Goal: Task Accomplishment & Management: Manage account settings

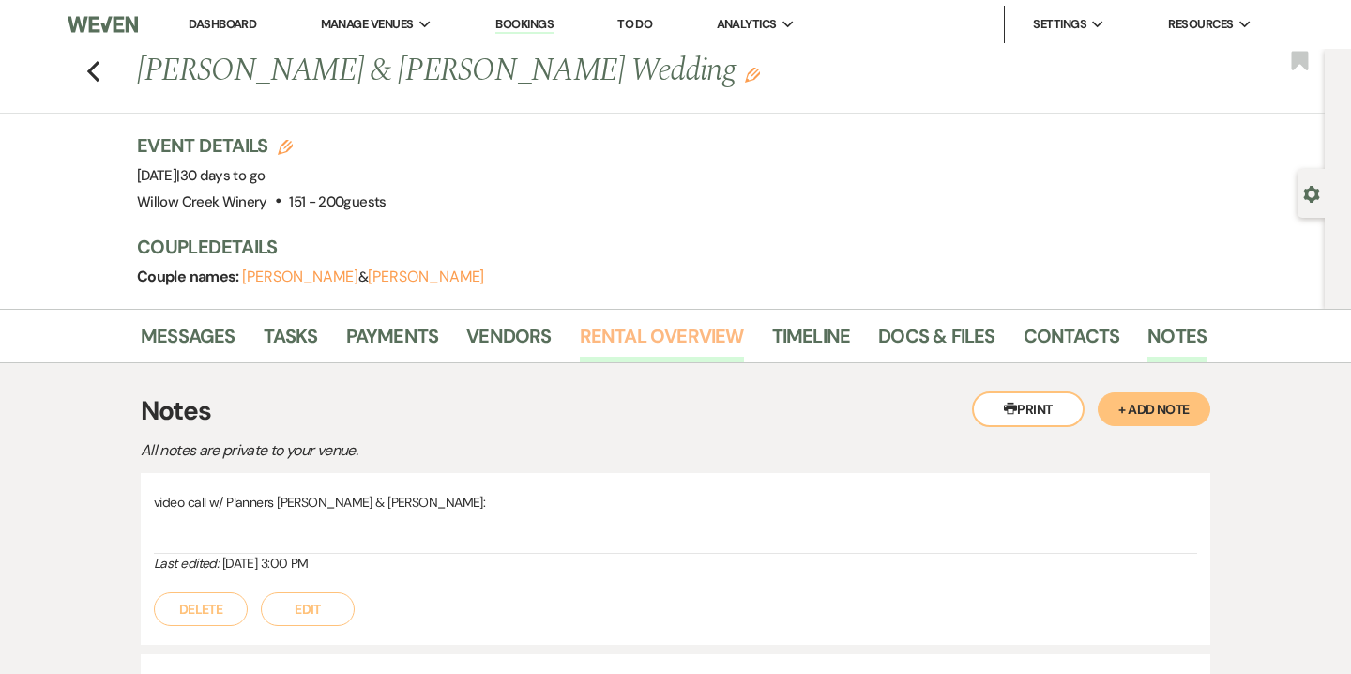
click at [668, 345] on link "Rental Overview" at bounding box center [662, 341] width 164 height 41
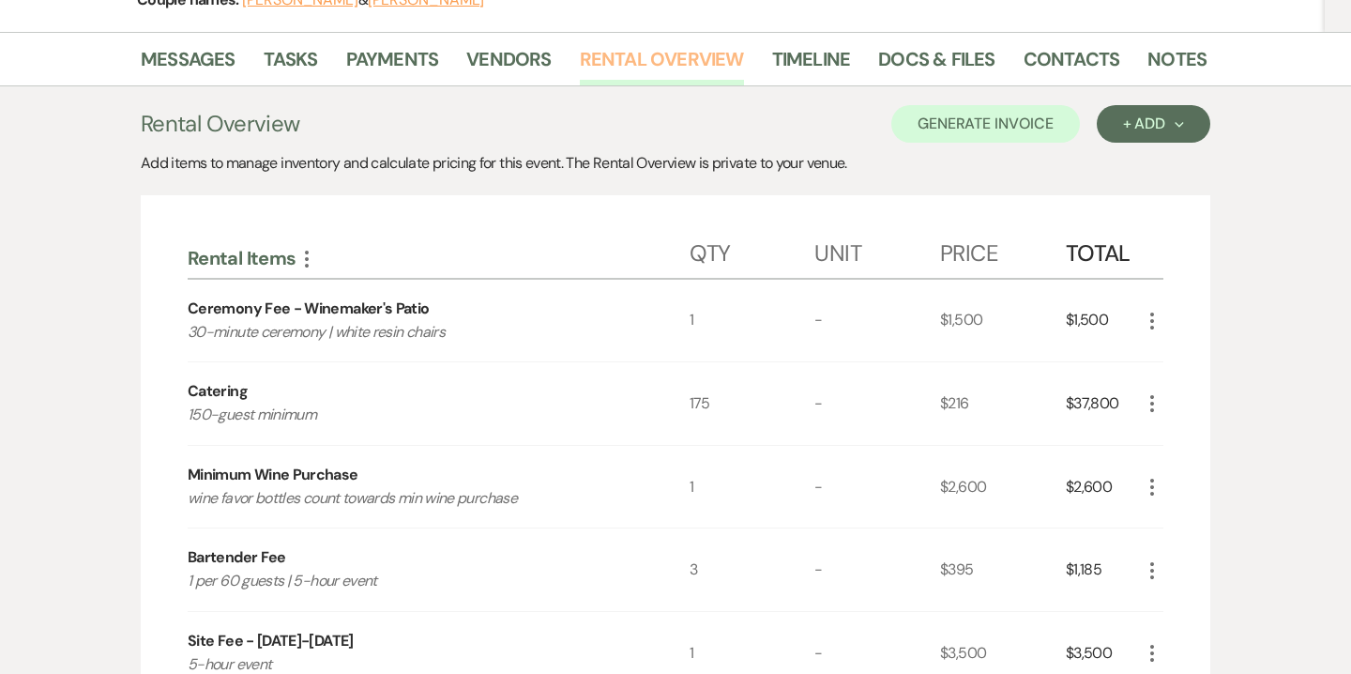
scroll to position [269, 0]
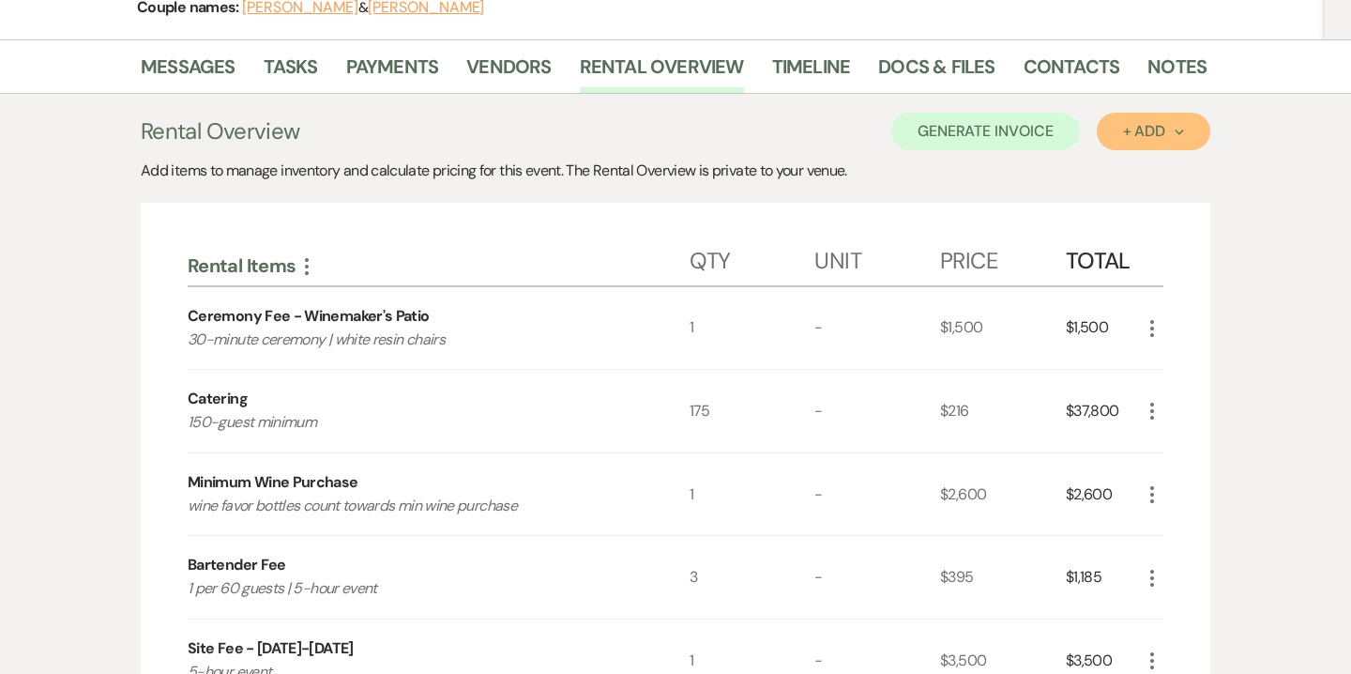
click at [1135, 132] on div "+ Add Next" at bounding box center [1153, 131] width 61 height 15
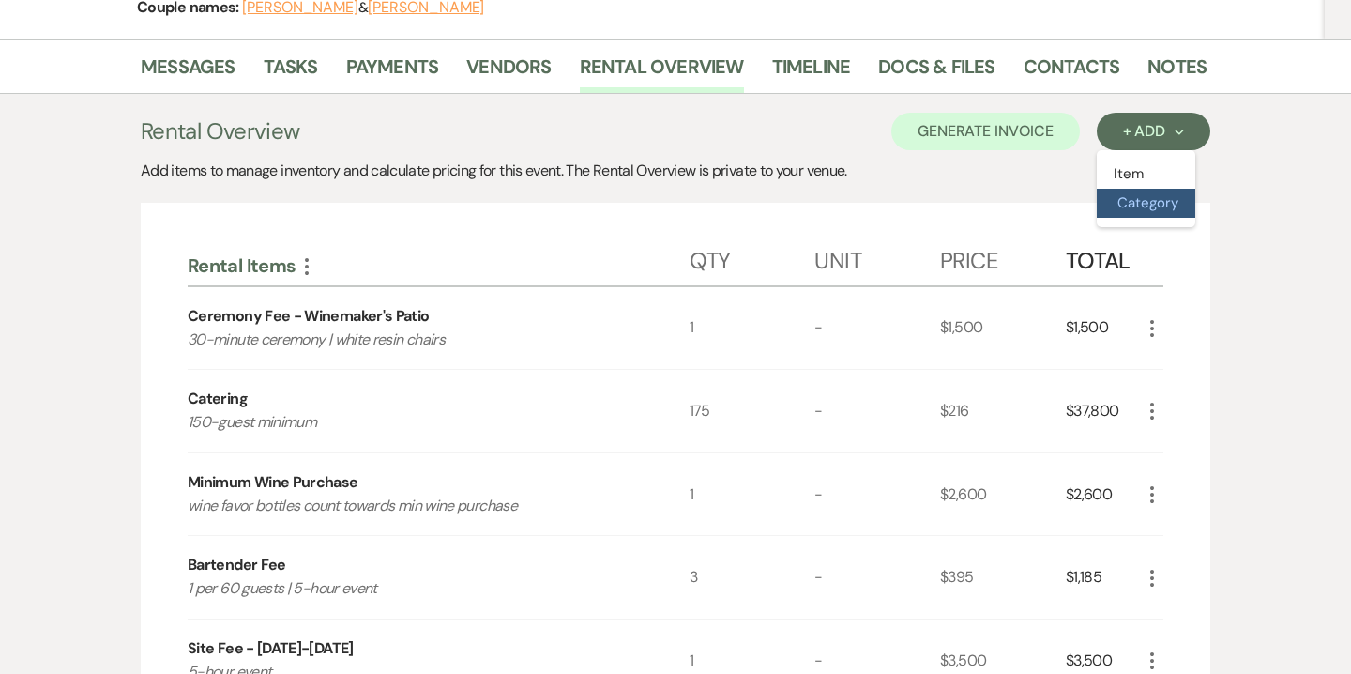
click at [1146, 202] on button "Category" at bounding box center [1146, 203] width 99 height 29
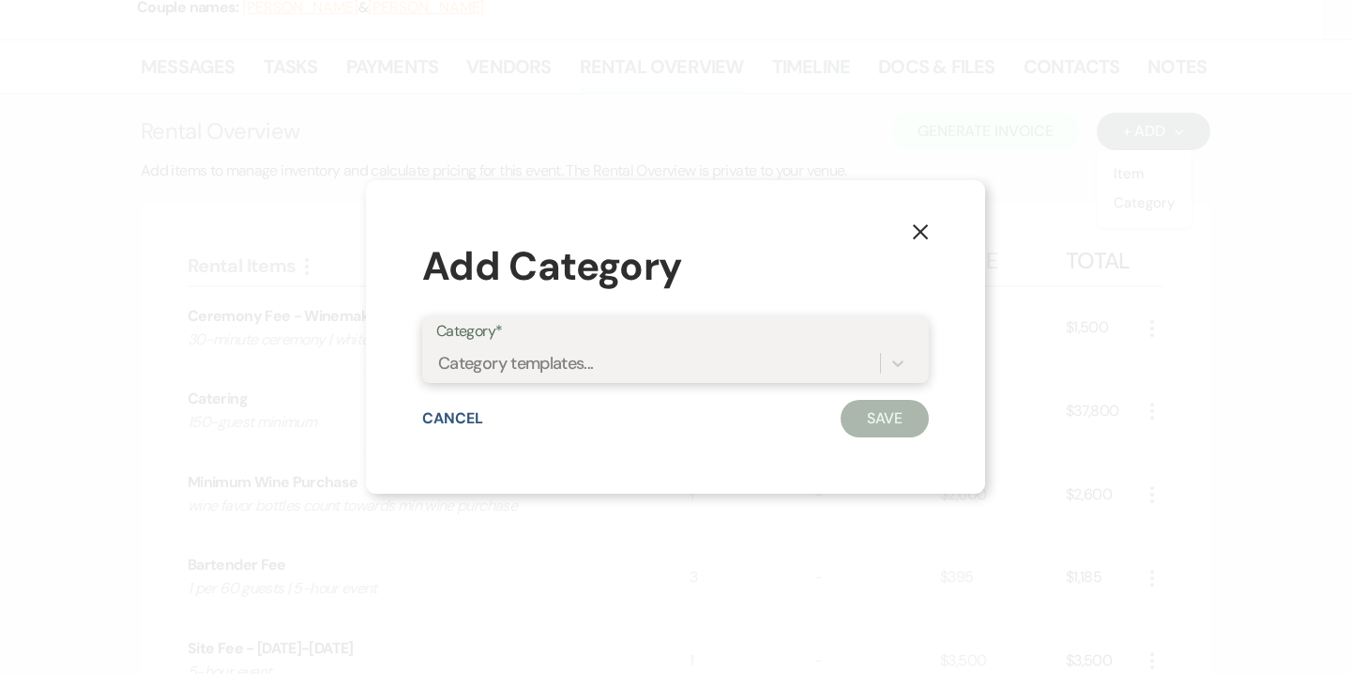
click at [624, 376] on div "Category templates..." at bounding box center [658, 362] width 444 height 33
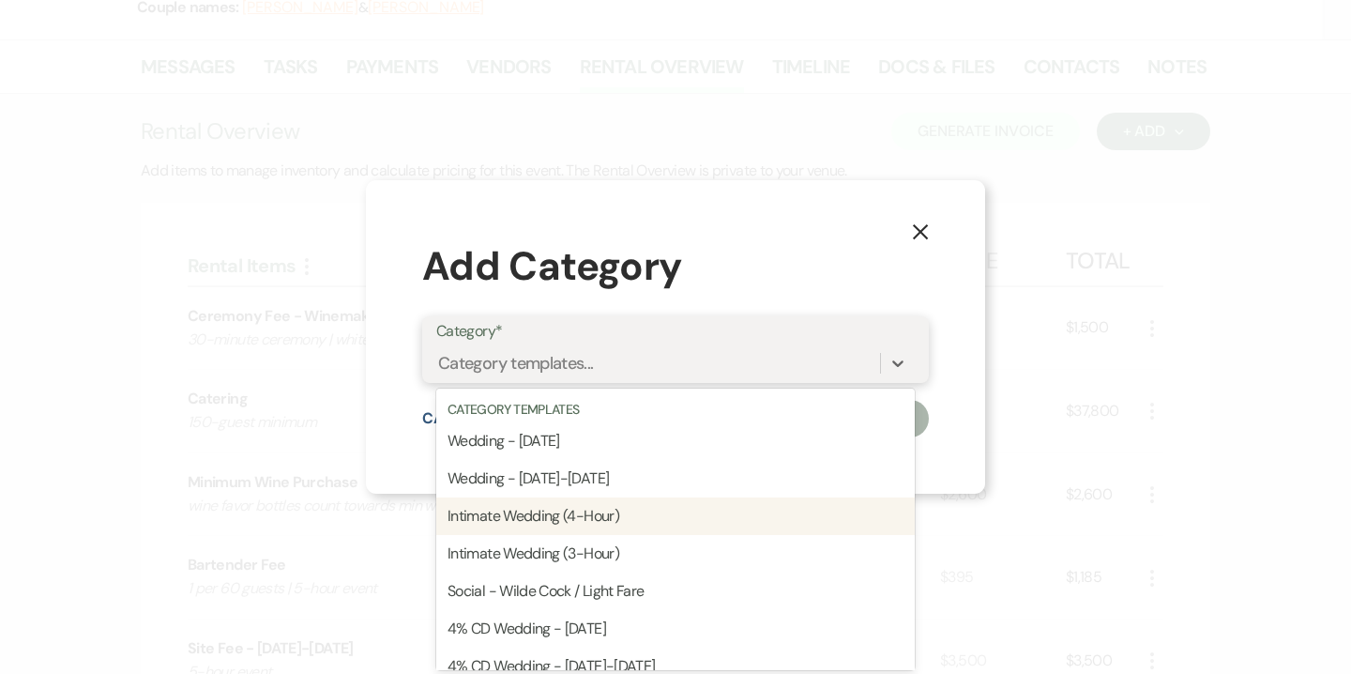
scroll to position [326, 0]
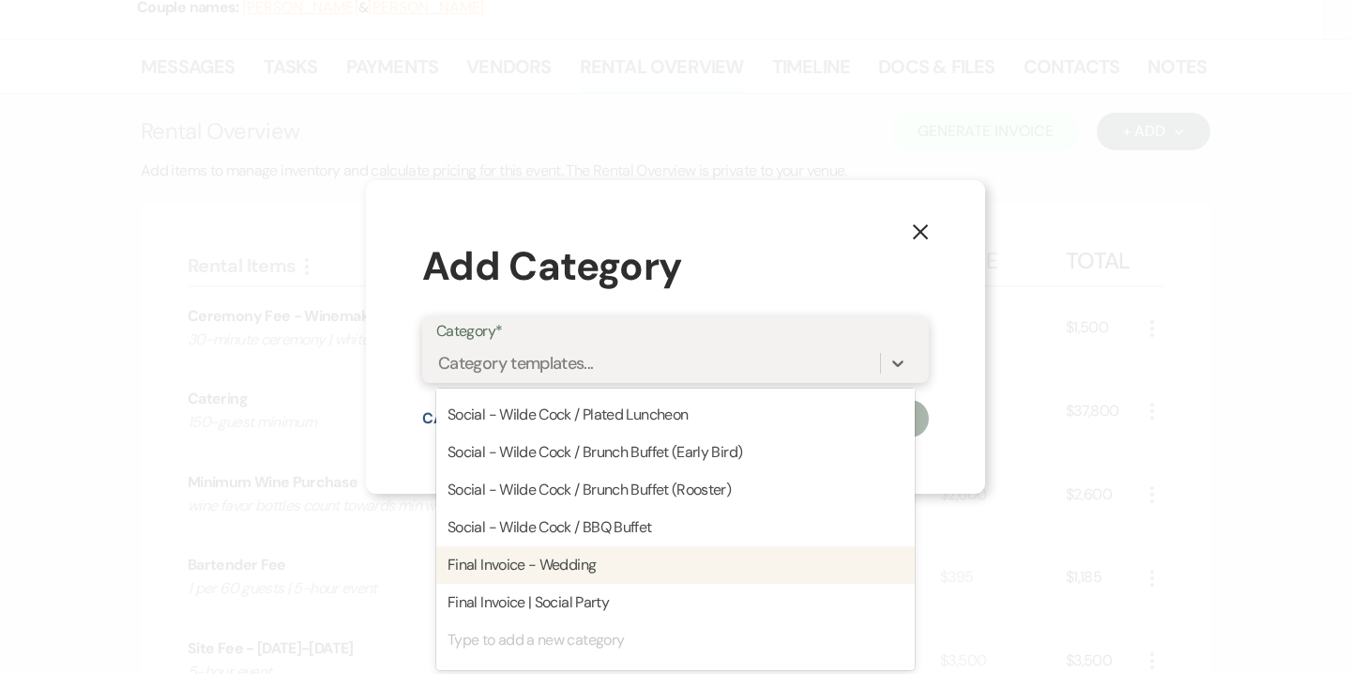
click at [614, 566] on div "Final Invoice - Wedding" at bounding box center [675, 565] width 478 height 38
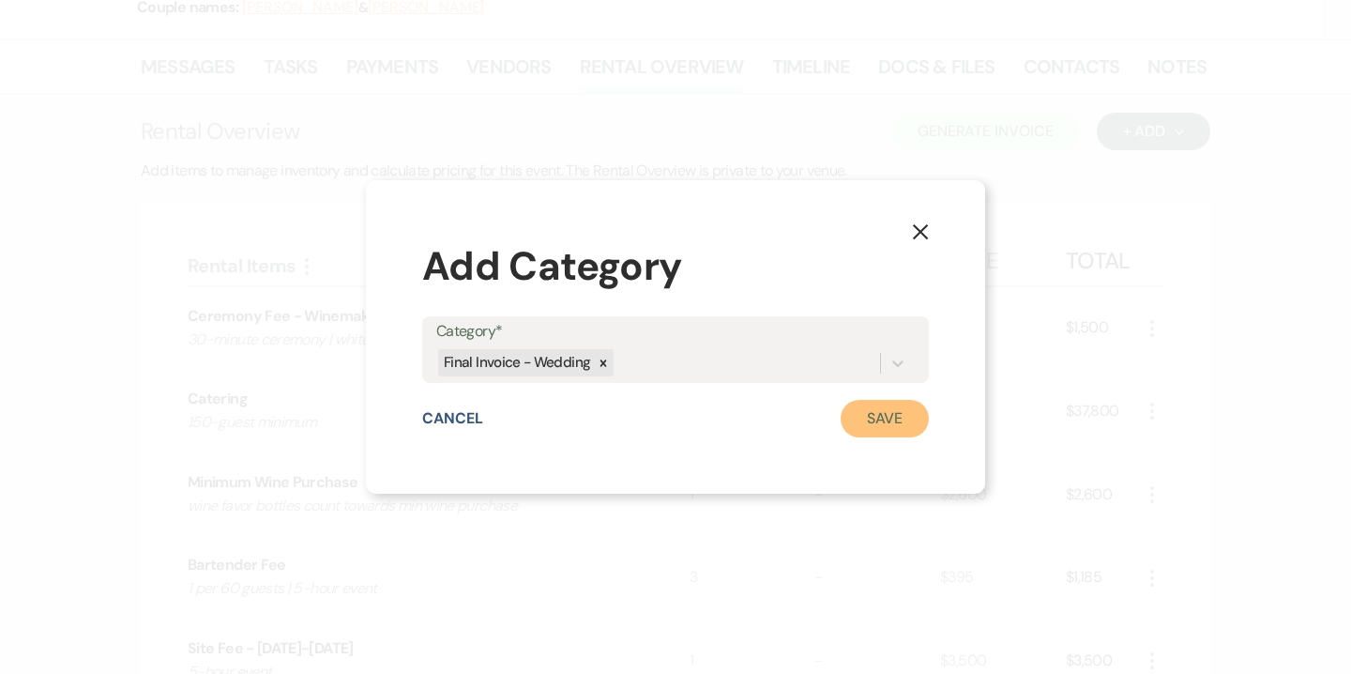
click at [882, 422] on button "Save" at bounding box center [885, 419] width 88 height 38
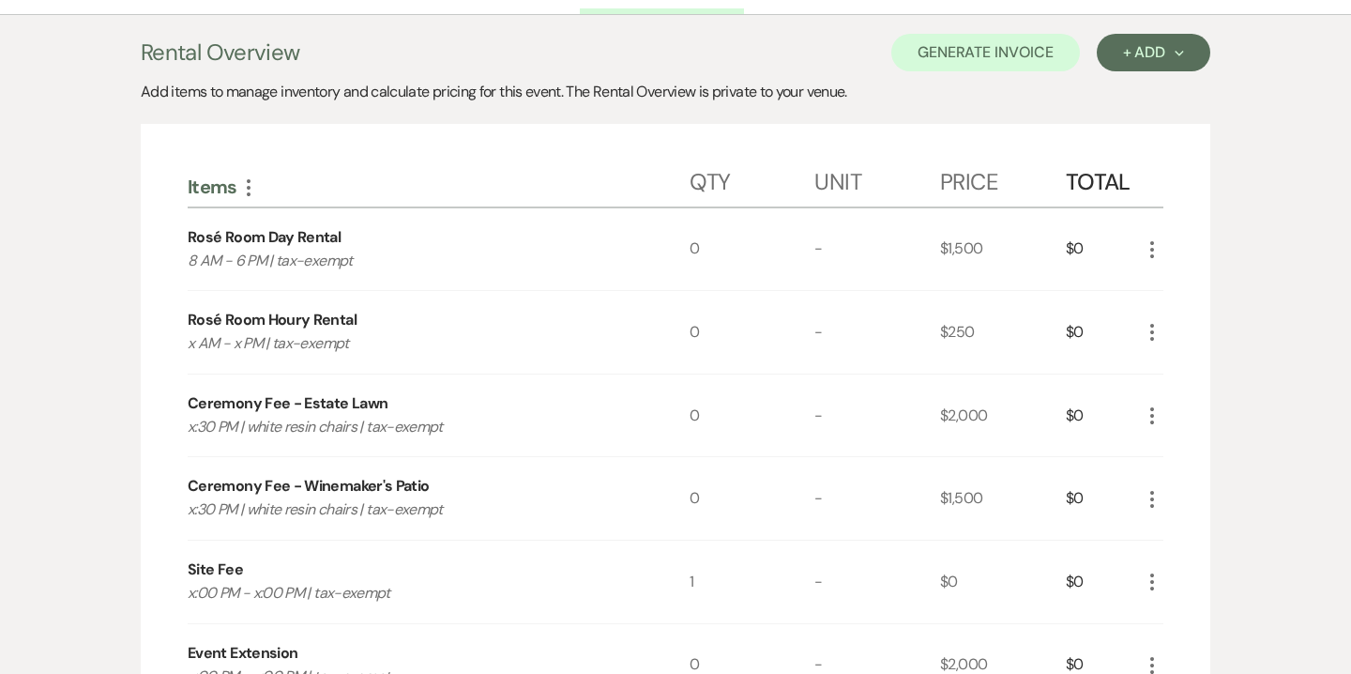
scroll to position [351, 0]
click at [1159, 249] on icon "More" at bounding box center [1152, 246] width 23 height 23
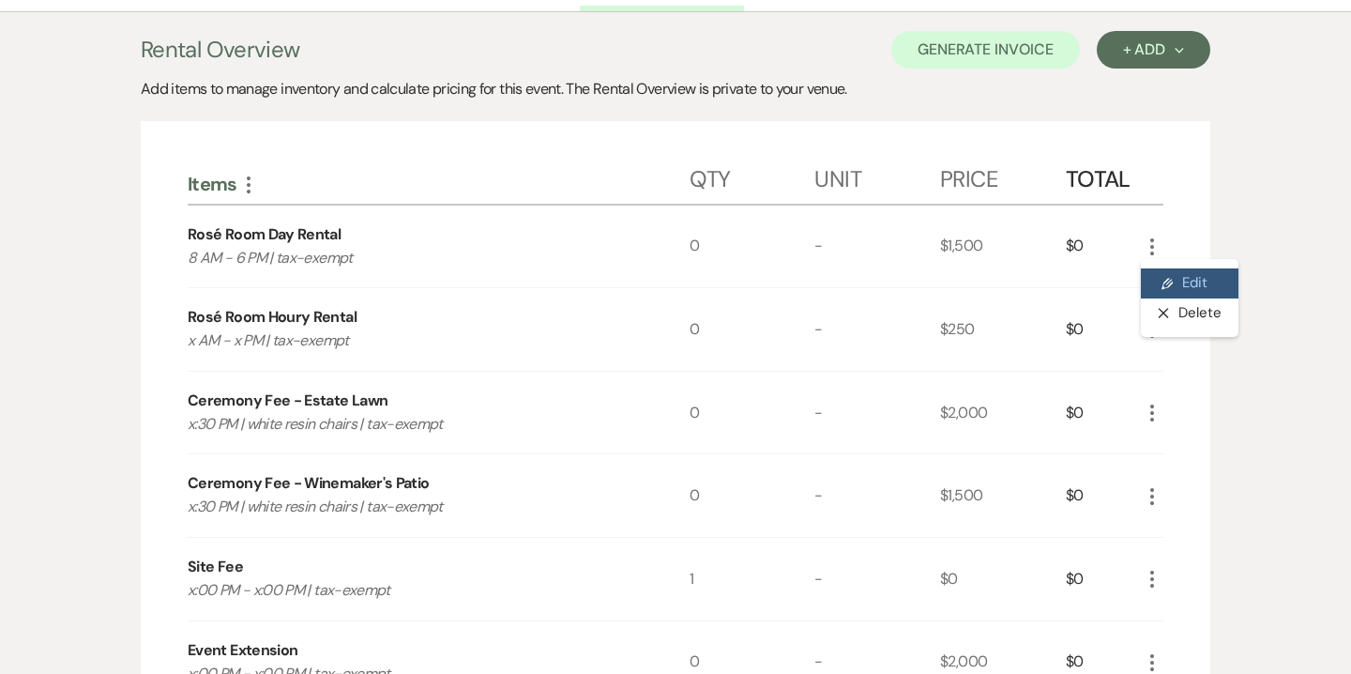
click at [1192, 284] on button "Pencil Edit" at bounding box center [1190, 283] width 98 height 30
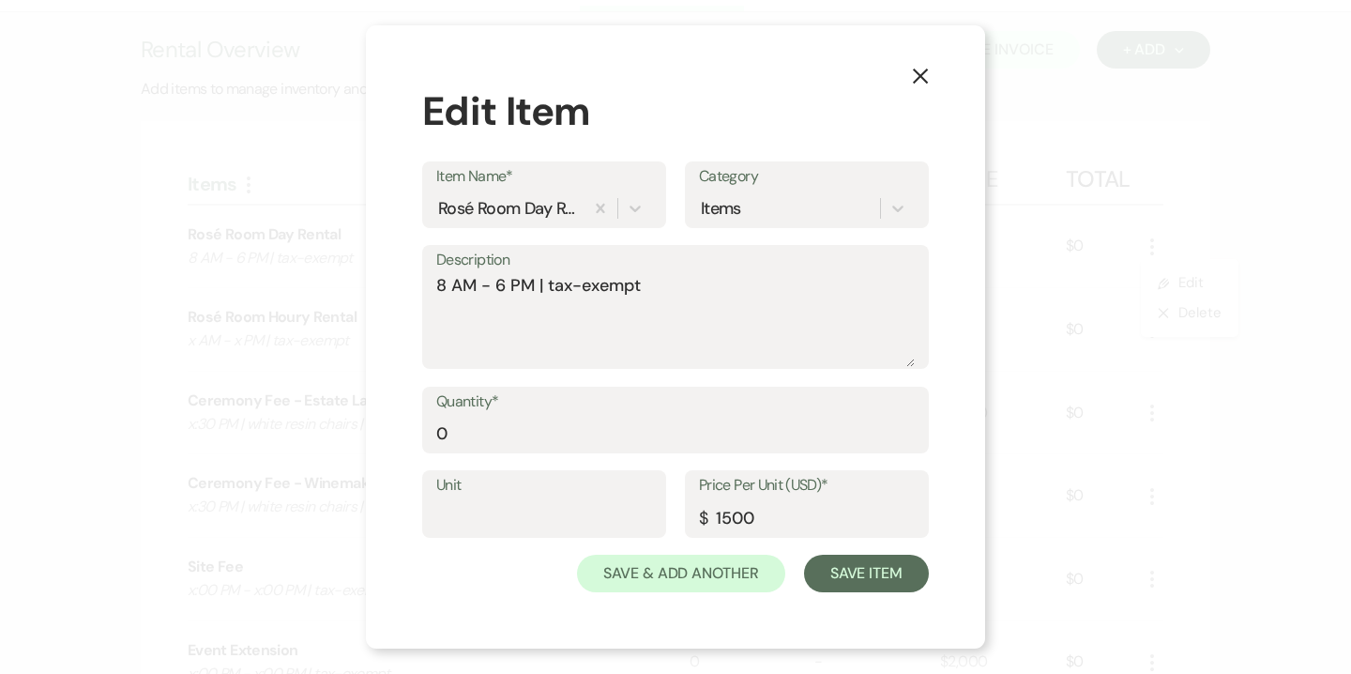
click at [924, 84] on button "X" at bounding box center [920, 75] width 28 height 33
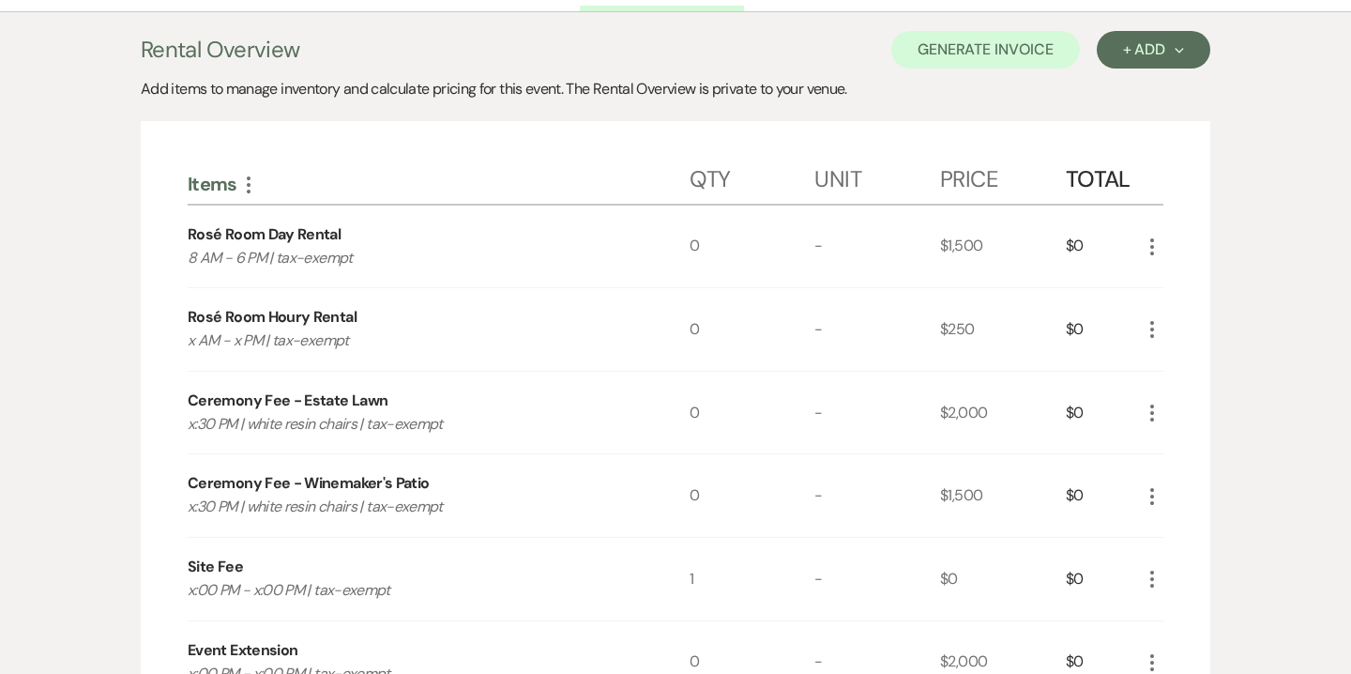
click at [1155, 248] on icon "More" at bounding box center [1152, 246] width 23 height 23
click at [1192, 318] on button "X Delete" at bounding box center [1191, 313] width 101 height 30
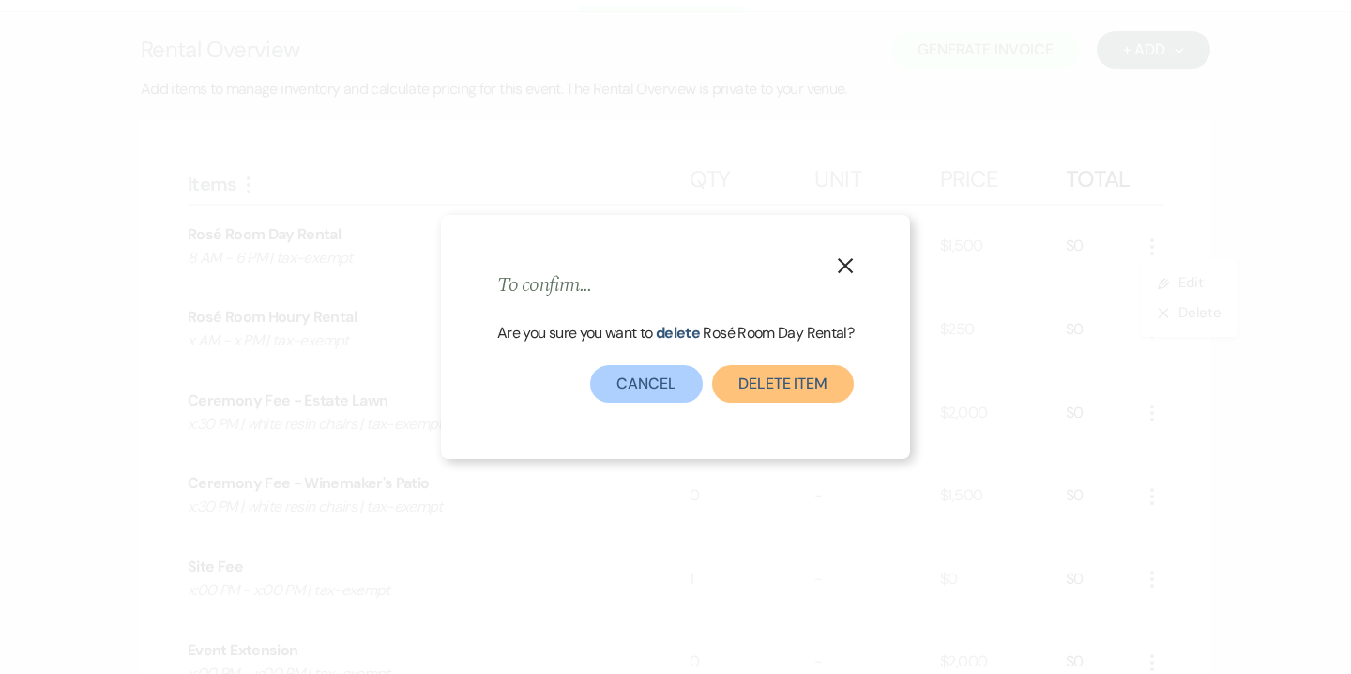
click at [823, 375] on button "Delete Item" at bounding box center [783, 384] width 142 height 38
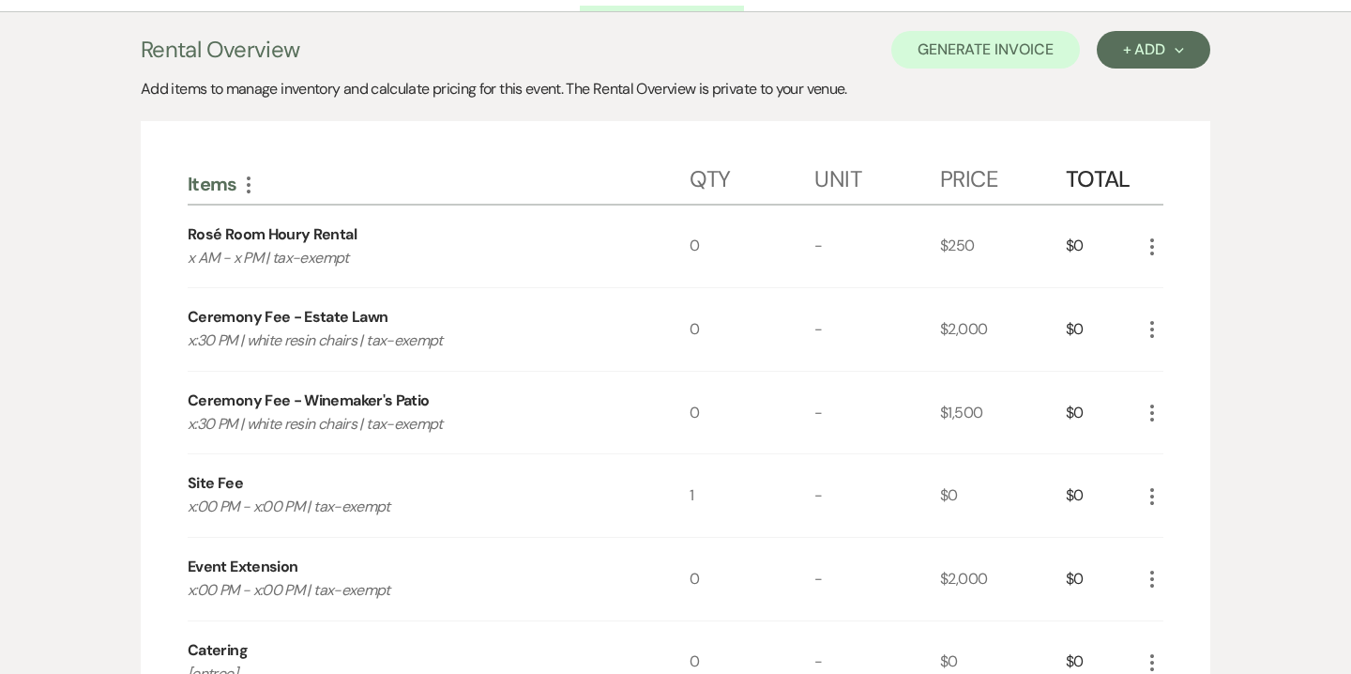
click at [1155, 250] on icon "More" at bounding box center [1152, 246] width 23 height 23
click at [1192, 284] on button "Pencil Edit" at bounding box center [1190, 283] width 98 height 30
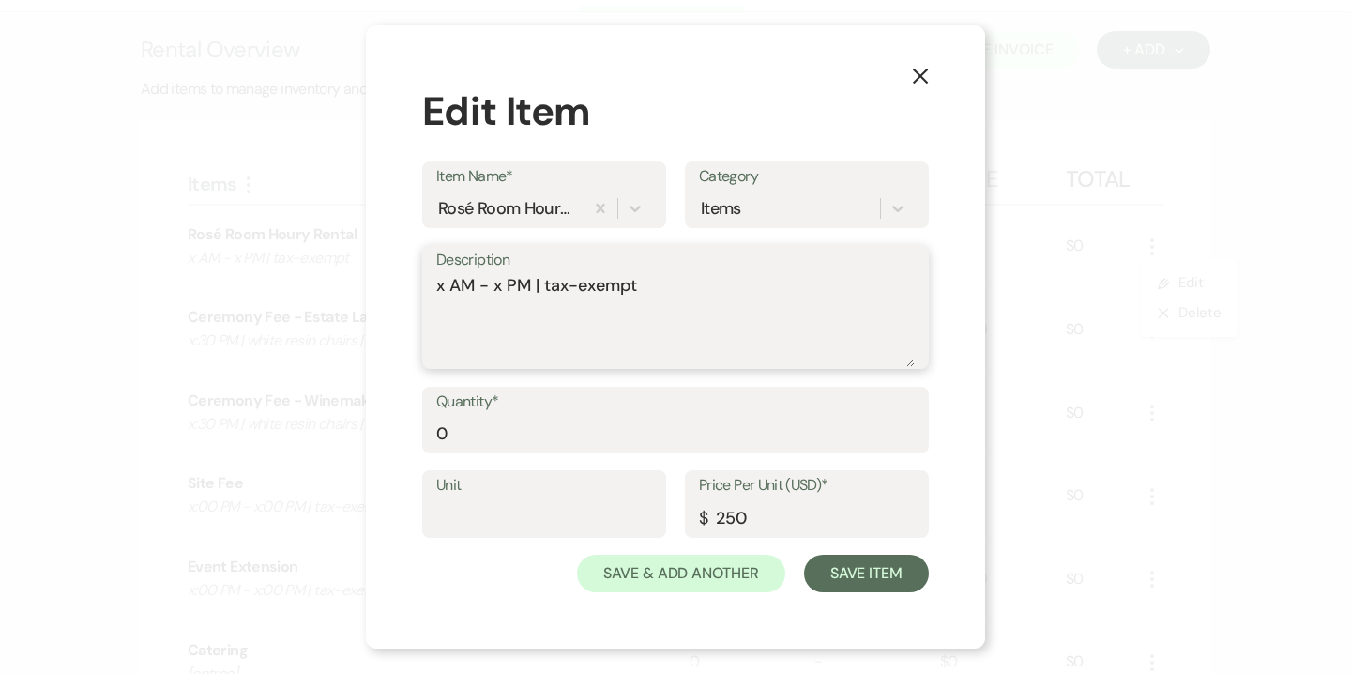
drag, startPoint x: 447, startPoint y: 290, endPoint x: 426, endPoint y: 290, distance: 20.6
click at [426, 290] on div "Description x AM - x PM | tax-exempt" at bounding box center [675, 307] width 507 height 125
click at [524, 286] on textarea "12:30 PM - x PM | tax-exempt" at bounding box center [675, 320] width 478 height 94
type textarea "12:30 PM - 4:30 PM | tax-exempt"
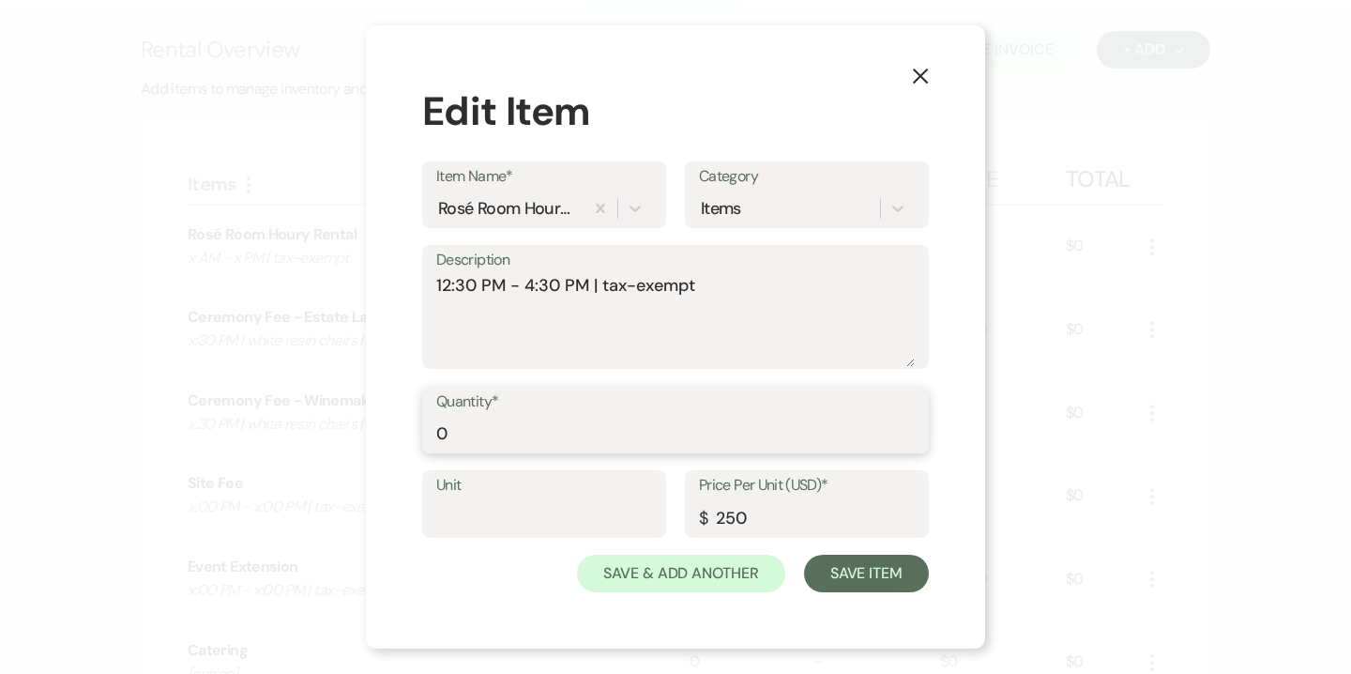
click at [517, 431] on input "0" at bounding box center [675, 433] width 478 height 37
type input "4"
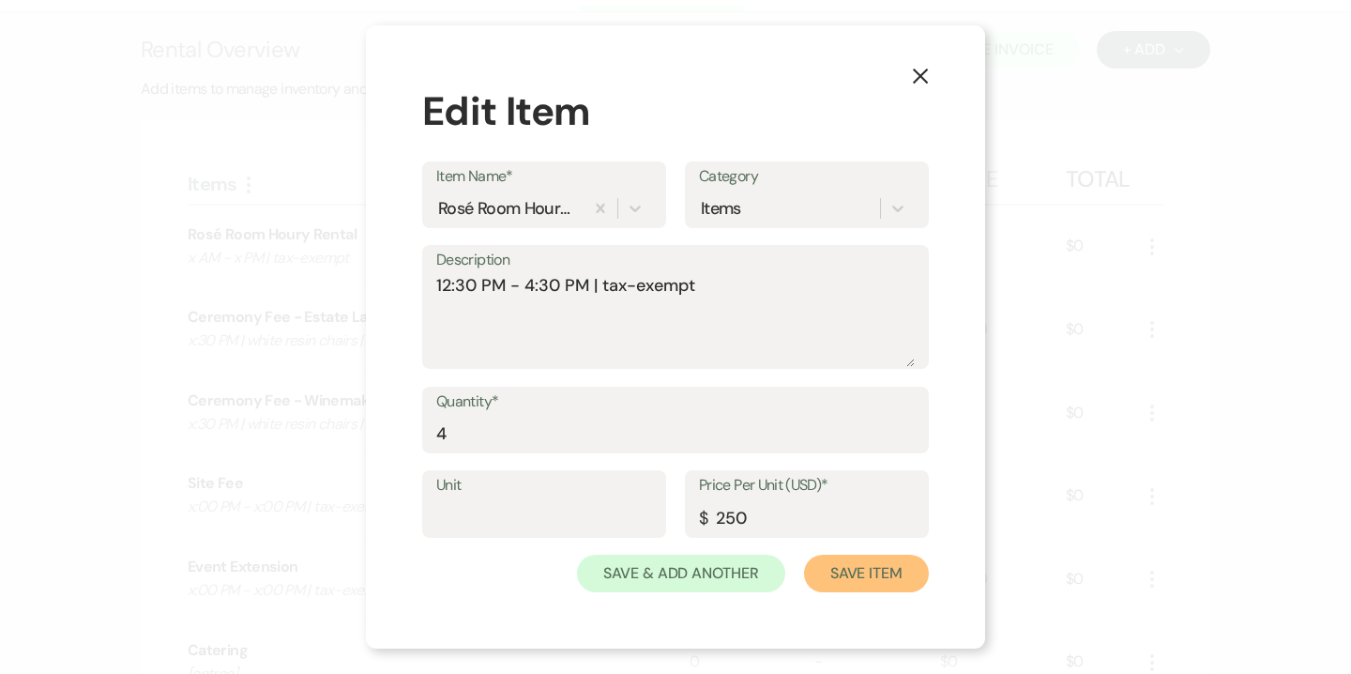
click at [902, 580] on button "Save Item" at bounding box center [866, 573] width 125 height 38
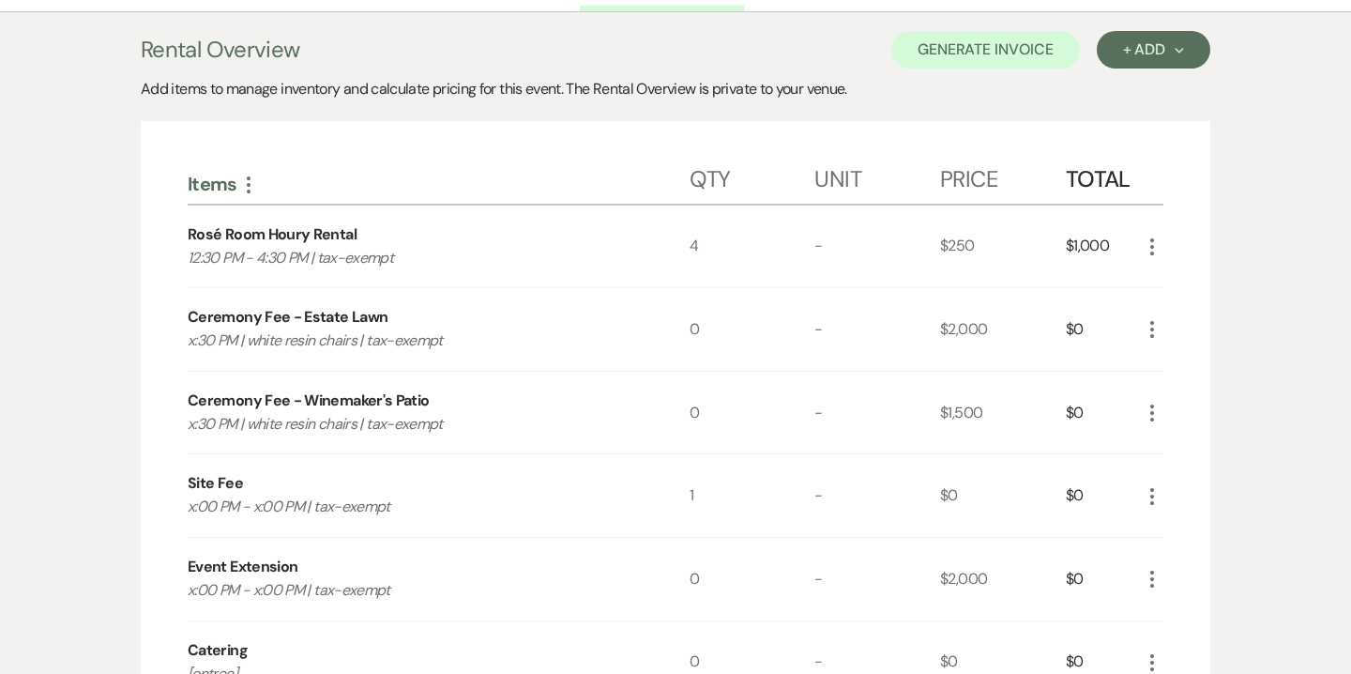
click at [1151, 332] on icon "More" at bounding box center [1152, 329] width 23 height 23
click at [1184, 360] on button "Pencil Edit" at bounding box center [1190, 366] width 98 height 30
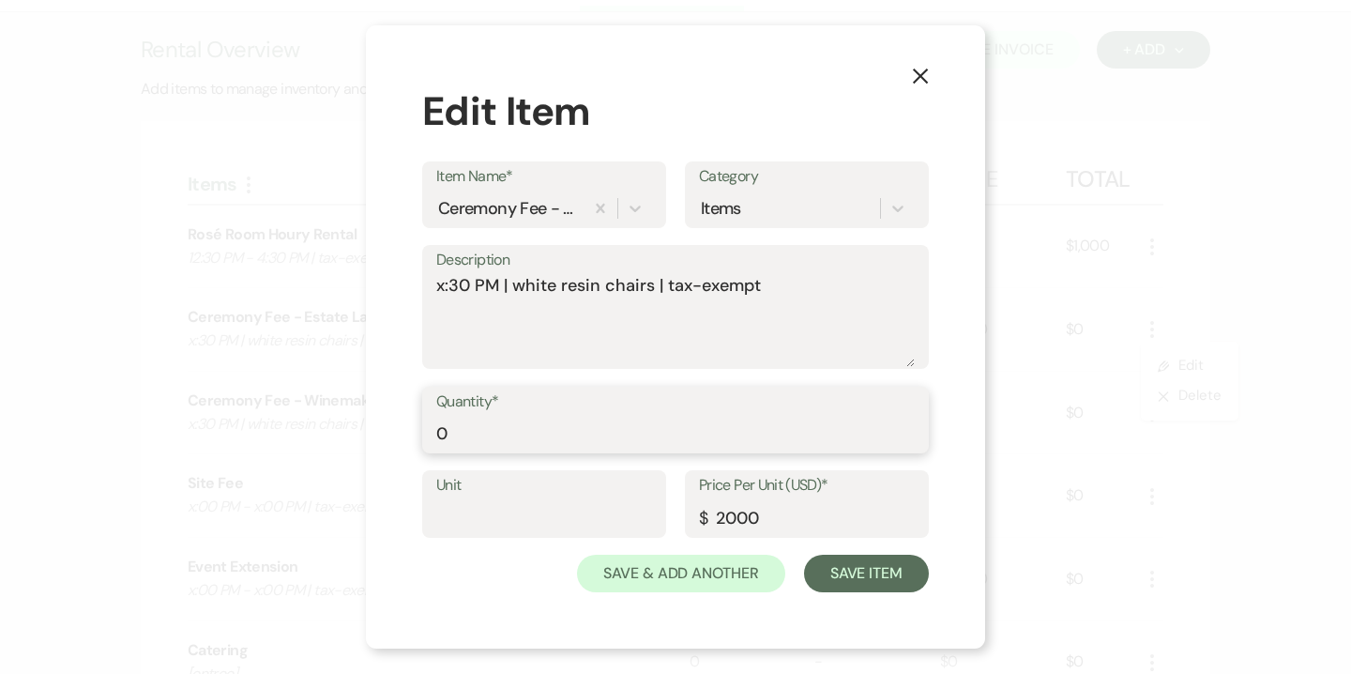
click at [634, 437] on input "0" at bounding box center [675, 433] width 478 height 37
type input "1"
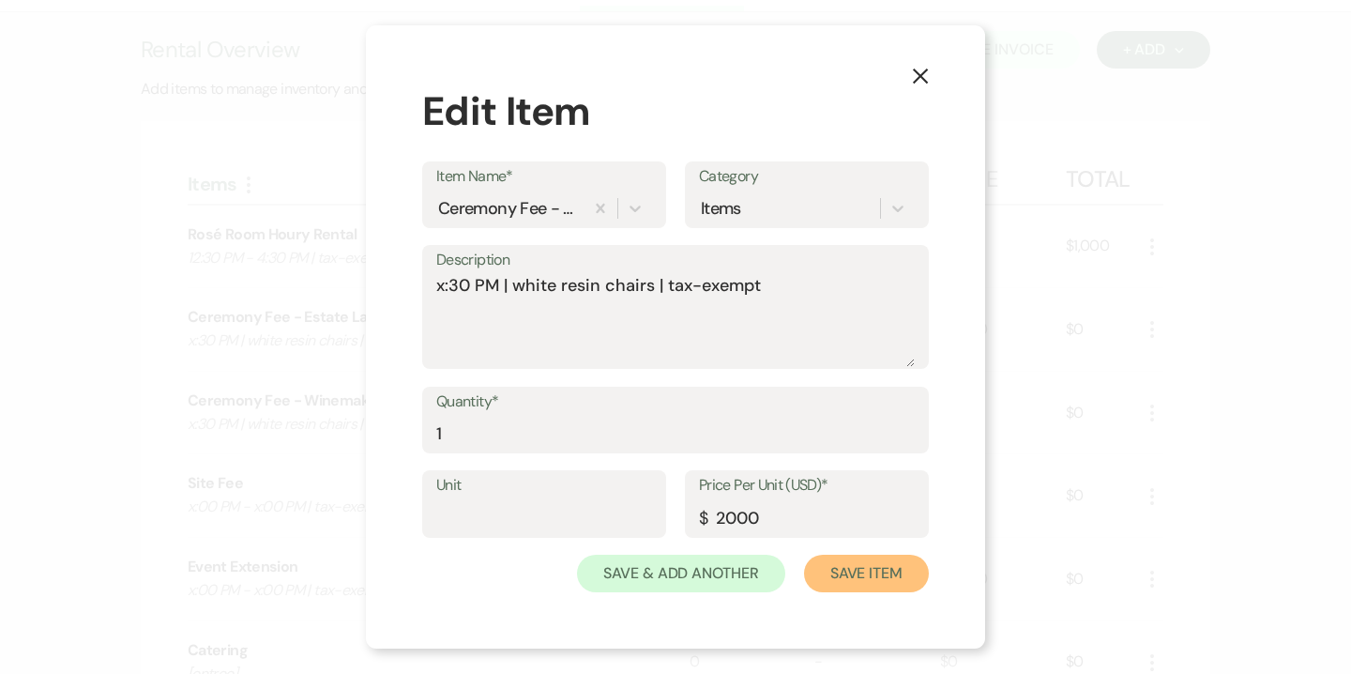
click at [840, 571] on button "Save Item" at bounding box center [866, 573] width 125 height 38
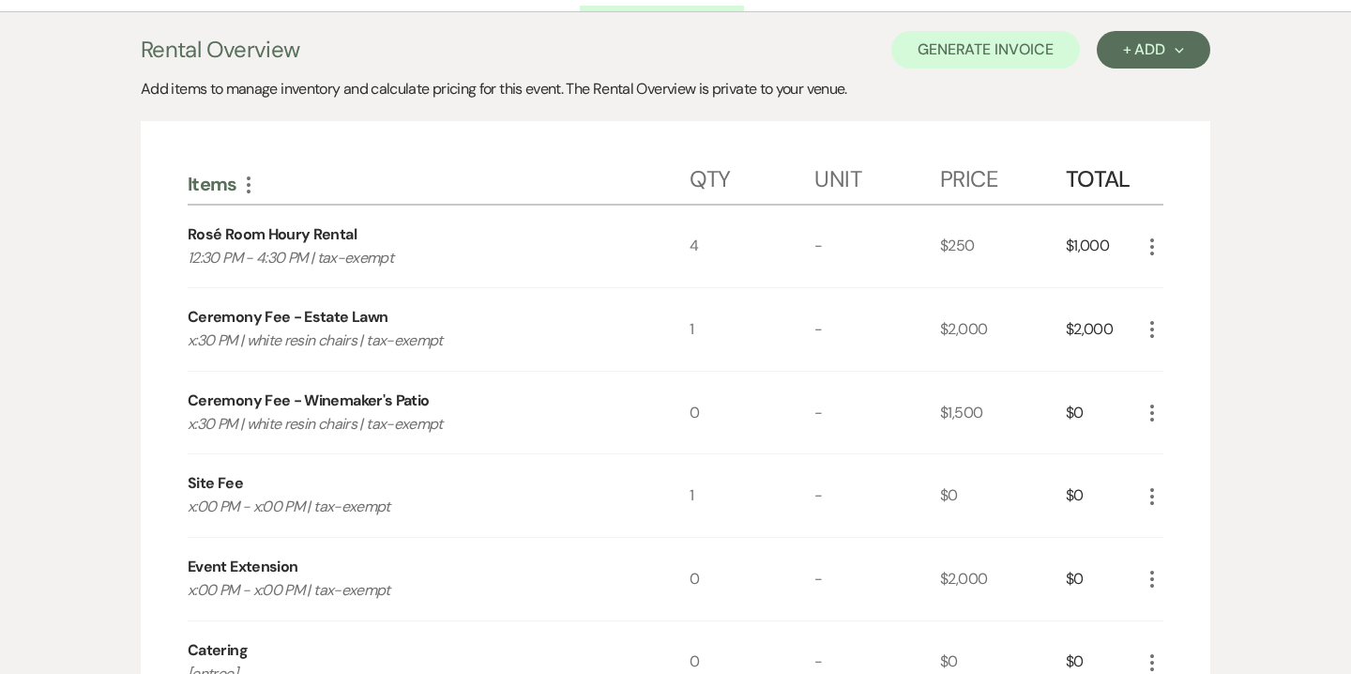
click at [1155, 417] on icon "More" at bounding box center [1152, 413] width 23 height 23
click at [1204, 480] on button "X Delete" at bounding box center [1191, 479] width 101 height 30
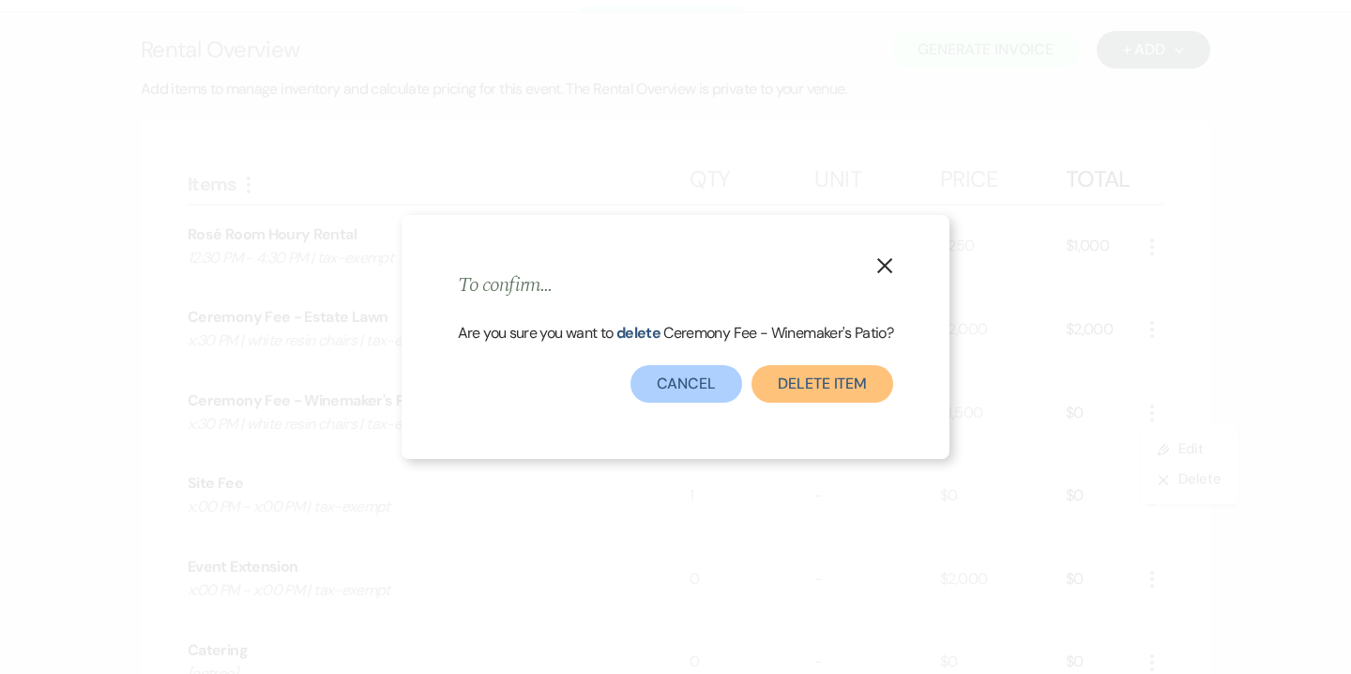
click at [848, 381] on button "Delete Item" at bounding box center [822, 384] width 142 height 38
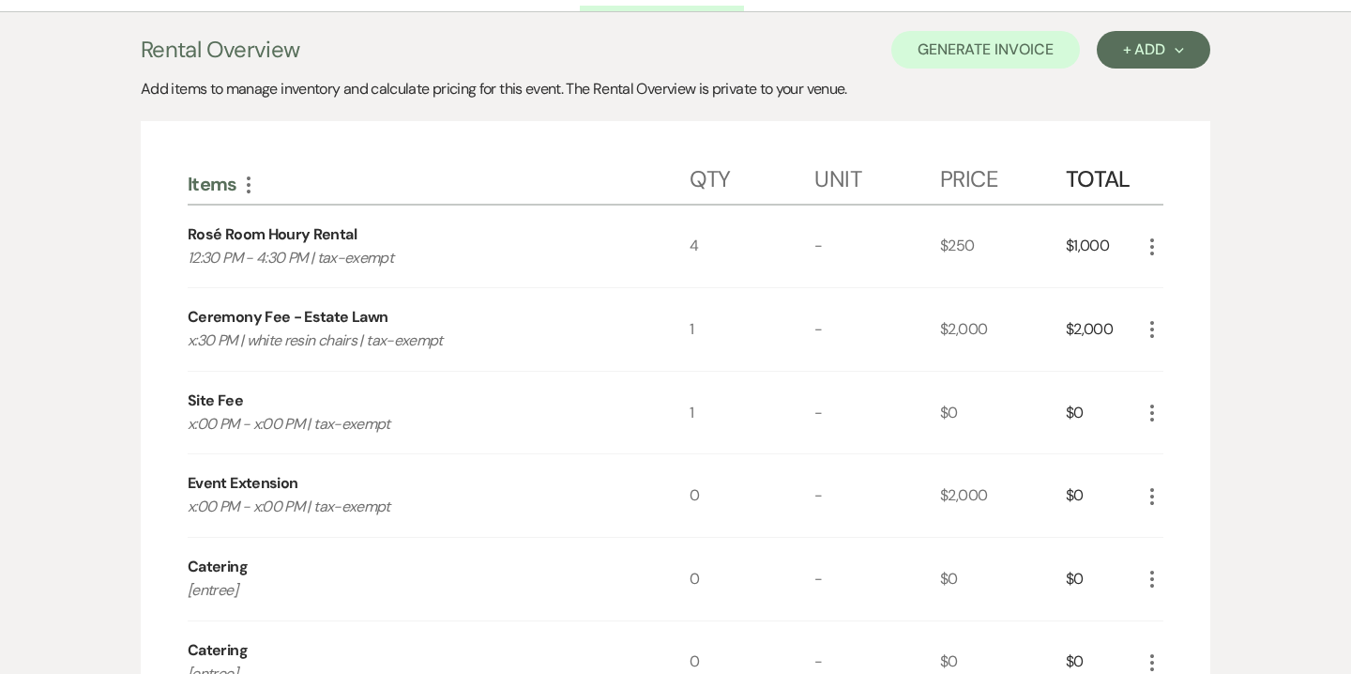
click at [1142, 410] on icon "More" at bounding box center [1152, 413] width 23 height 23
click at [1186, 444] on button "Pencil Edit" at bounding box center [1190, 449] width 98 height 30
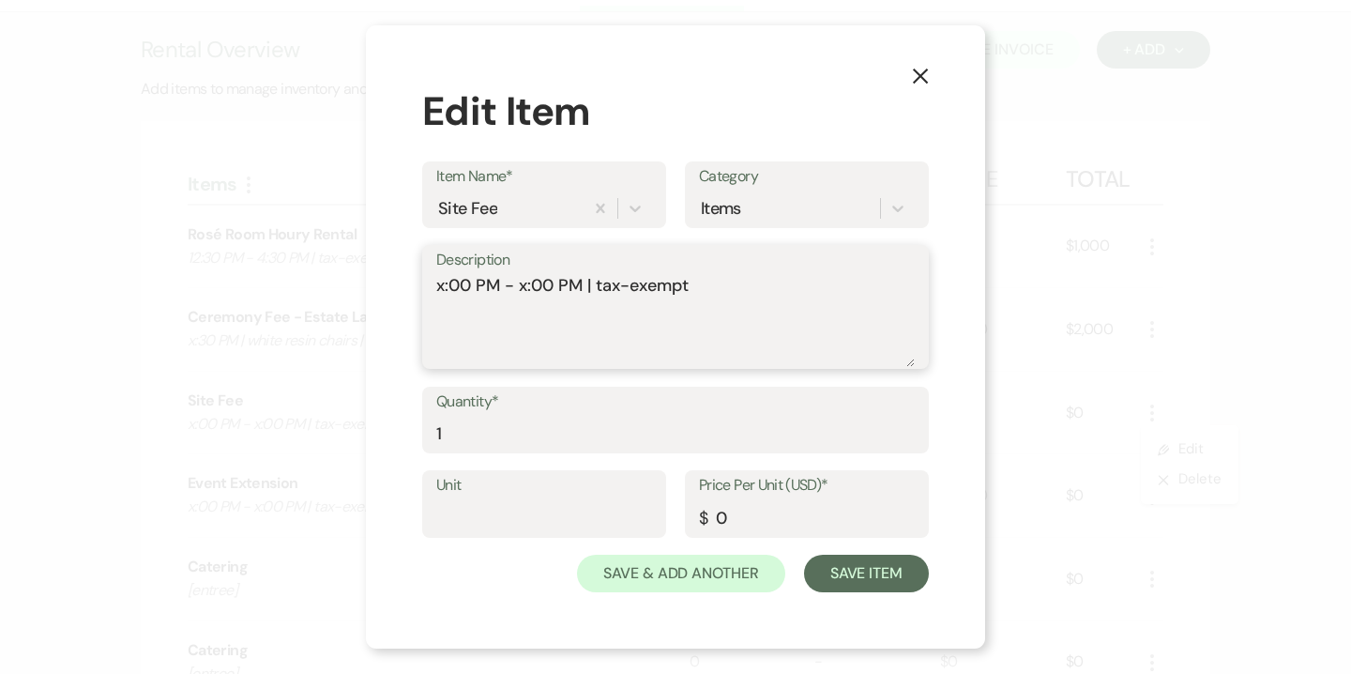
drag, startPoint x: 442, startPoint y: 287, endPoint x: 430, endPoint y: 290, distance: 12.5
click at [430, 290] on div "Description x:00 PM - x:00 PM | tax-exempt" at bounding box center [675, 307] width 507 height 125
click at [529, 288] on textarea "5:00 PM - x:00 PM | tax-exempt" at bounding box center [675, 320] width 478 height 94
type textarea "5:00 PM - 10:00 PM | tax-exempt"
click at [732, 511] on input "0" at bounding box center [807, 517] width 216 height 37
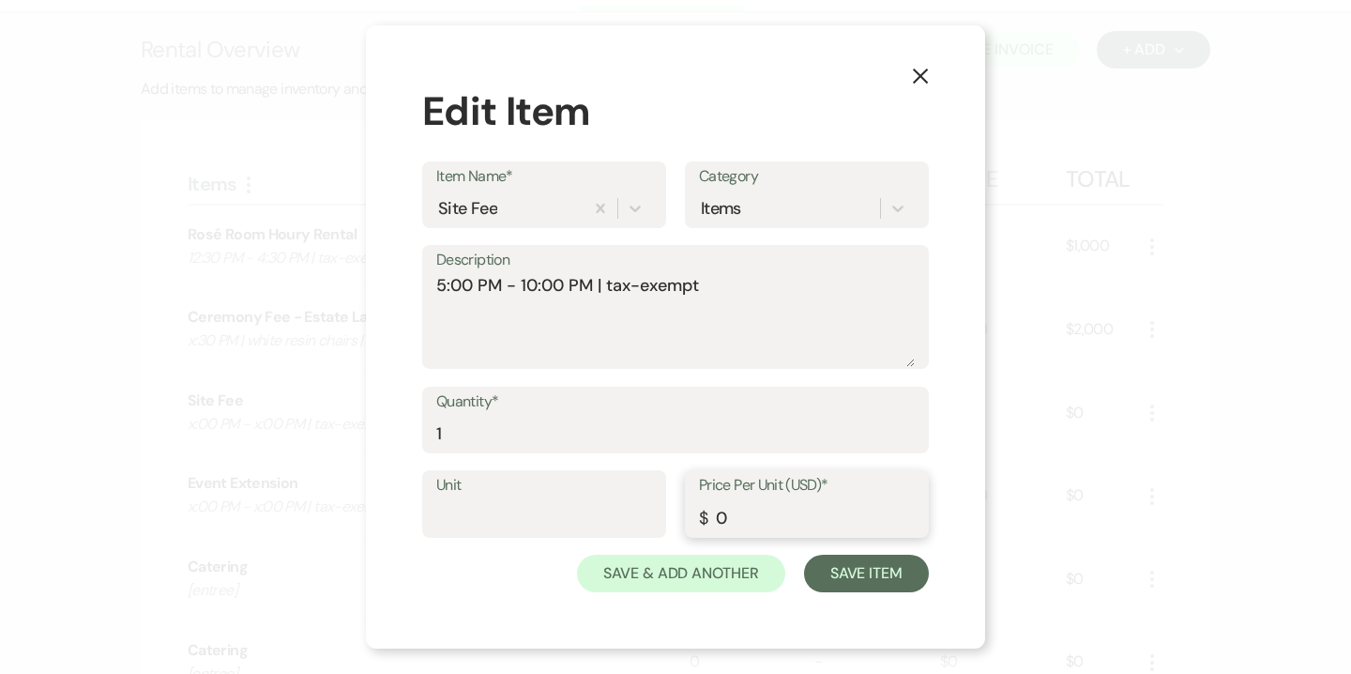
click at [715, 515] on input "0" at bounding box center [807, 517] width 216 height 37
type input "3500"
click at [893, 574] on button "Save Item" at bounding box center [866, 573] width 125 height 38
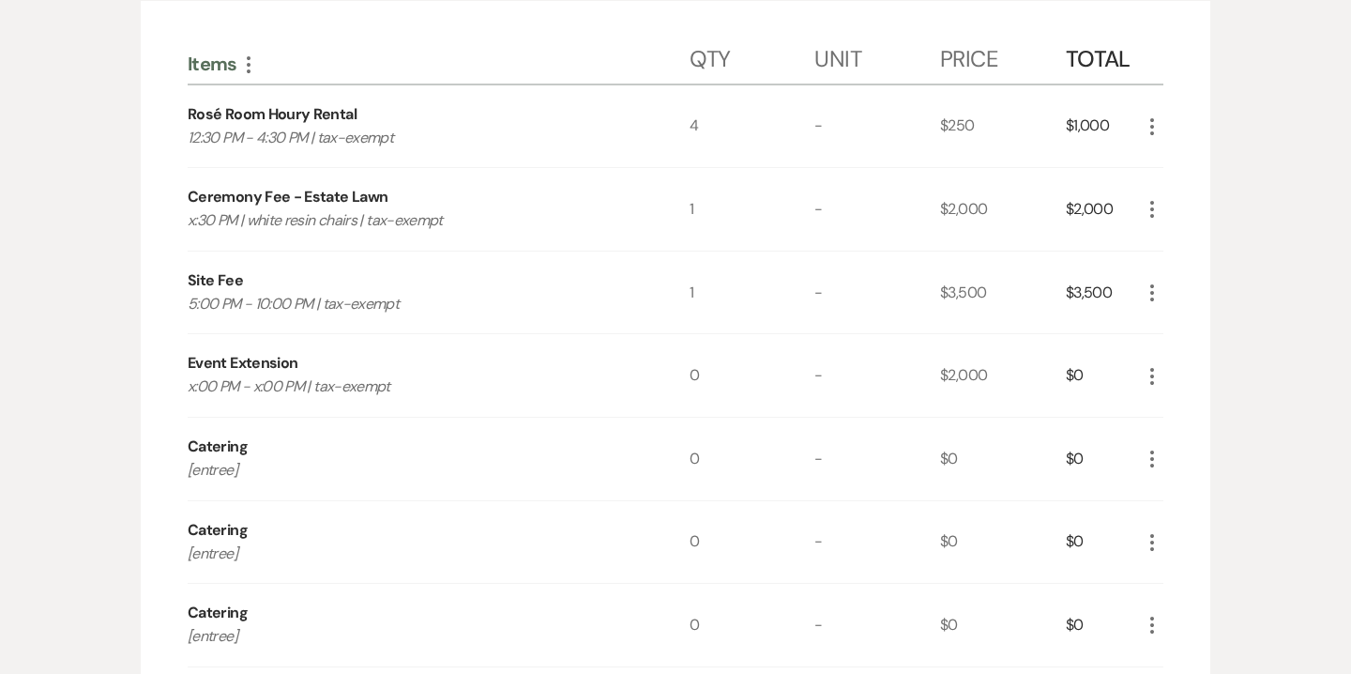
scroll to position [483, 0]
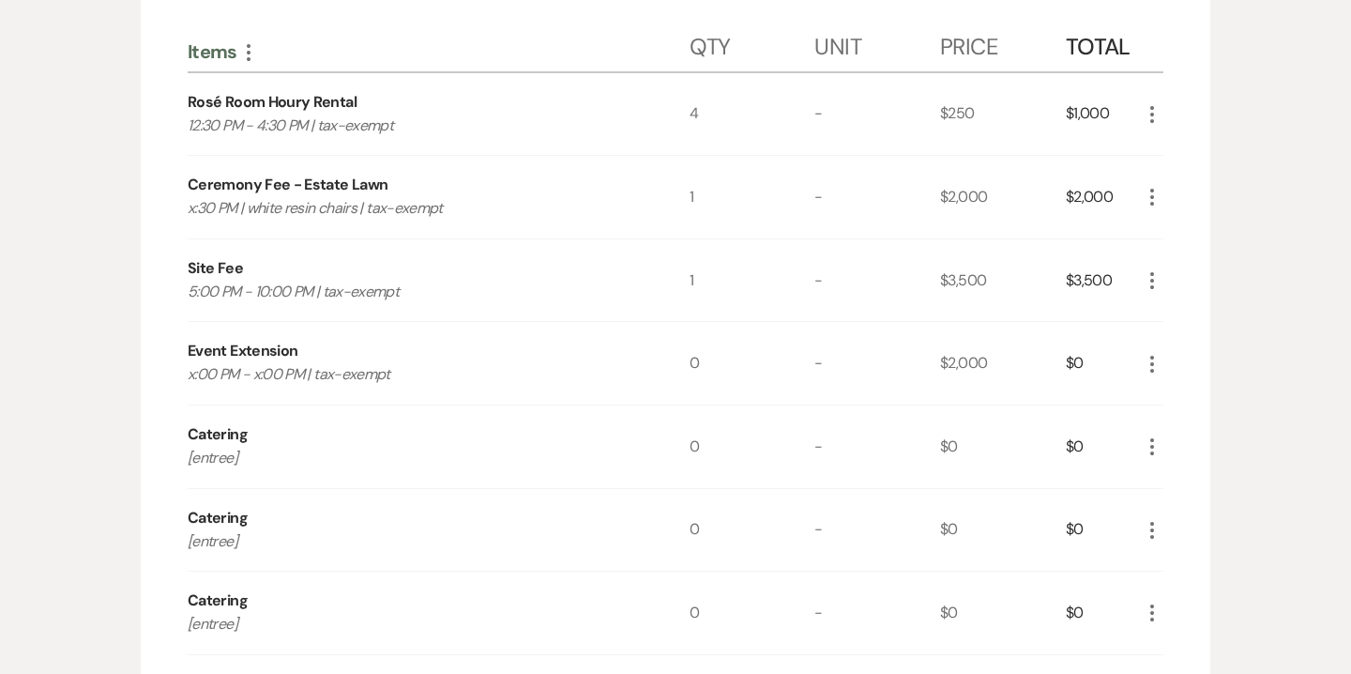
click at [1155, 370] on icon "More" at bounding box center [1152, 364] width 23 height 23
click at [1198, 436] on button "X Delete" at bounding box center [1191, 430] width 101 height 30
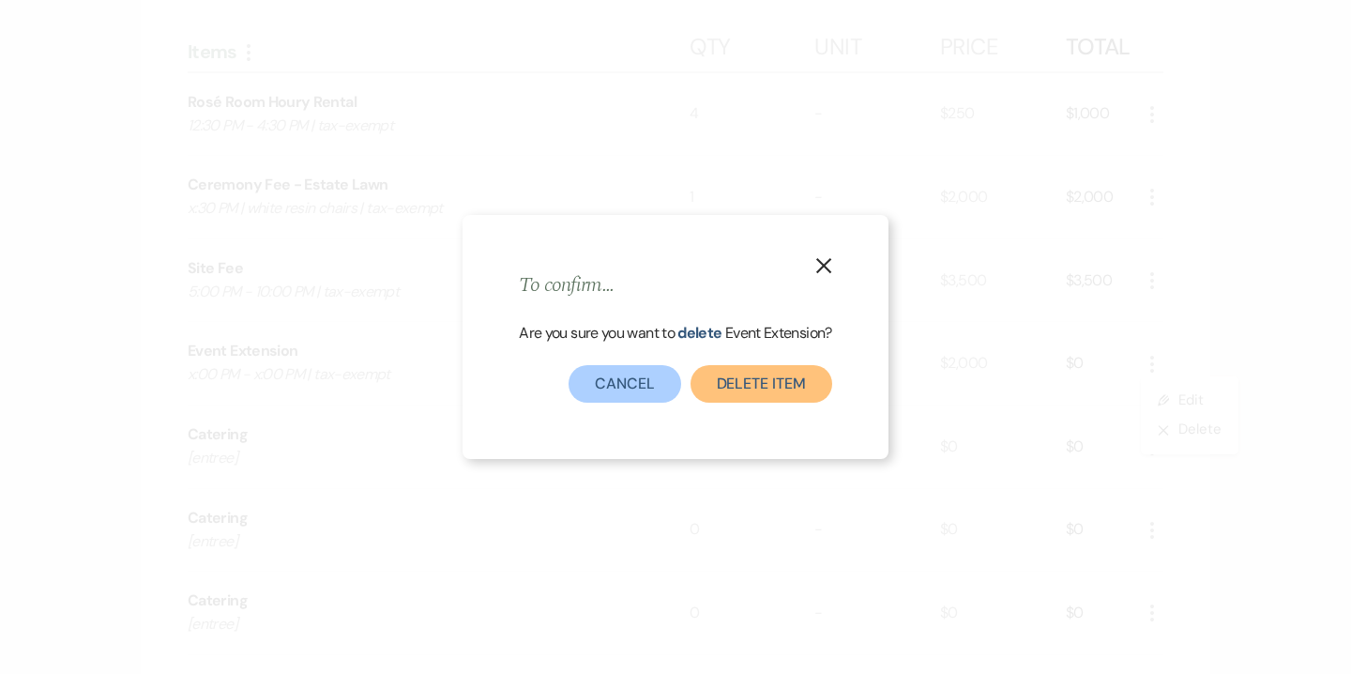
click at [792, 383] on button "Delete Item" at bounding box center [761, 384] width 142 height 38
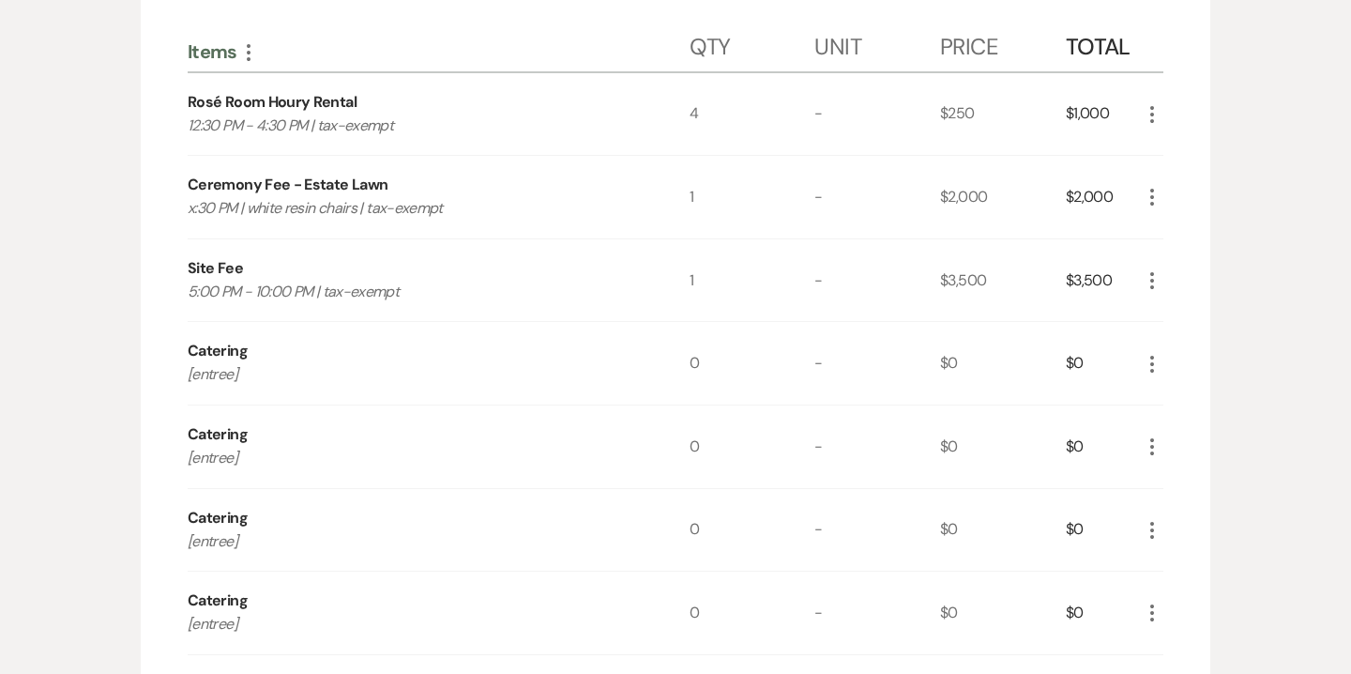
click at [1152, 362] on use "button" at bounding box center [1152, 364] width 4 height 17
click at [1197, 399] on button "Pencil Edit" at bounding box center [1190, 401] width 98 height 30
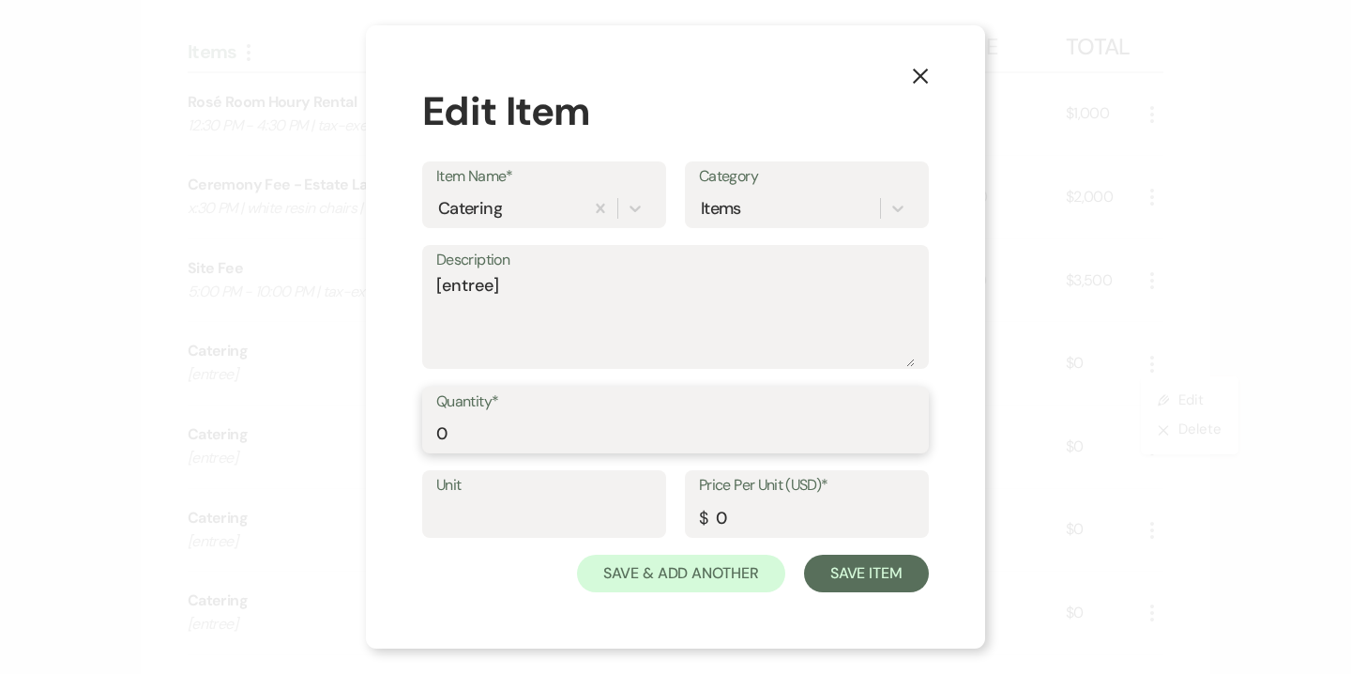
click at [447, 441] on input "0" at bounding box center [675, 433] width 478 height 37
type input "175"
click at [775, 516] on input "0" at bounding box center [807, 517] width 216 height 37
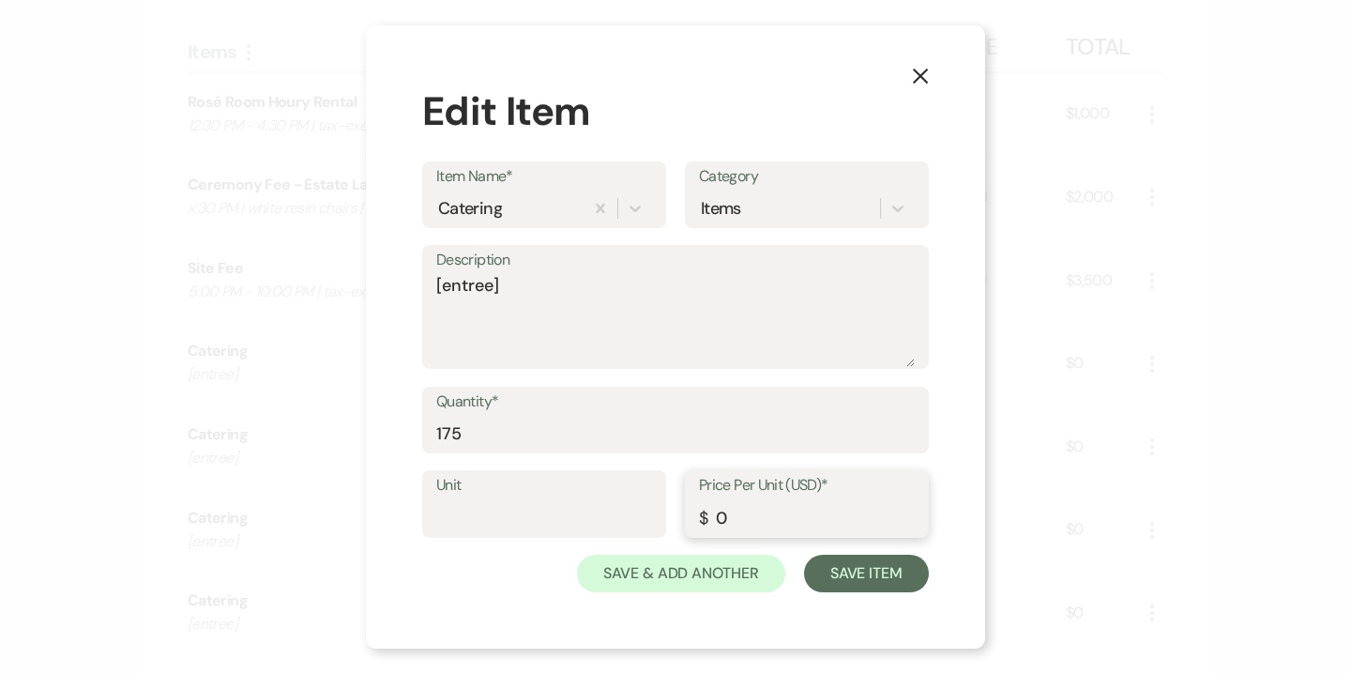
click at [775, 516] on input "0" at bounding box center [807, 517] width 216 height 37
type input "216"
click at [894, 571] on button "Save Item" at bounding box center [866, 573] width 125 height 38
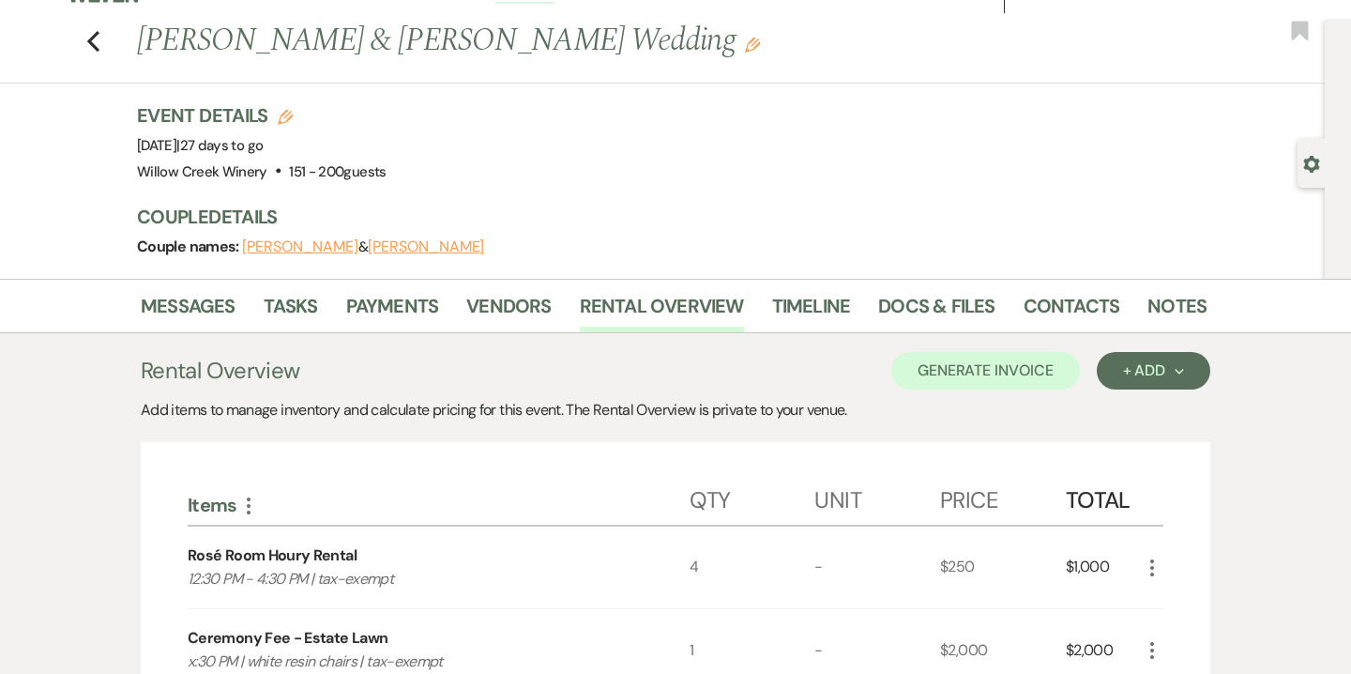
scroll to position [0, 0]
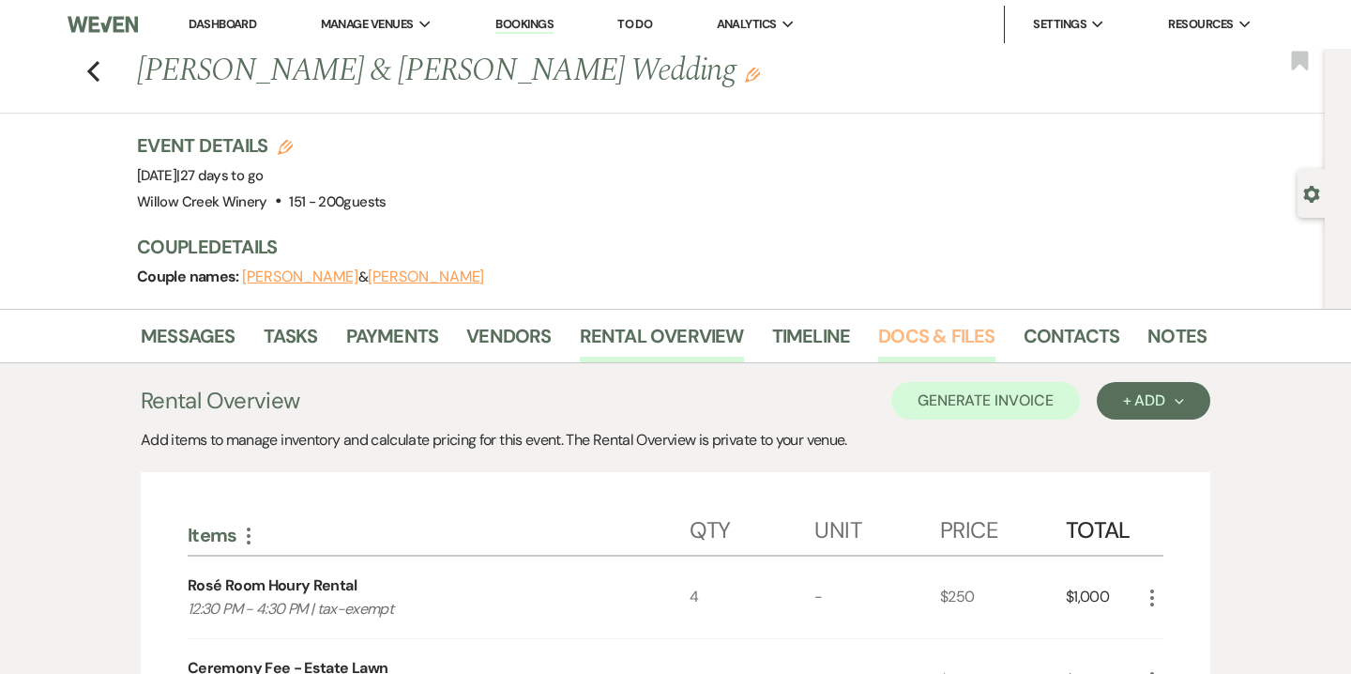
click at [911, 335] on link "Docs & Files" at bounding box center [936, 341] width 116 height 41
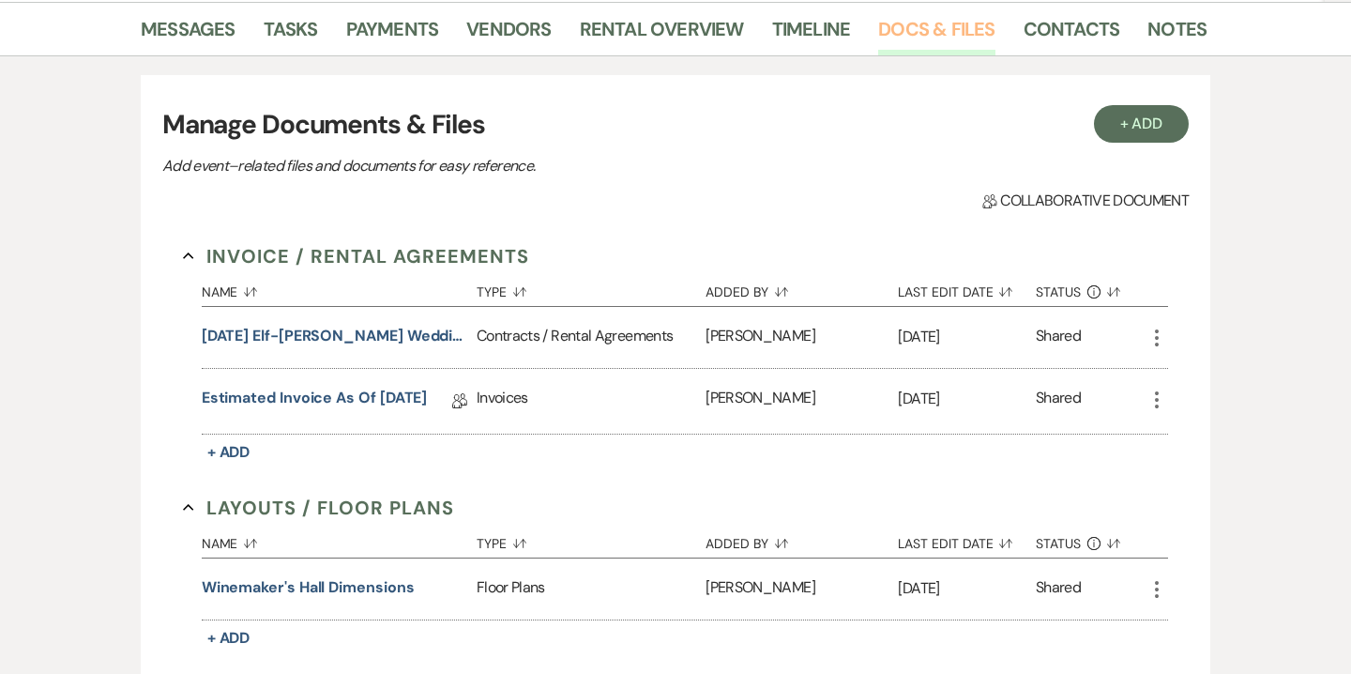
scroll to position [308, 0]
click at [435, 339] on button "09.12.25 Elf-Heyser Wedding Contract" at bounding box center [335, 335] width 267 height 23
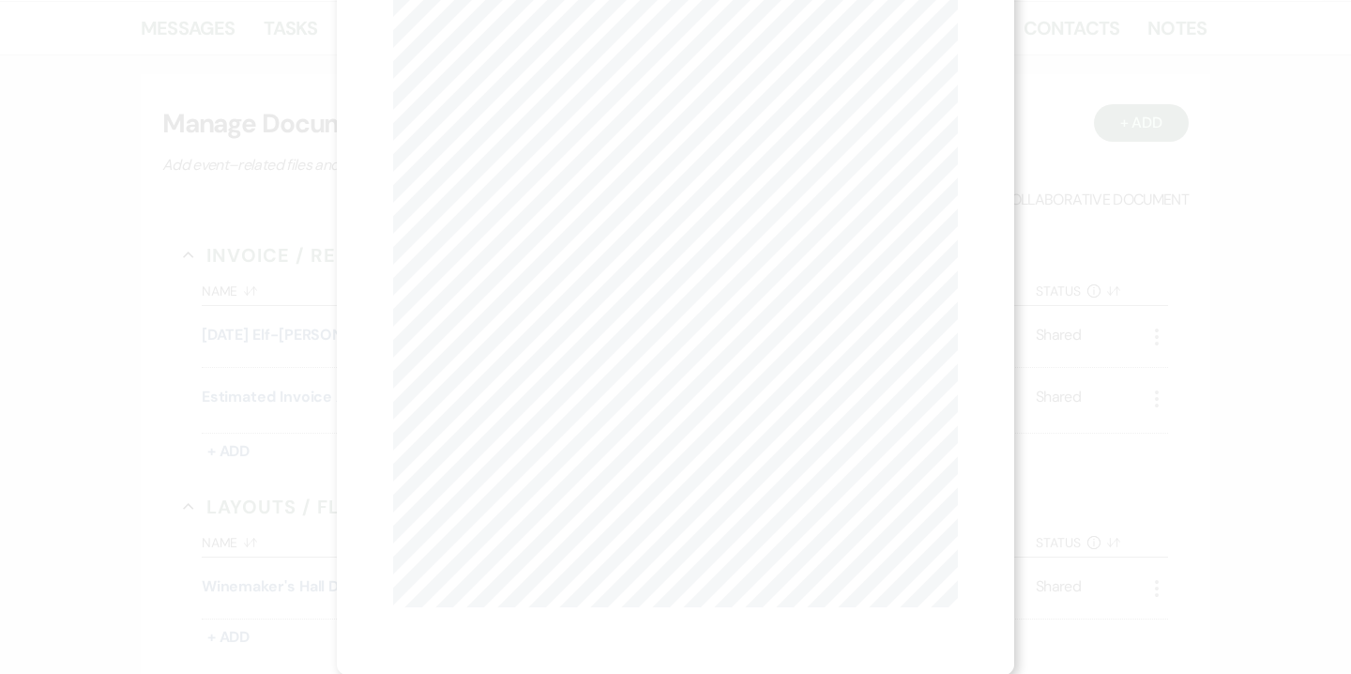
scroll to position [0, 0]
click at [577, 71] on button "Next Next" at bounding box center [577, 68] width 49 height 15
click at [962, 49] on button "X" at bounding box center [949, 50] width 28 height 33
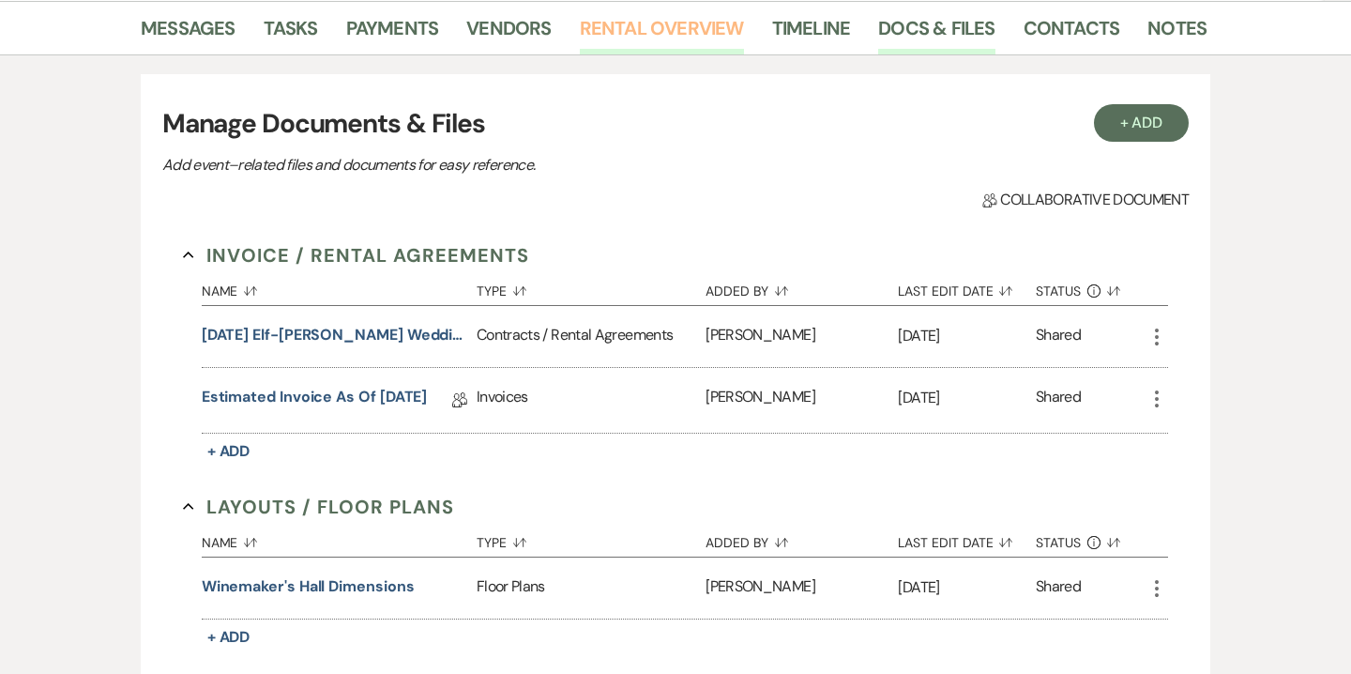
click at [641, 22] on link "Rental Overview" at bounding box center [662, 33] width 164 height 41
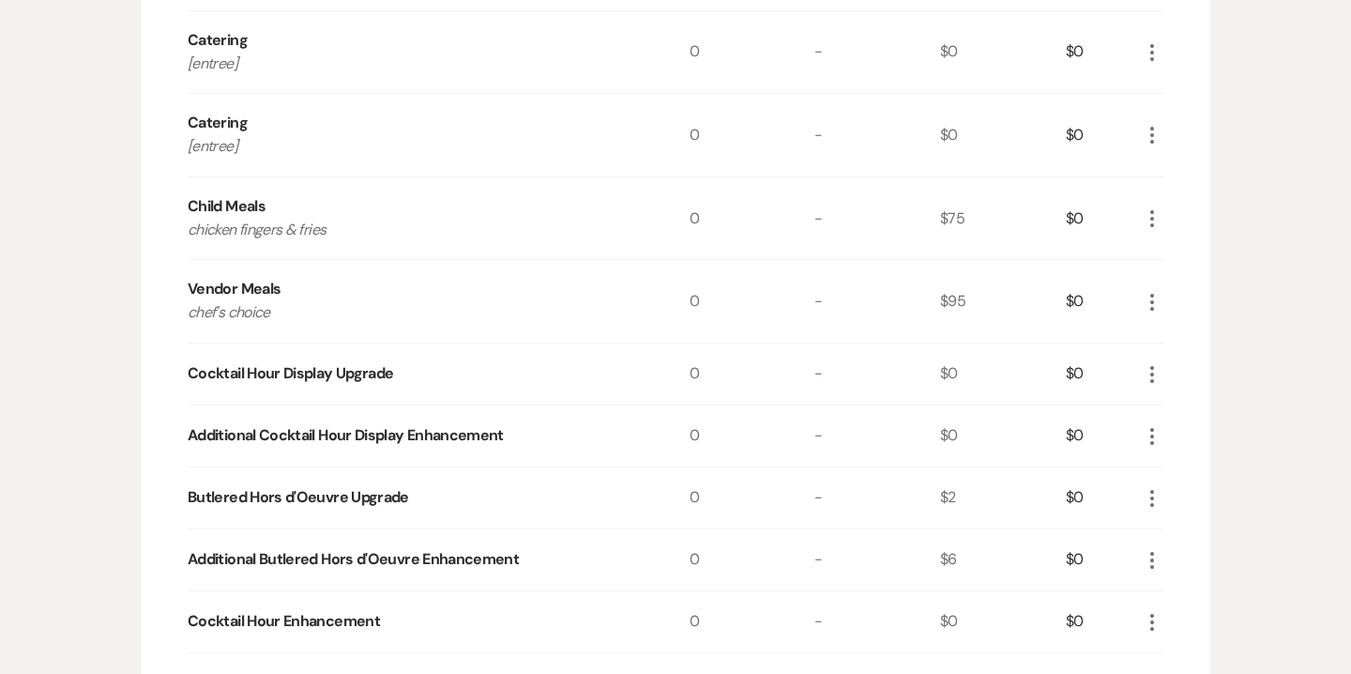
scroll to position [963, 0]
click at [1153, 368] on icon "More" at bounding box center [1152, 372] width 23 height 23
click at [1192, 440] on button "X Delete" at bounding box center [1191, 439] width 101 height 30
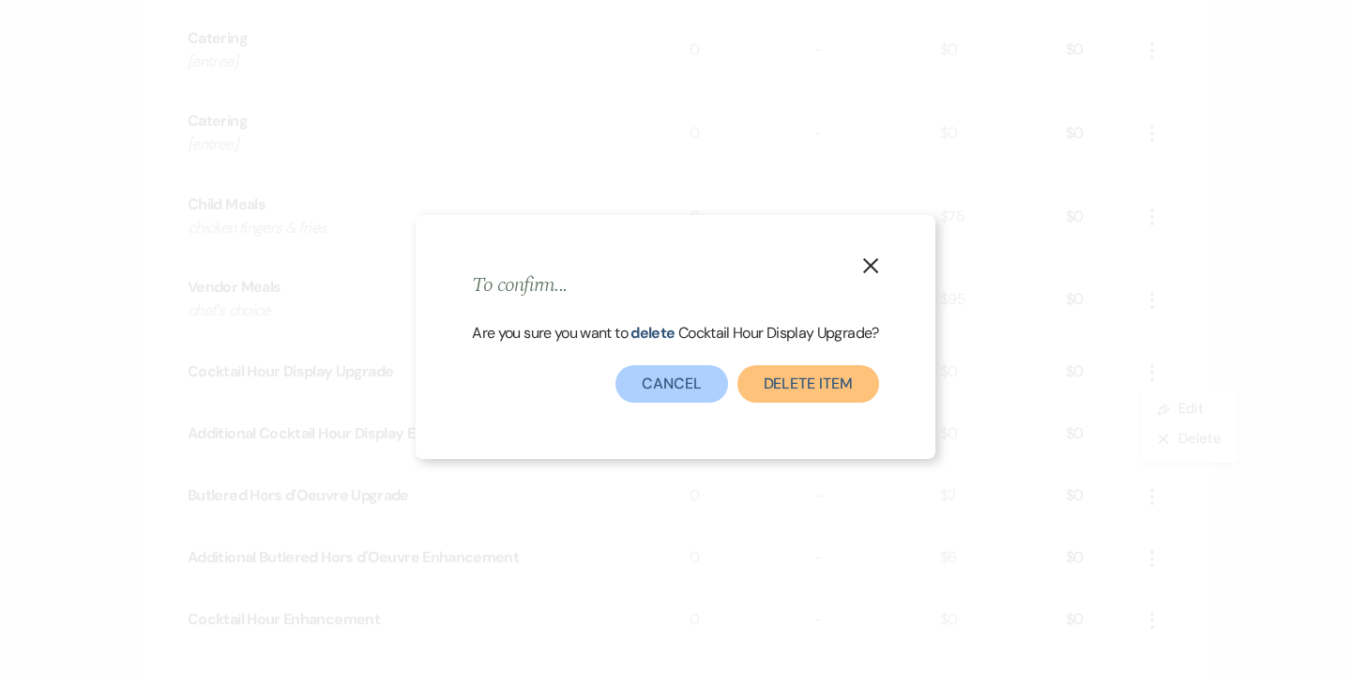
click at [840, 388] on button "Delete Item" at bounding box center [808, 384] width 142 height 38
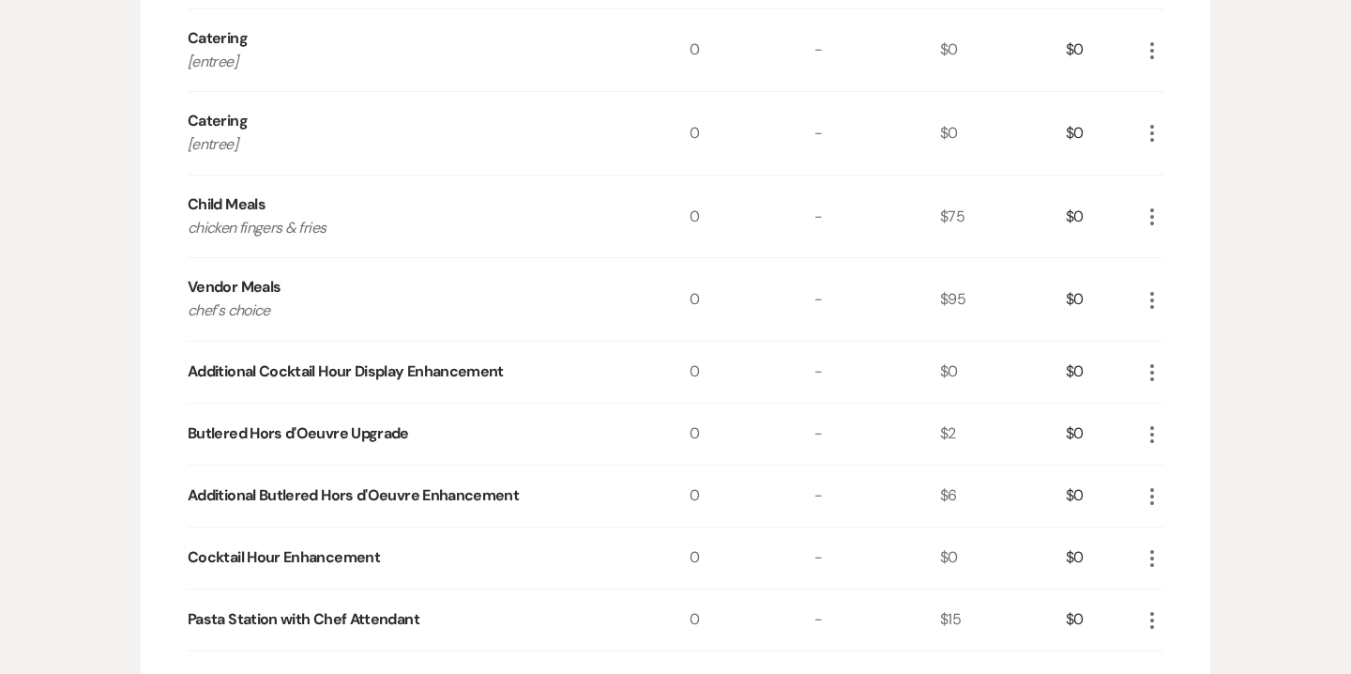
click at [1159, 375] on icon "More" at bounding box center [1152, 372] width 23 height 23
click at [1193, 434] on button "X Delete" at bounding box center [1191, 439] width 101 height 30
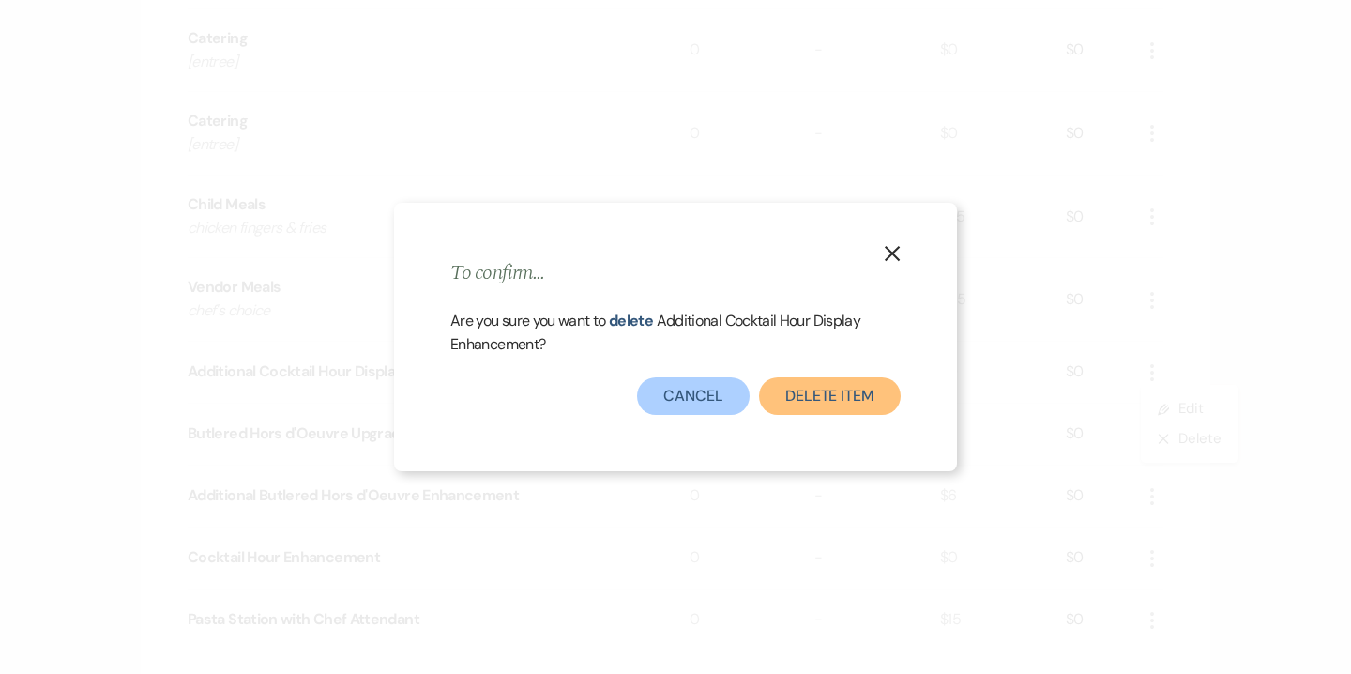
click at [834, 407] on button "Delete Item" at bounding box center [830, 396] width 142 height 38
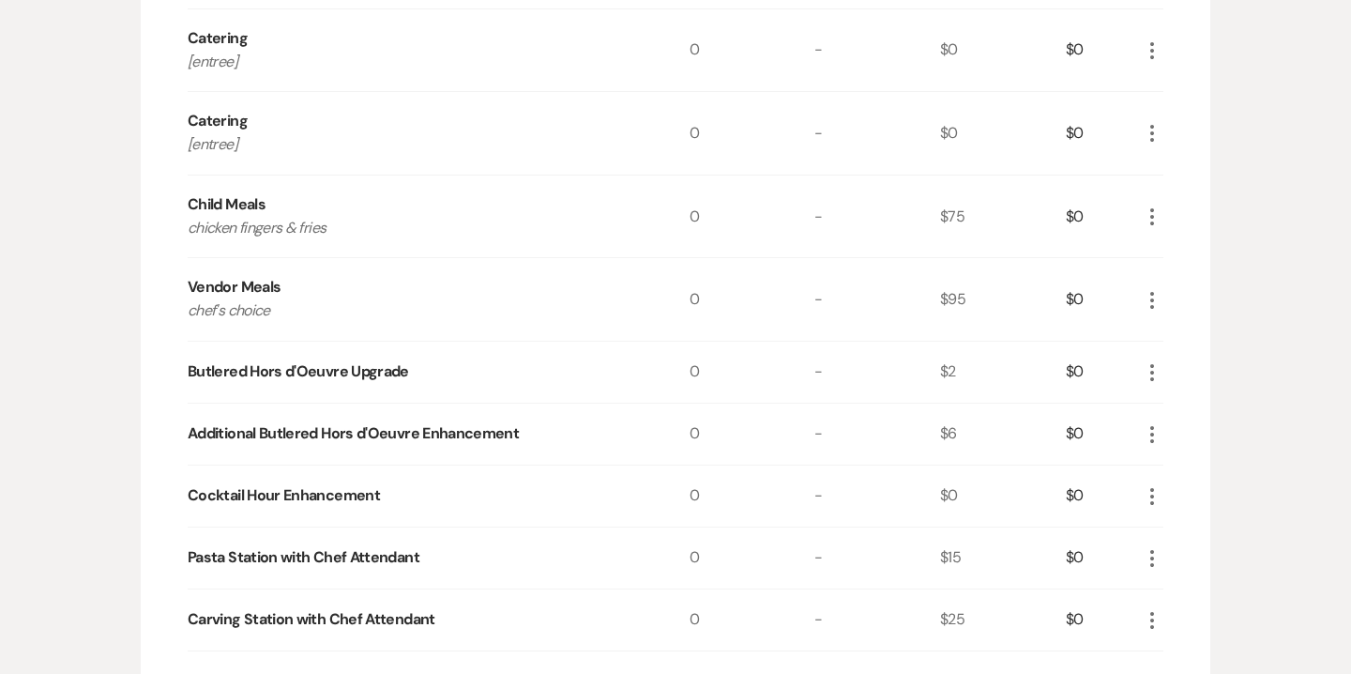
click at [1149, 375] on icon "More" at bounding box center [1152, 372] width 23 height 23
click at [1198, 441] on button "X Delete" at bounding box center [1191, 439] width 101 height 30
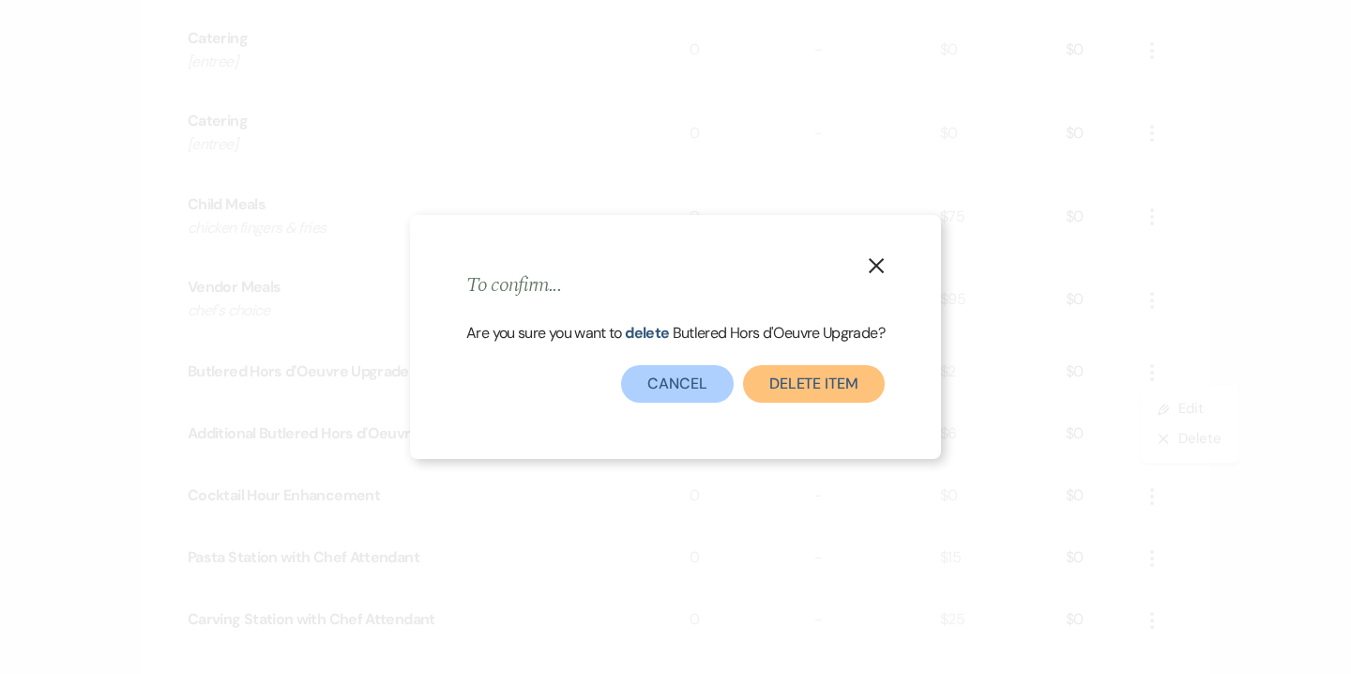
click at [834, 381] on button "Delete Item" at bounding box center [814, 384] width 142 height 38
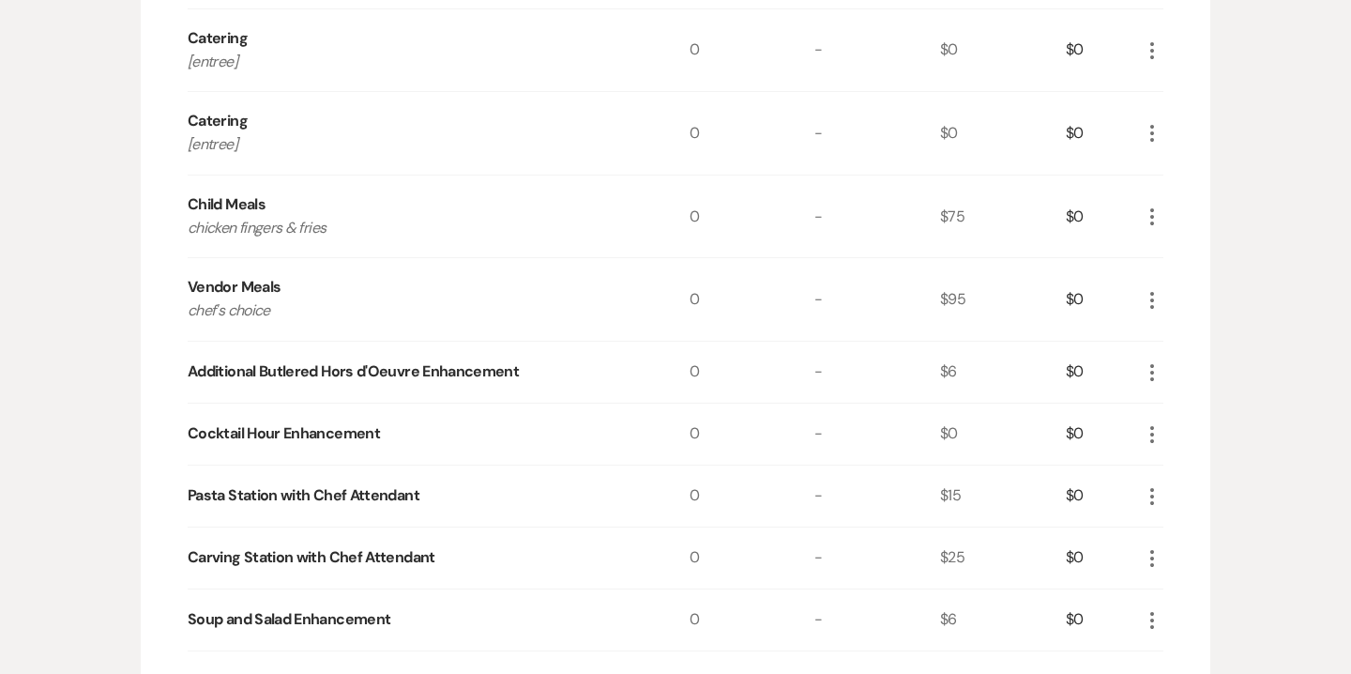
click at [1150, 372] on use "button" at bounding box center [1152, 372] width 4 height 17
click at [1197, 444] on button "X Delete" at bounding box center [1191, 439] width 101 height 30
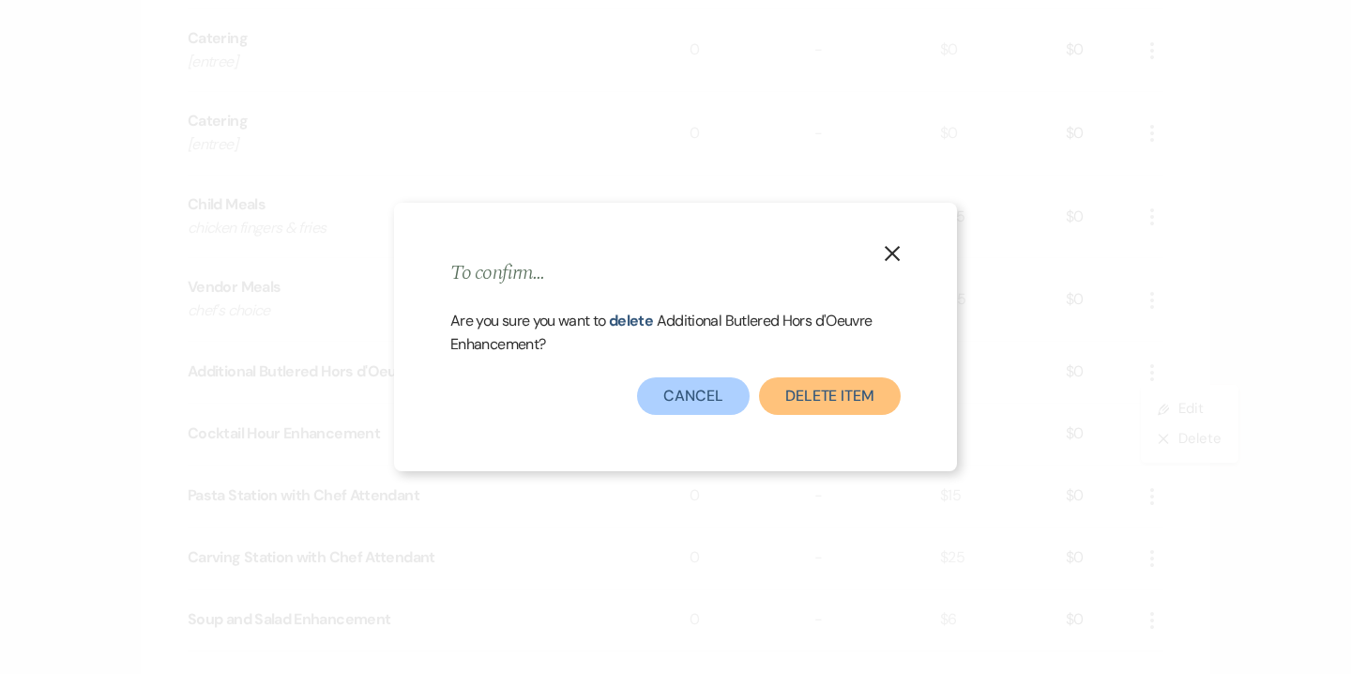
click at [869, 403] on button "Delete Item" at bounding box center [830, 396] width 142 height 38
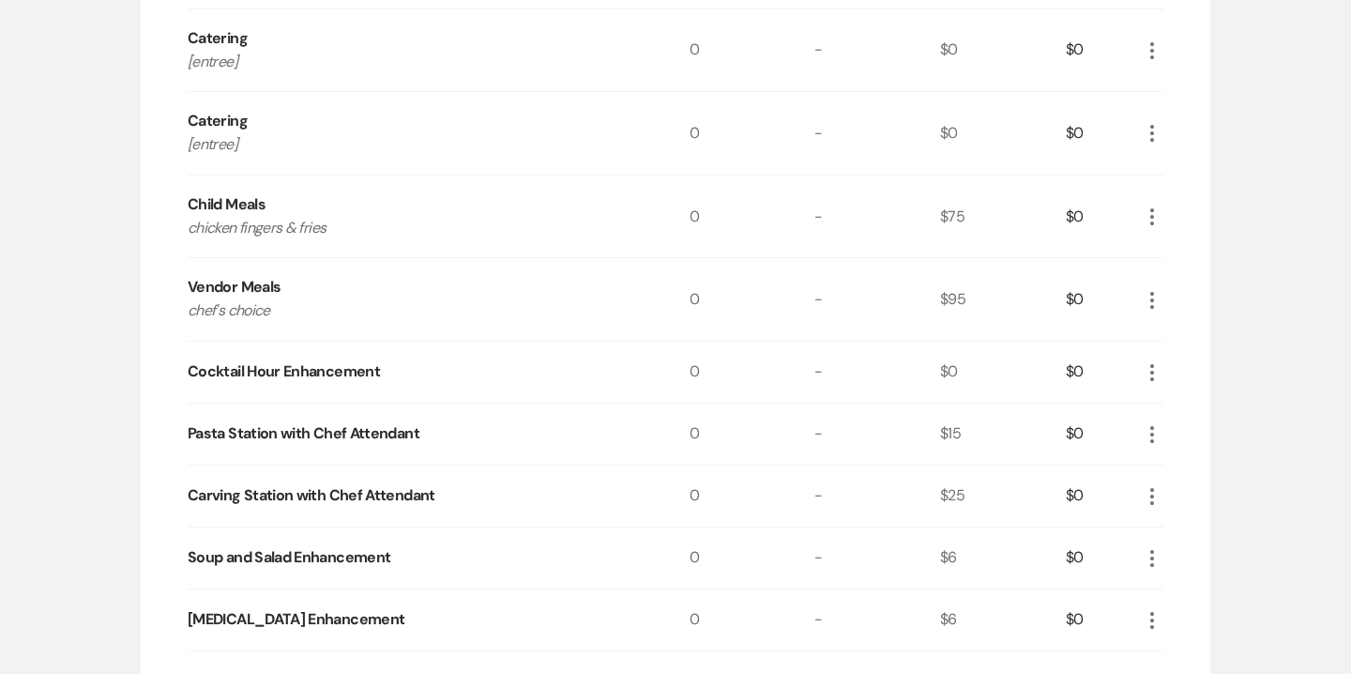
click at [1158, 375] on icon "More" at bounding box center [1152, 372] width 23 height 23
click at [1185, 434] on button "X Delete" at bounding box center [1191, 439] width 101 height 30
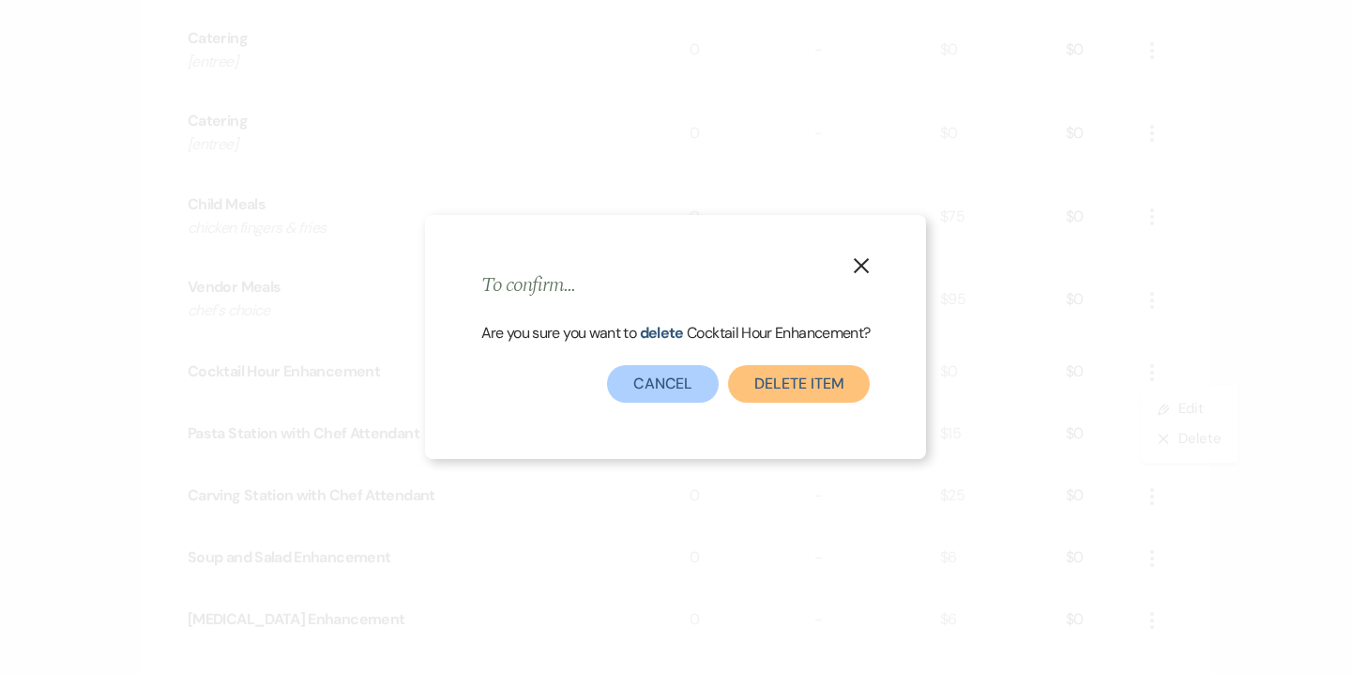
click at [842, 383] on button "Delete Item" at bounding box center [799, 384] width 142 height 38
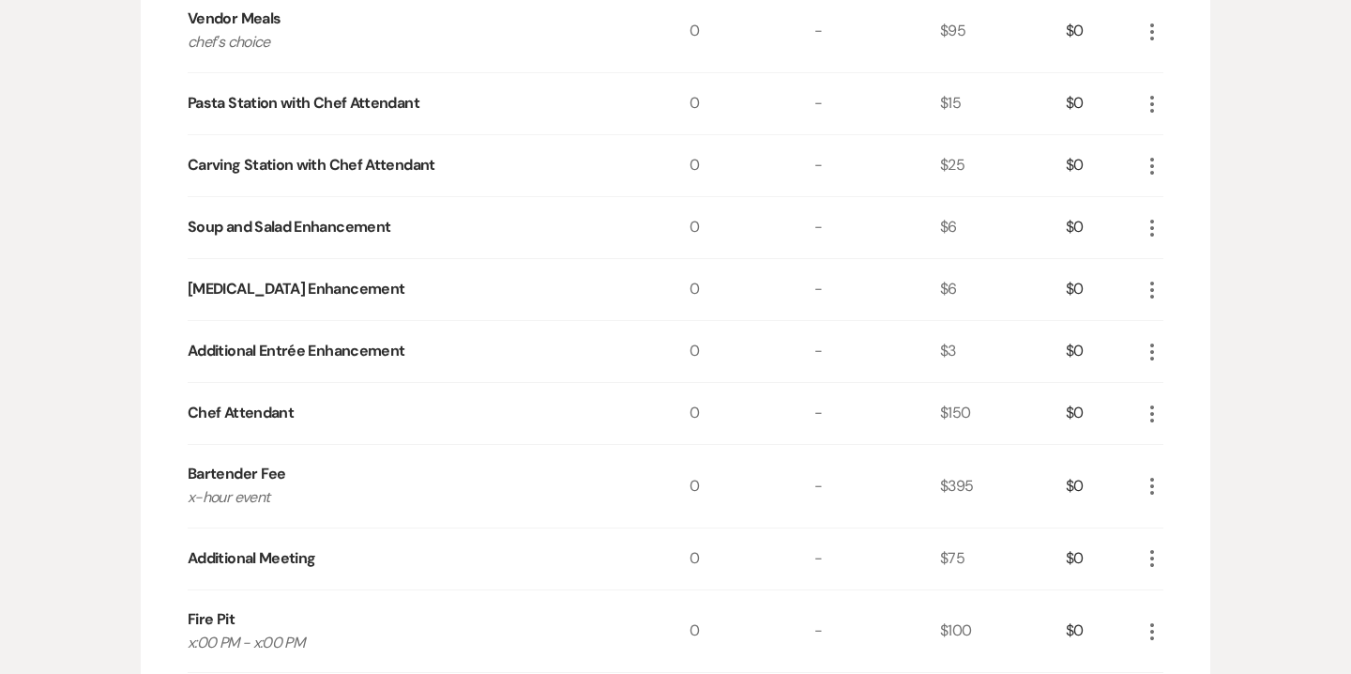
scroll to position [1233, 0]
click at [1149, 232] on icon "More" at bounding box center [1152, 226] width 23 height 23
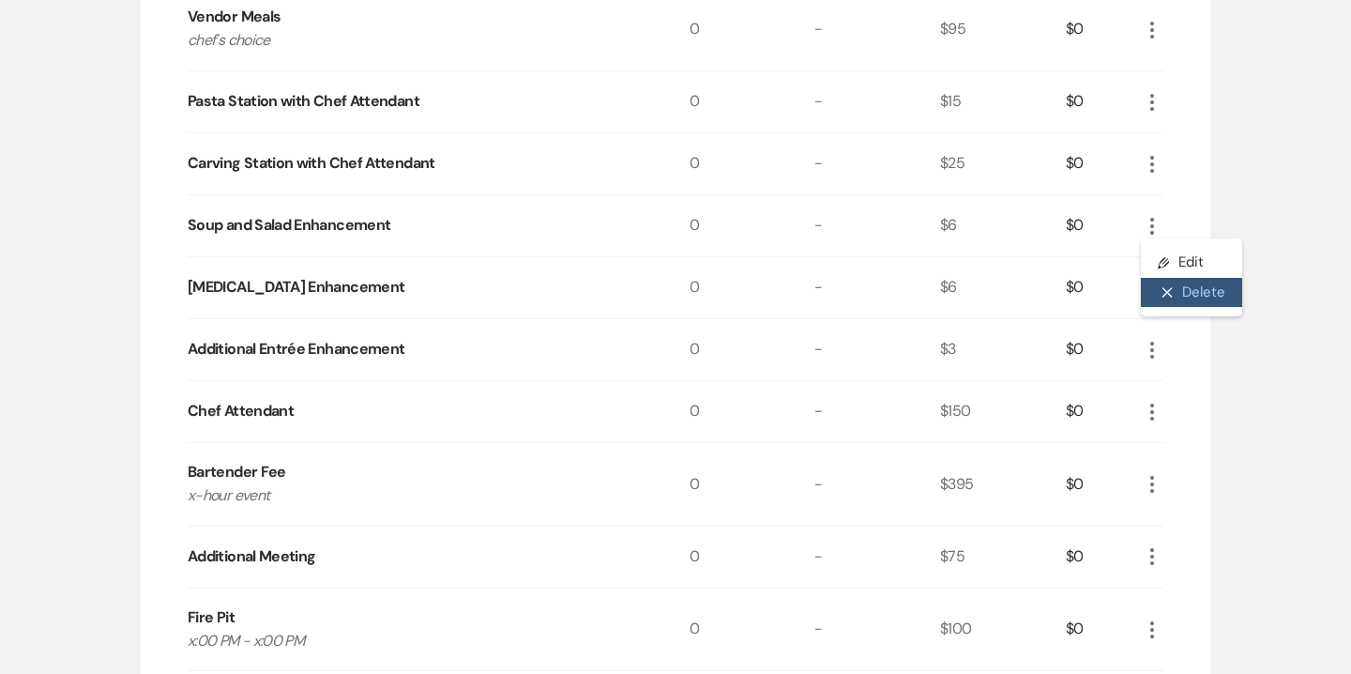
click at [1179, 278] on button "X Delete" at bounding box center [1191, 293] width 101 height 30
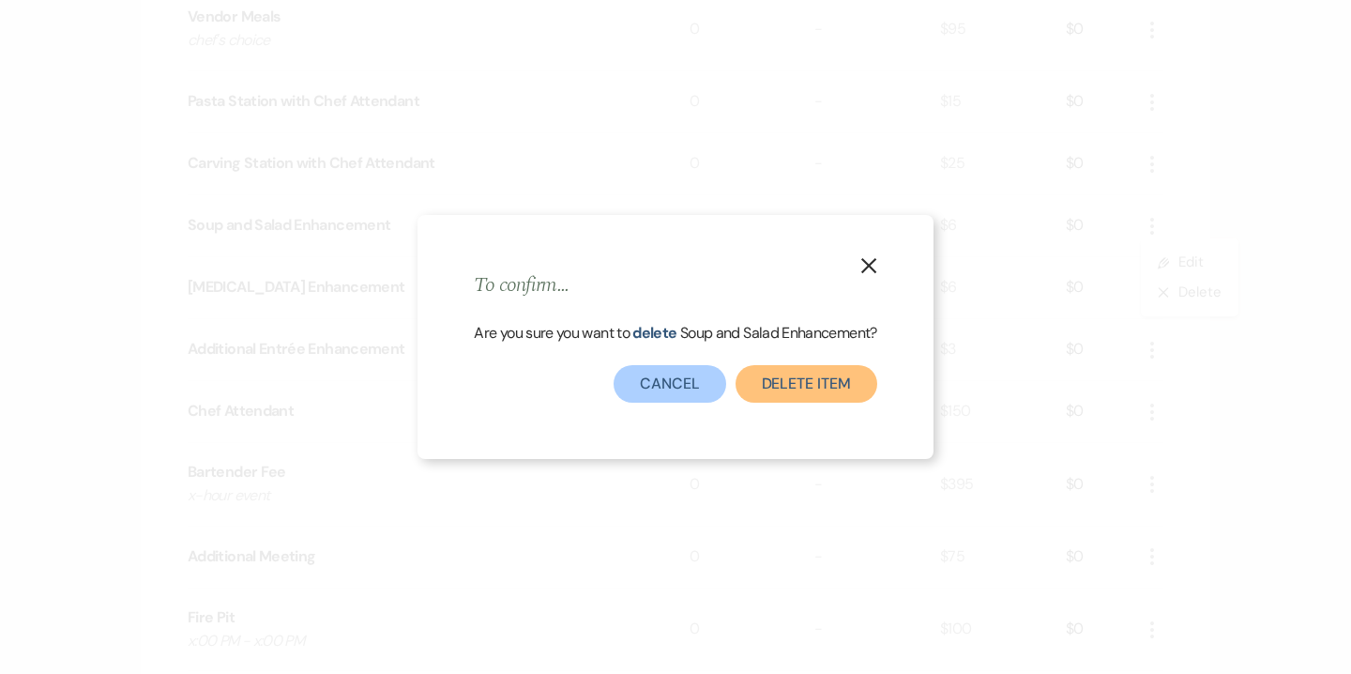
click at [854, 373] on button "Delete Item" at bounding box center [806, 384] width 142 height 38
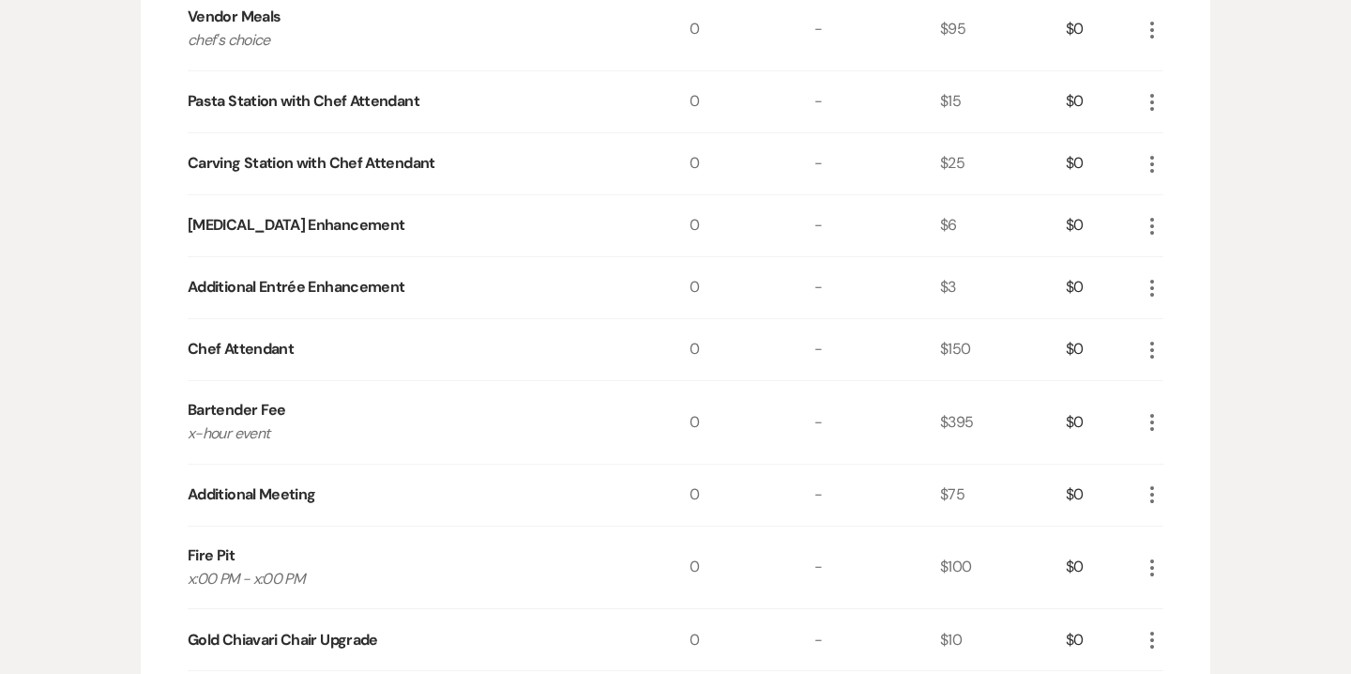
click at [1156, 163] on icon "More" at bounding box center [1152, 164] width 23 height 23
click at [1183, 231] on button "X Delete" at bounding box center [1191, 231] width 101 height 30
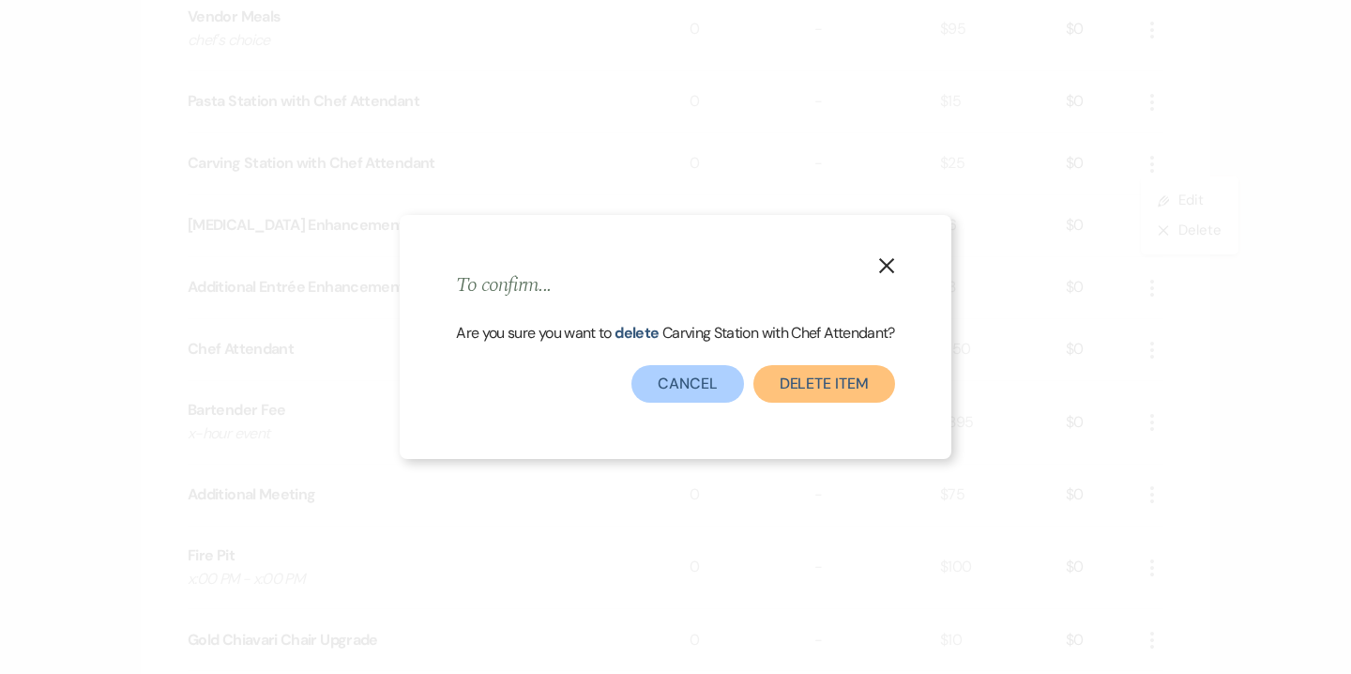
click at [834, 378] on button "Delete Item" at bounding box center [824, 384] width 142 height 38
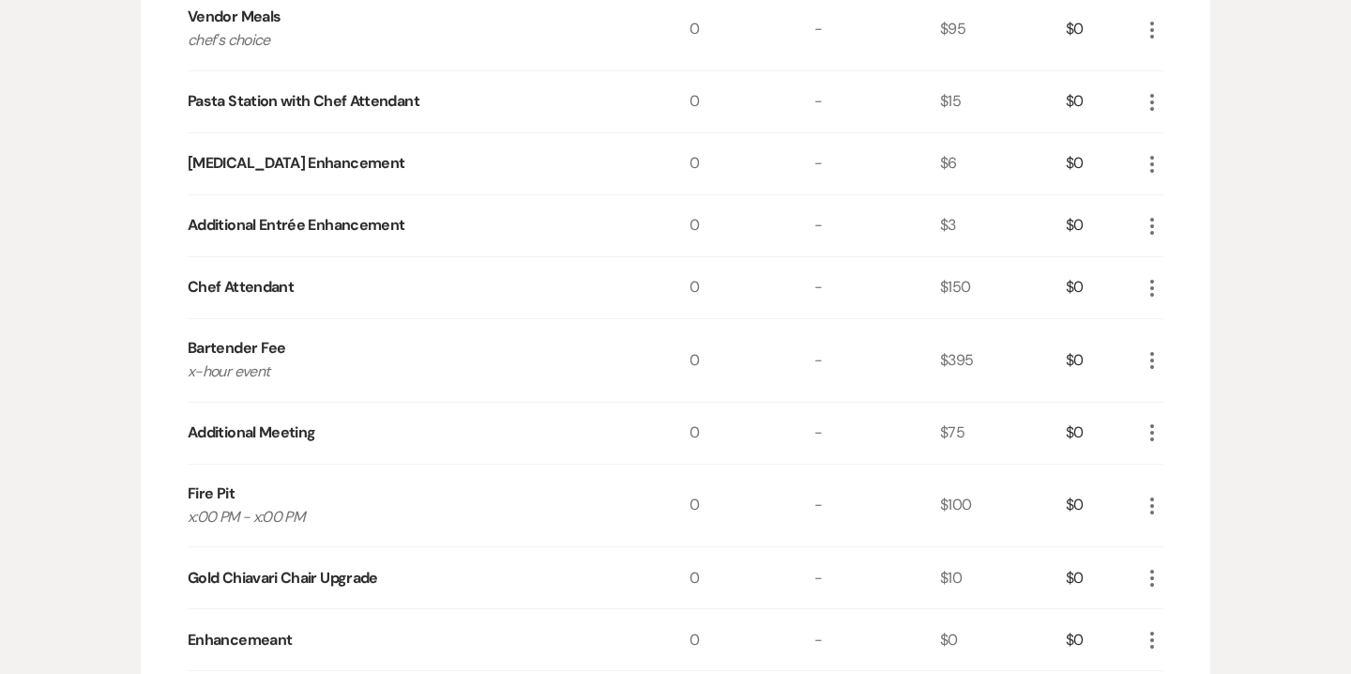
click at [1159, 103] on icon "More" at bounding box center [1152, 102] width 23 height 23
click at [1190, 163] on button "X Delete" at bounding box center [1191, 169] width 101 height 30
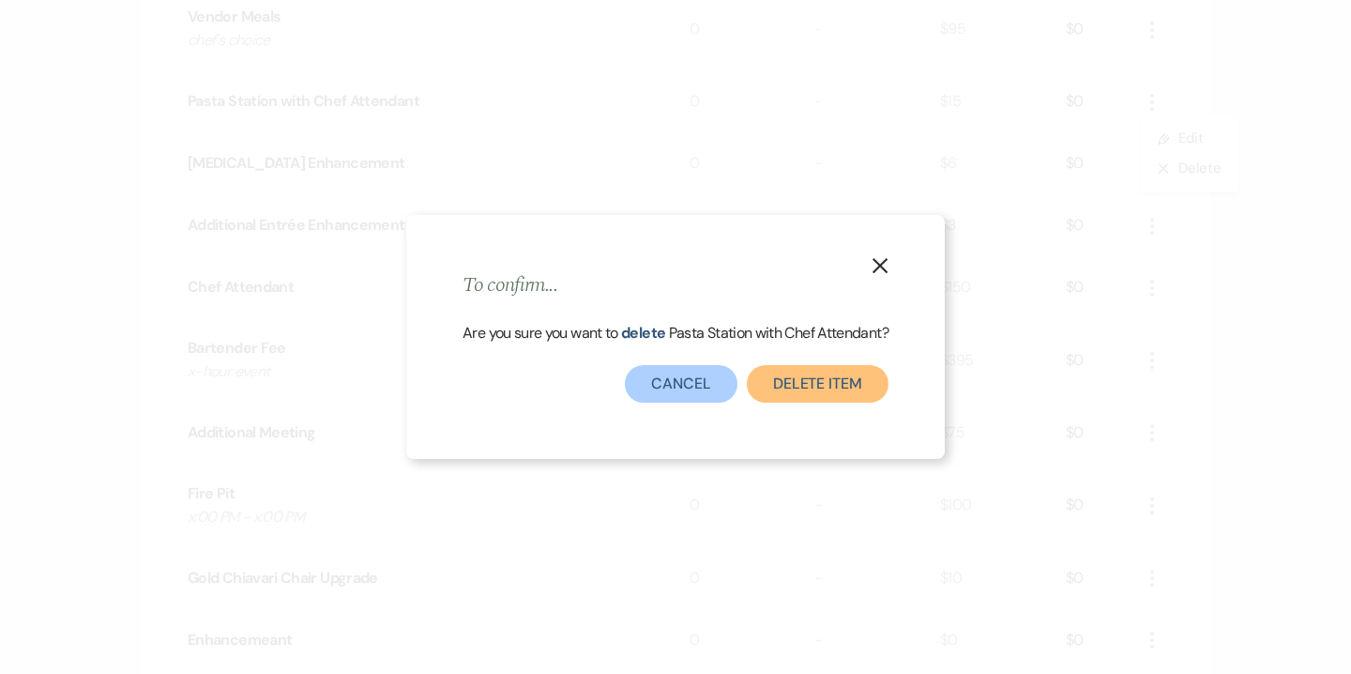
click at [838, 379] on button "Delete Item" at bounding box center [818, 384] width 142 height 38
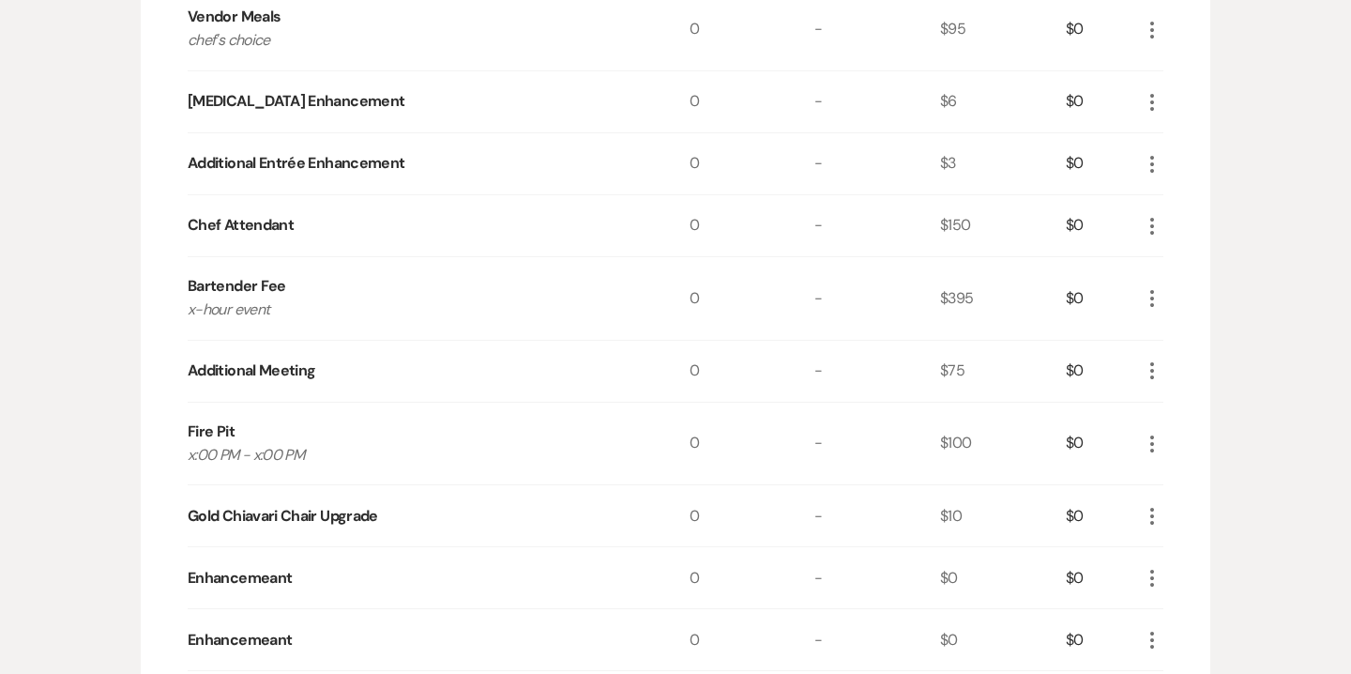
click at [1153, 109] on use "button" at bounding box center [1152, 102] width 4 height 17
click at [1198, 179] on button "X Delete" at bounding box center [1191, 169] width 101 height 30
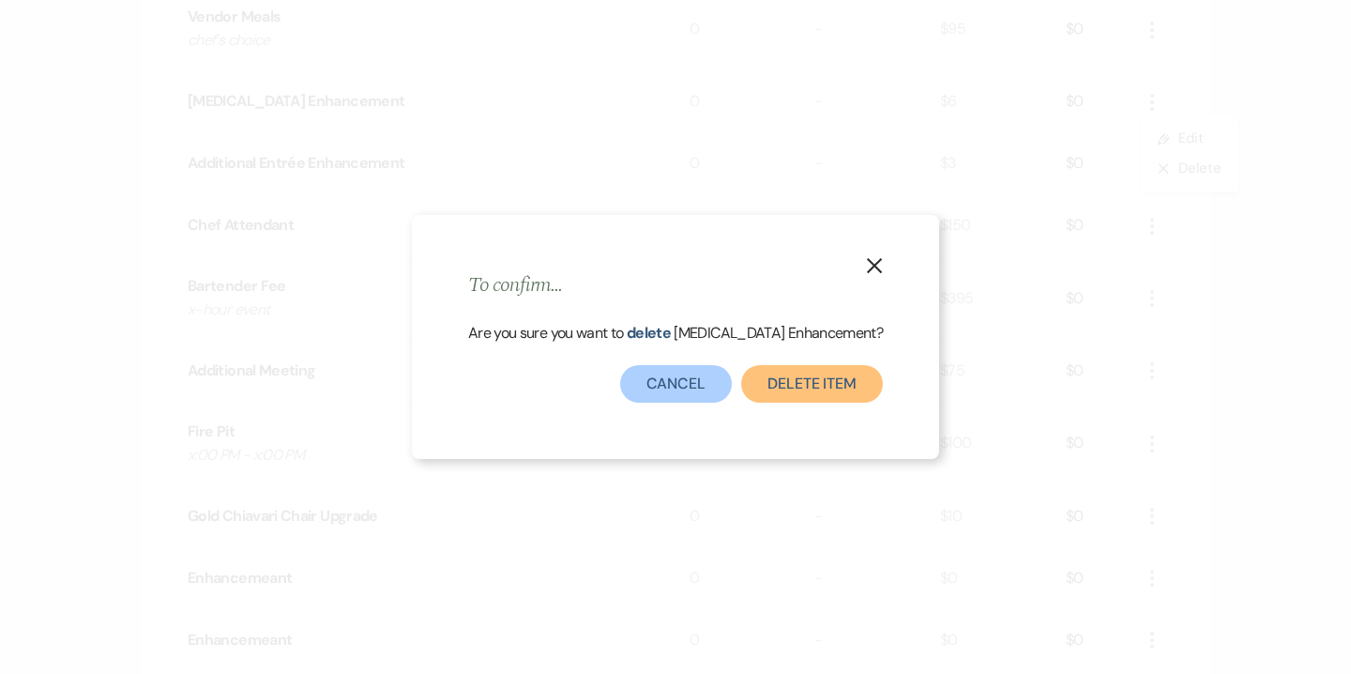
click at [789, 383] on button "Delete Item" at bounding box center [812, 384] width 142 height 38
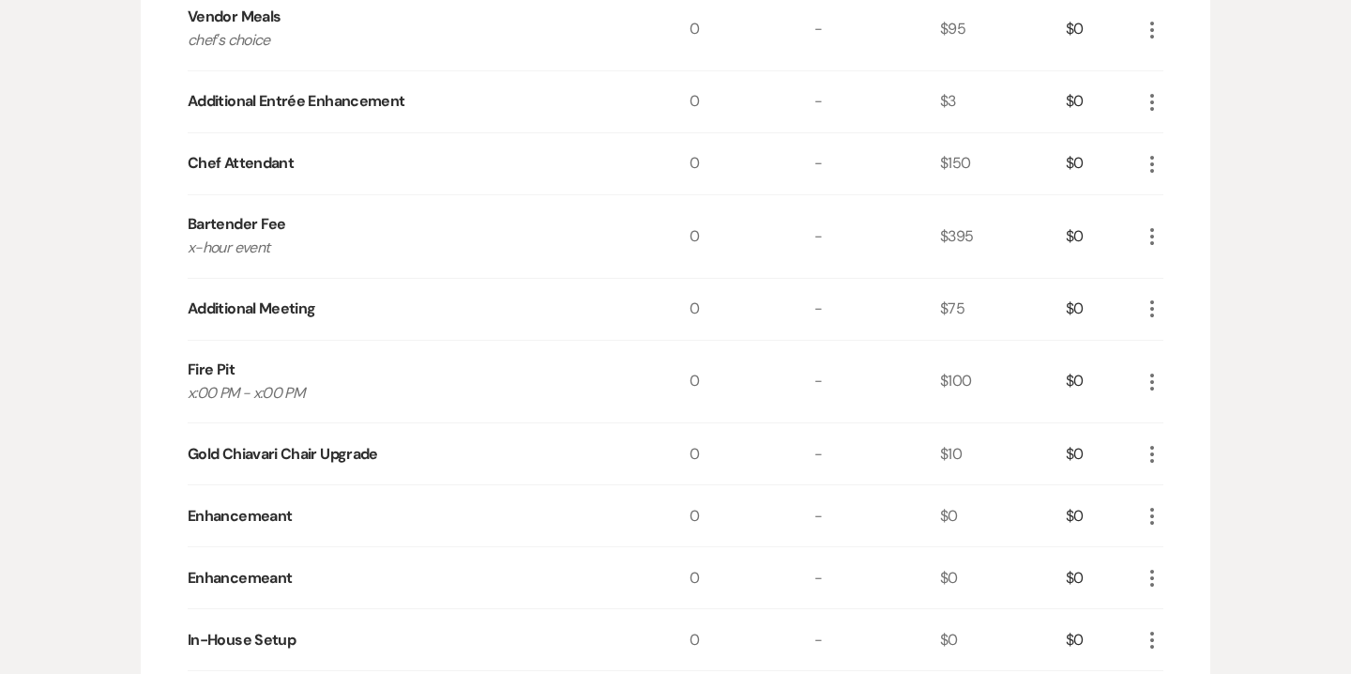
click at [1153, 100] on icon "More" at bounding box center [1152, 102] width 23 height 23
click at [1179, 141] on button "Pencil Edit" at bounding box center [1190, 139] width 98 height 30
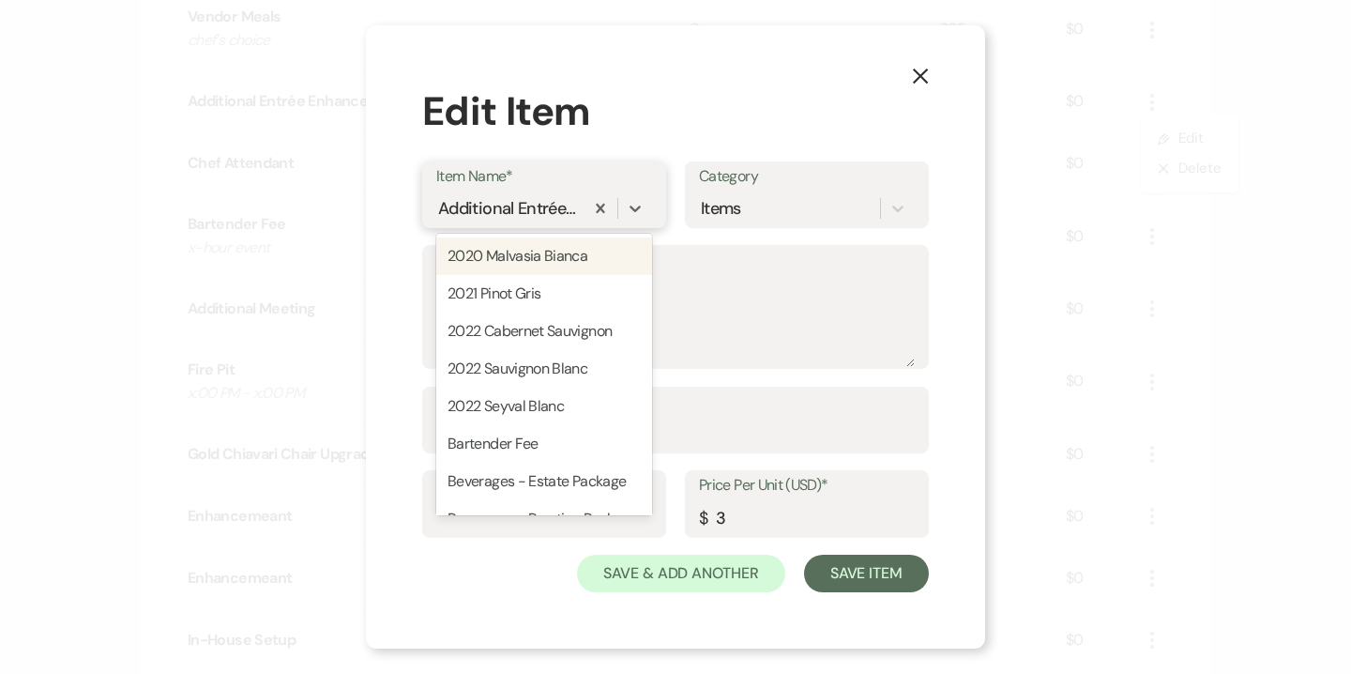
click at [533, 212] on div "Additional Entrée Enhancement" at bounding box center [508, 207] width 140 height 25
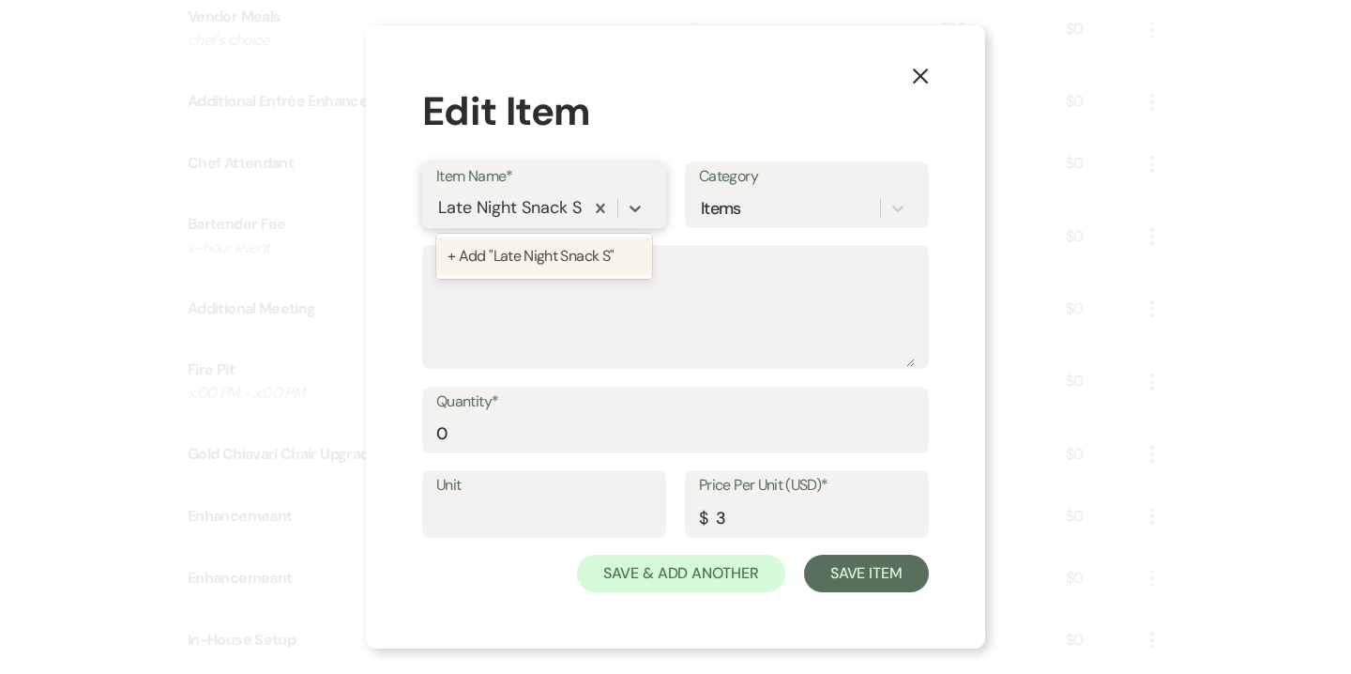
scroll to position [0, 0]
type input "Late Night Snack Station"
click at [557, 208] on div "Late Night Snack Station" at bounding box center [508, 207] width 140 height 25
type input "Late Night Snacks"
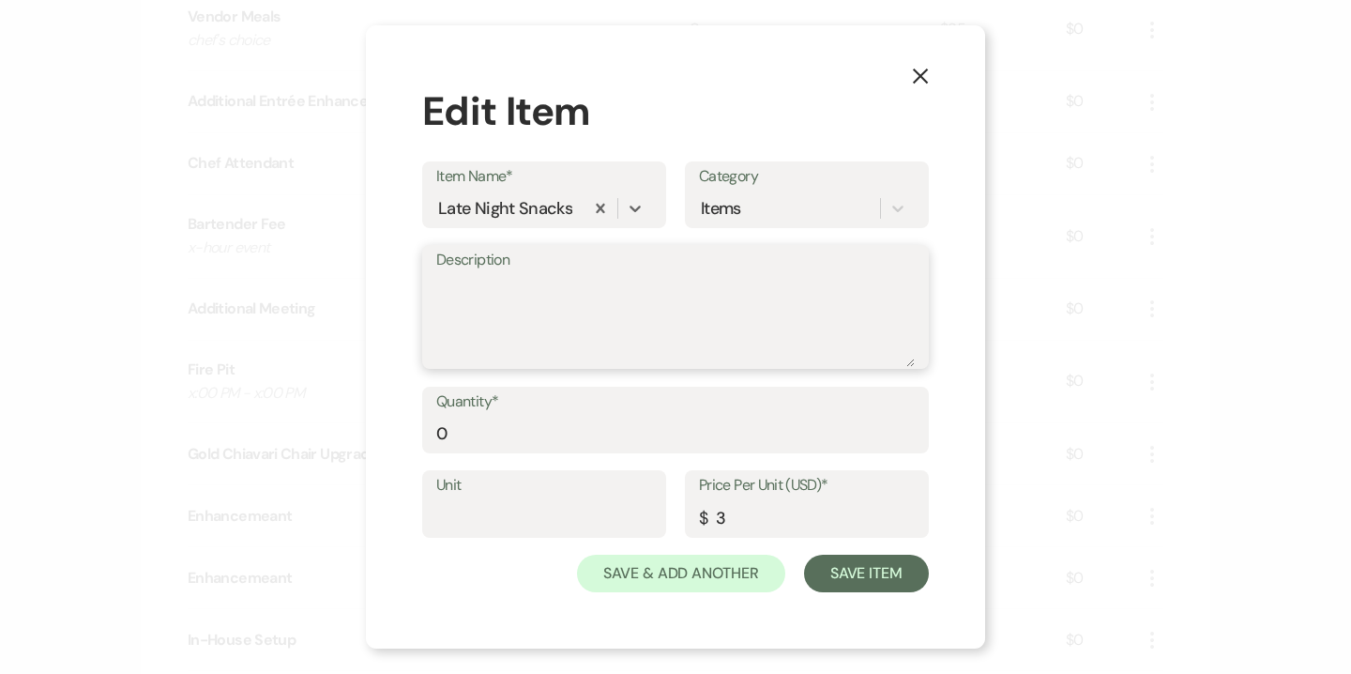
click at [553, 300] on textarea "Description" at bounding box center [675, 320] width 478 height 94
click at [440, 284] on textarea "Pretzel Station" at bounding box center [675, 320] width 478 height 94
type textarea "Soft Pretzel Station"
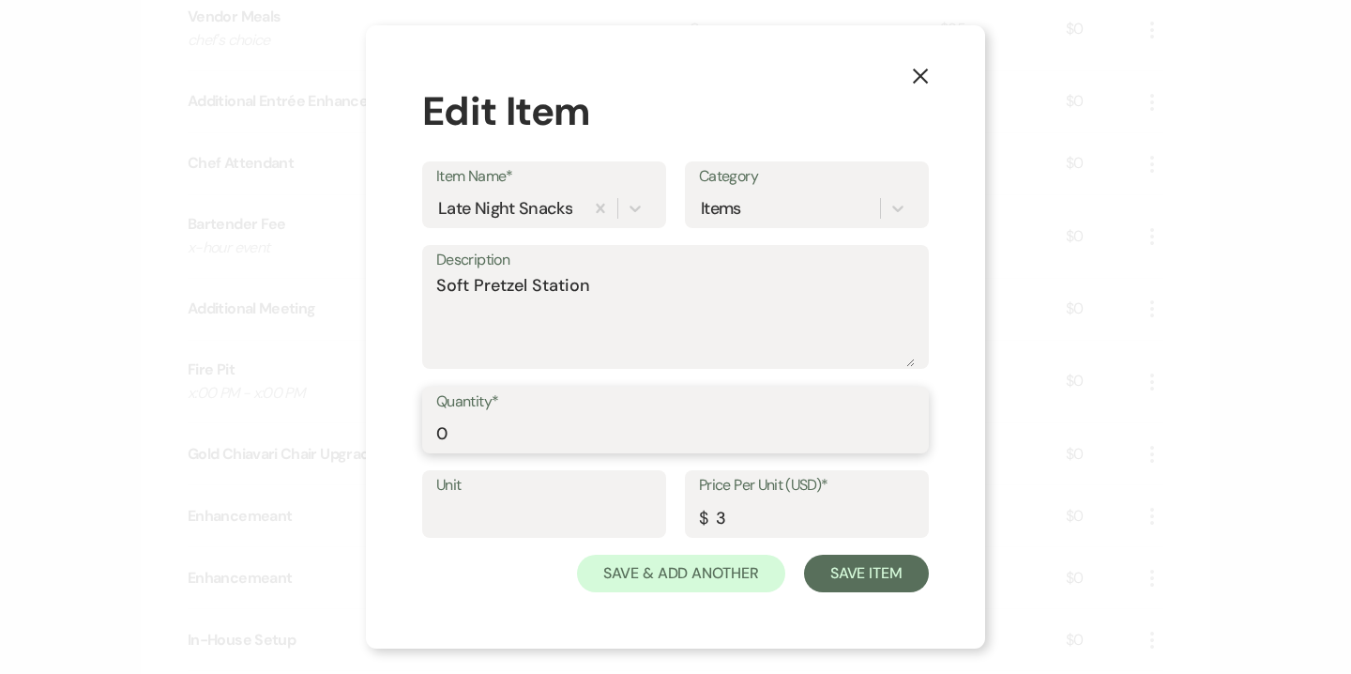
click at [479, 426] on input "0" at bounding box center [675, 433] width 478 height 37
type input "100"
click at [734, 519] on input "3" at bounding box center [807, 517] width 216 height 37
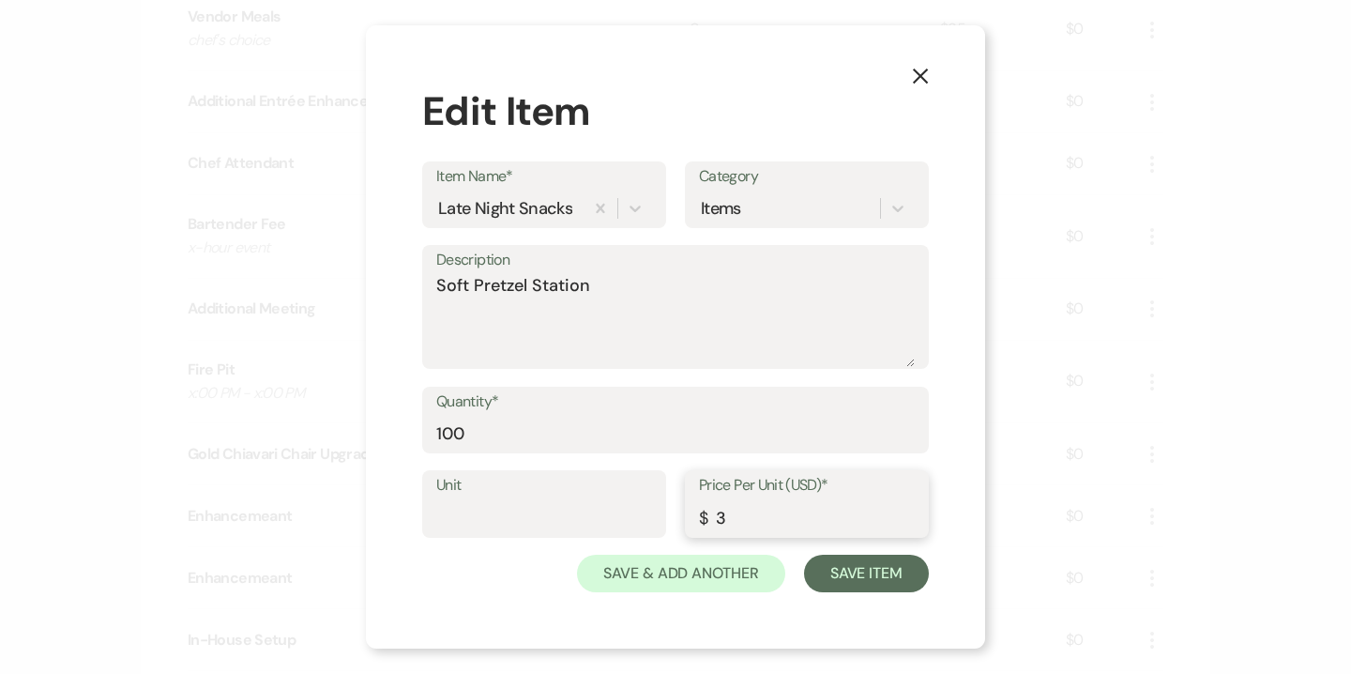
click at [734, 519] on input "3" at bounding box center [807, 517] width 216 height 37
type input "10"
click at [877, 576] on button "Save Item" at bounding box center [866, 573] width 125 height 38
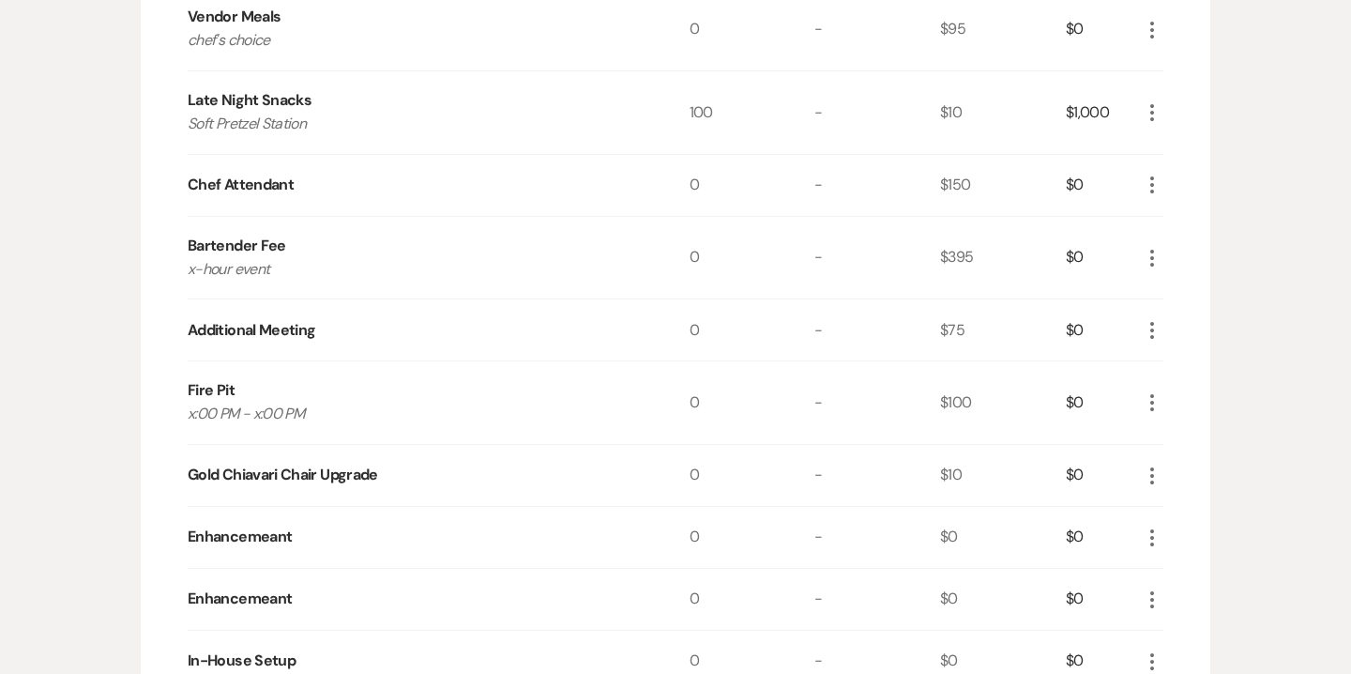
click at [1155, 180] on icon "More" at bounding box center [1152, 185] width 23 height 23
click at [1187, 258] on button "X Delete" at bounding box center [1191, 251] width 101 height 30
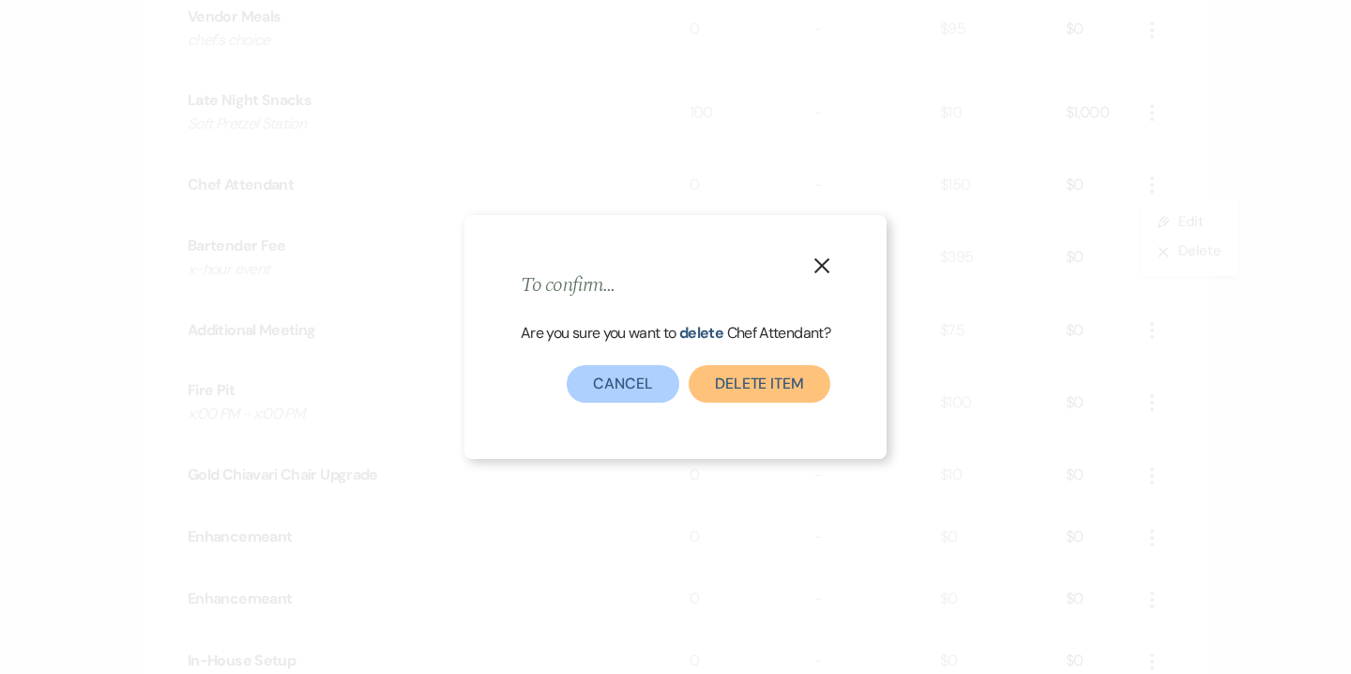
click at [797, 390] on button "Delete Item" at bounding box center [760, 384] width 142 height 38
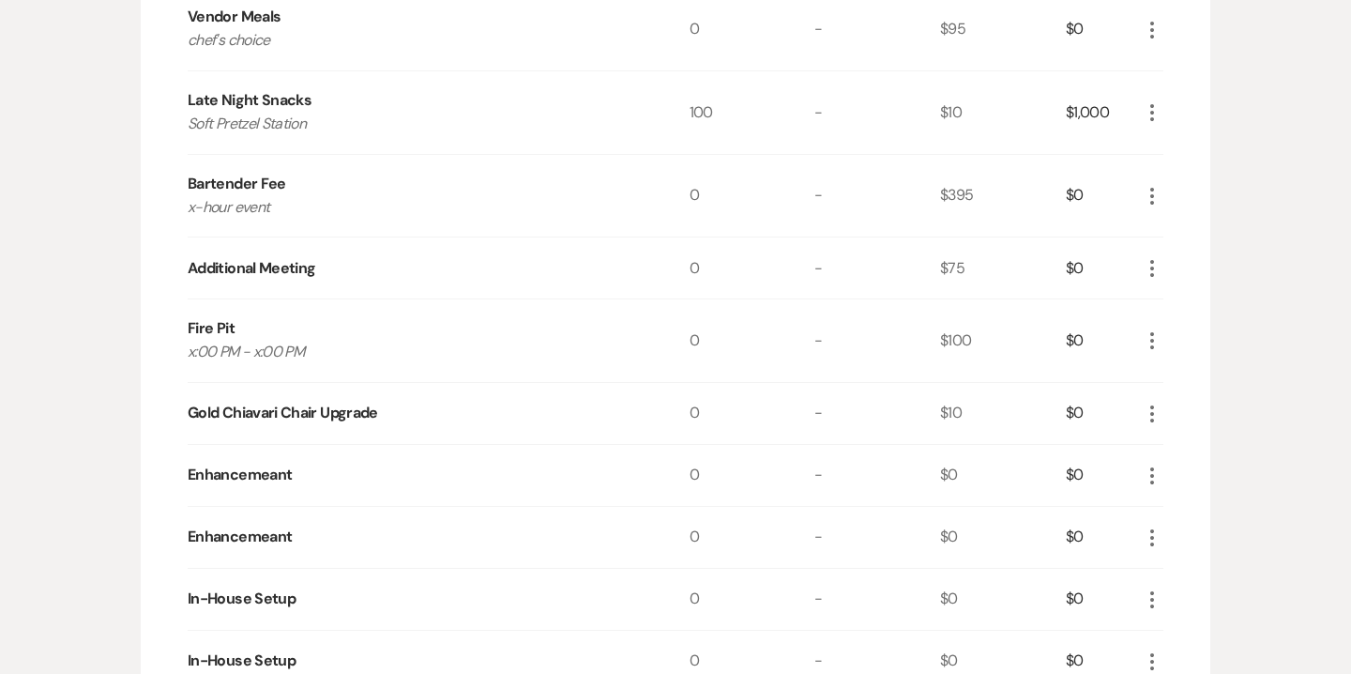
click at [1153, 195] on use "button" at bounding box center [1152, 196] width 4 height 17
click at [1191, 233] on button "Pencil Edit" at bounding box center [1190, 233] width 98 height 30
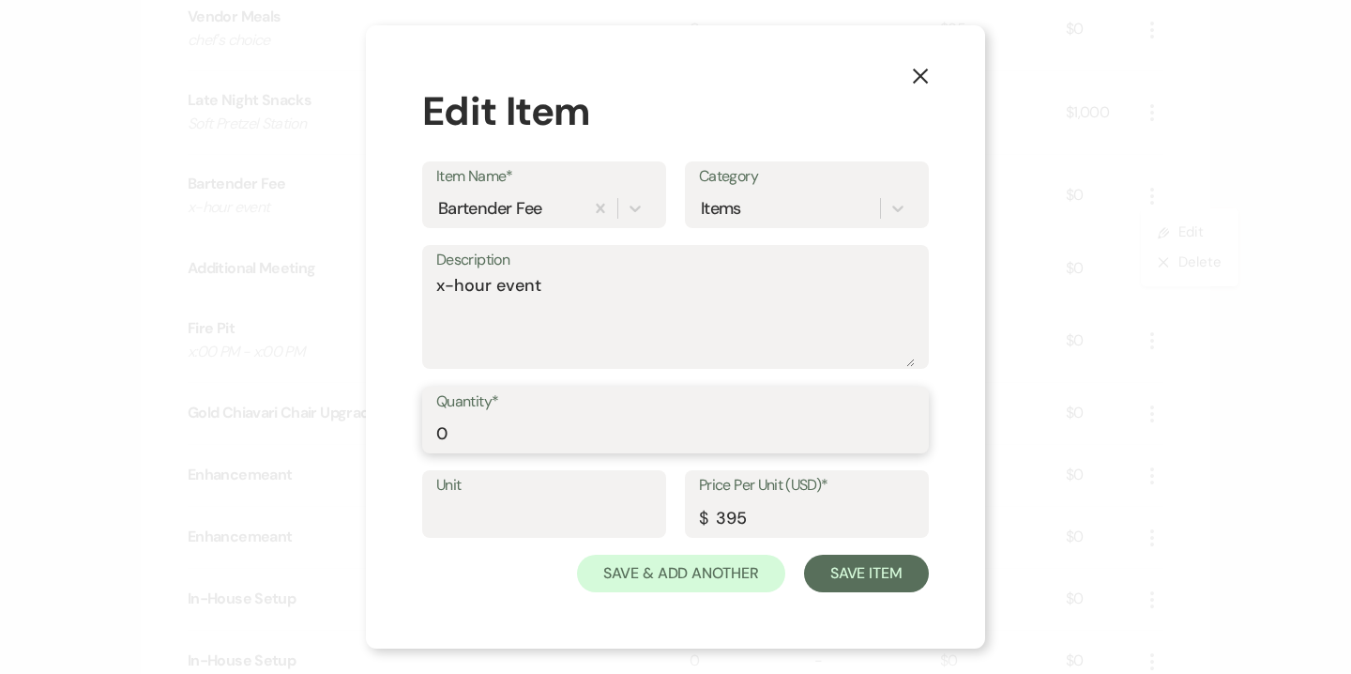
click at [626, 424] on input "0" at bounding box center [675, 433] width 478 height 37
type input "3"
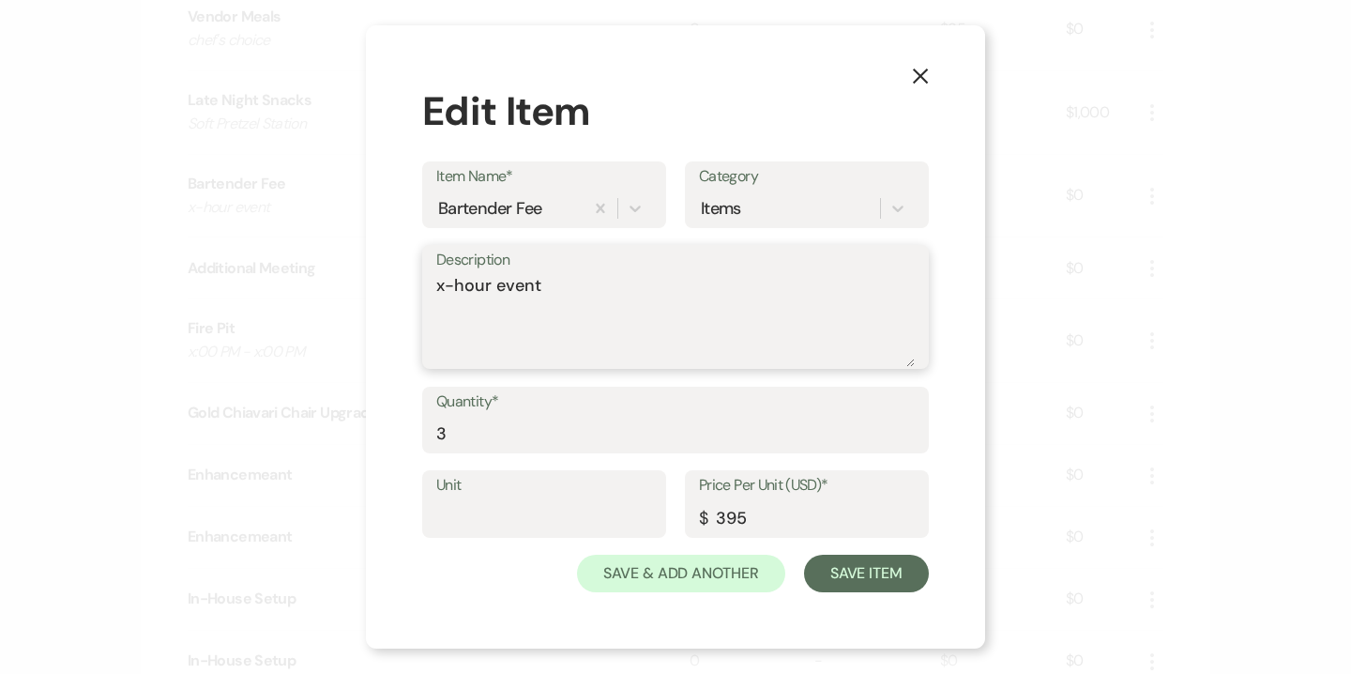
click at [434, 289] on div "Description x-hour event" at bounding box center [675, 307] width 507 height 125
type textarea "5-hour event"
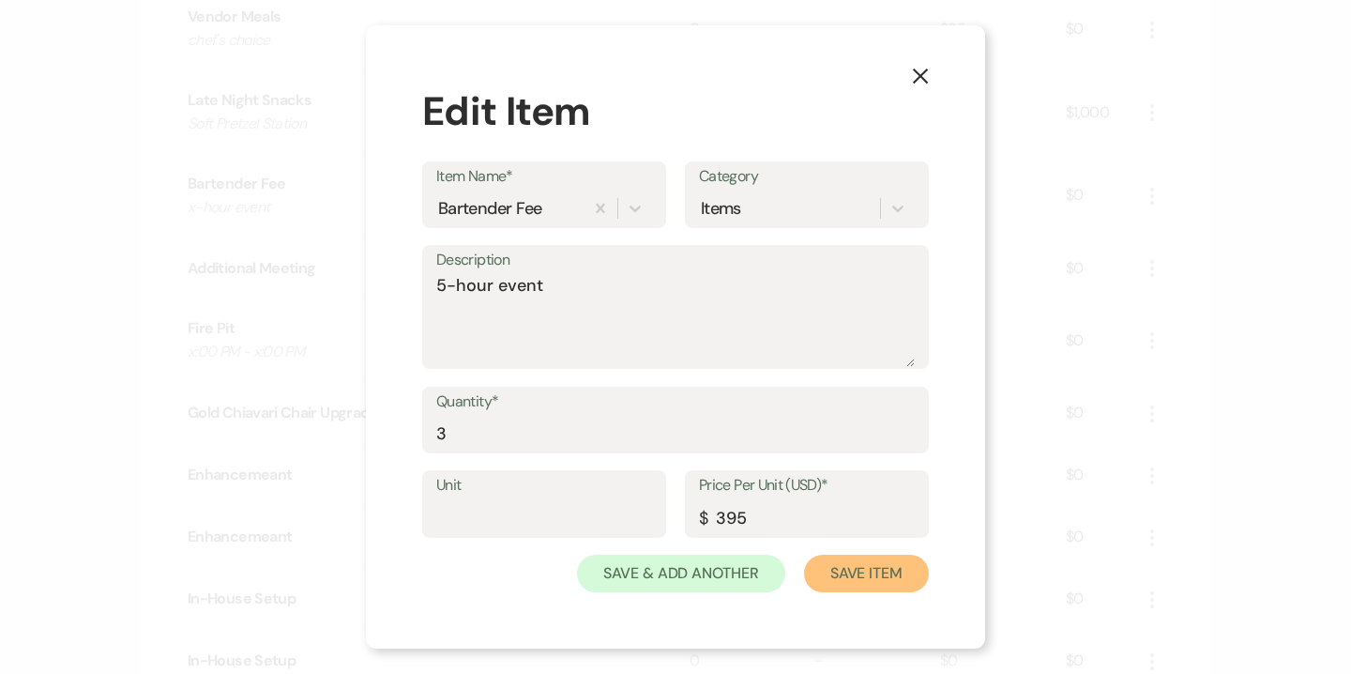
click at [875, 564] on button "Save Item" at bounding box center [866, 573] width 125 height 38
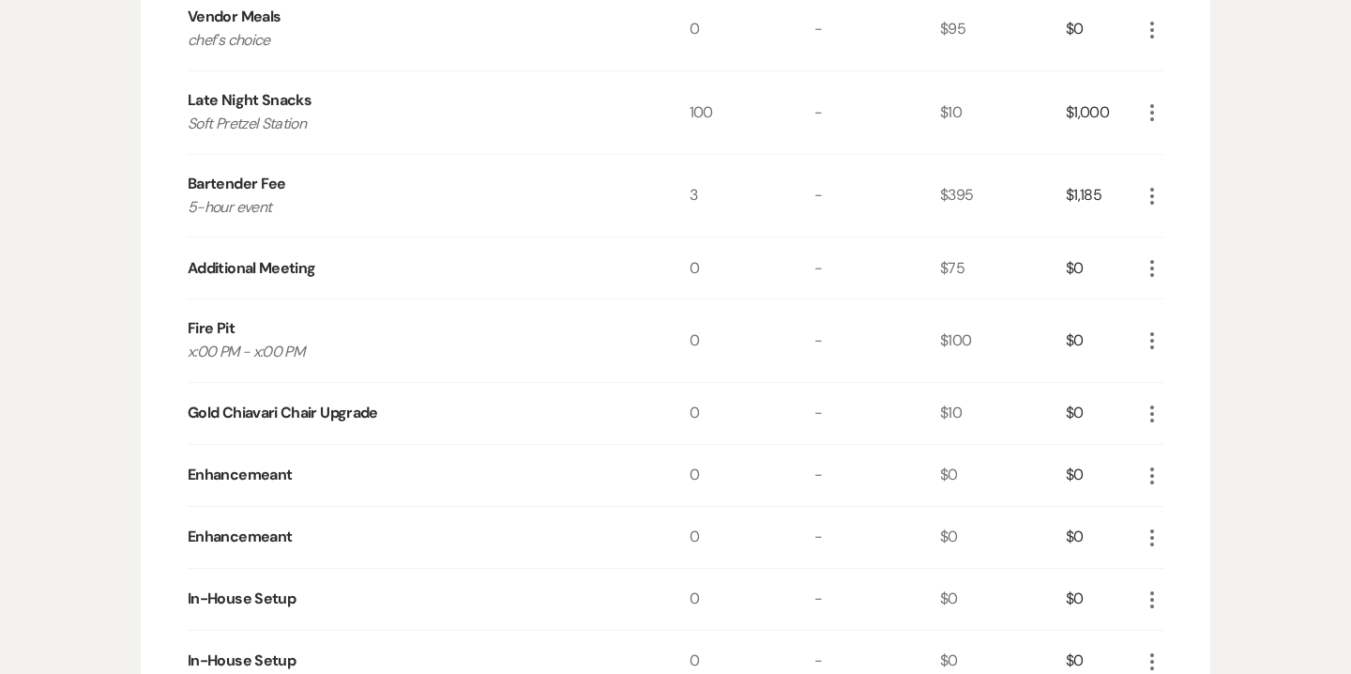
click at [1155, 343] on icon "More" at bounding box center [1152, 340] width 23 height 23
click at [1185, 369] on button "Pencil Edit" at bounding box center [1190, 377] width 98 height 30
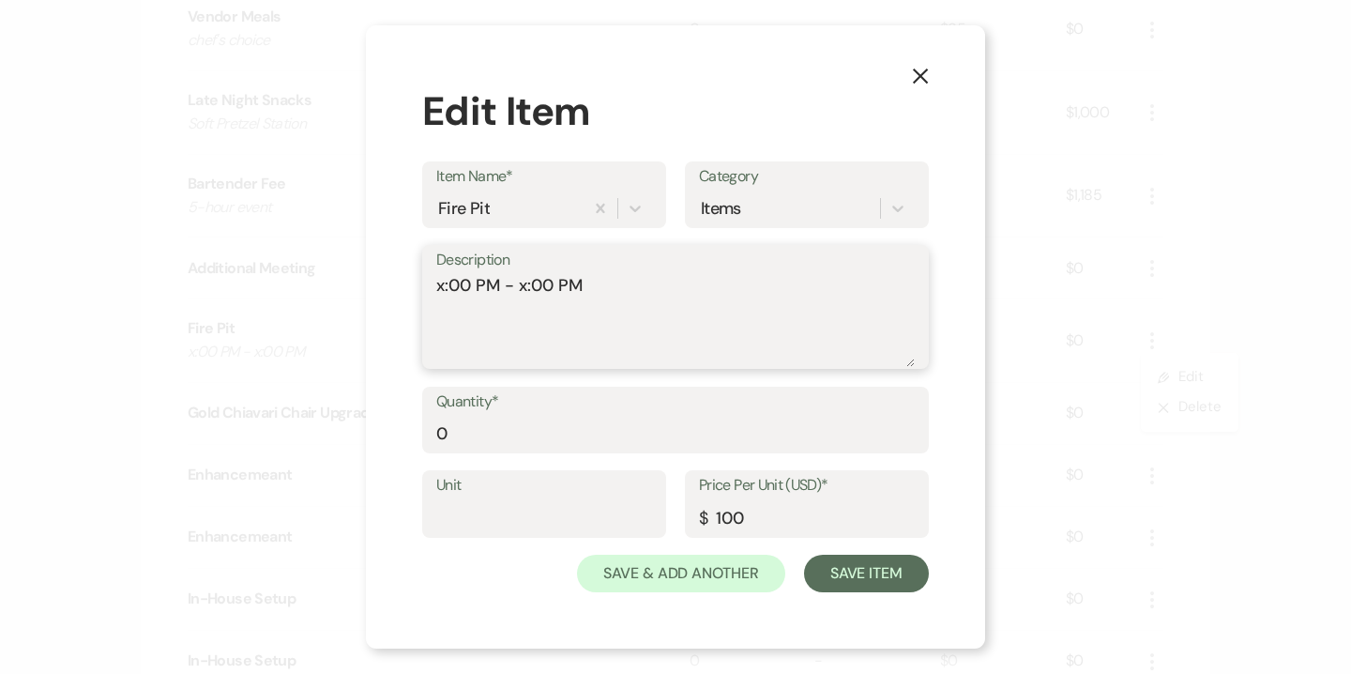
click at [432, 284] on div "Description x:00 PM - x:00 PM" at bounding box center [675, 307] width 507 height 125
click at [520, 280] on textarea "5:00 PM - x:00 PM" at bounding box center [675, 320] width 478 height 94
type textarea "5:00 PM - 10:00 PM"
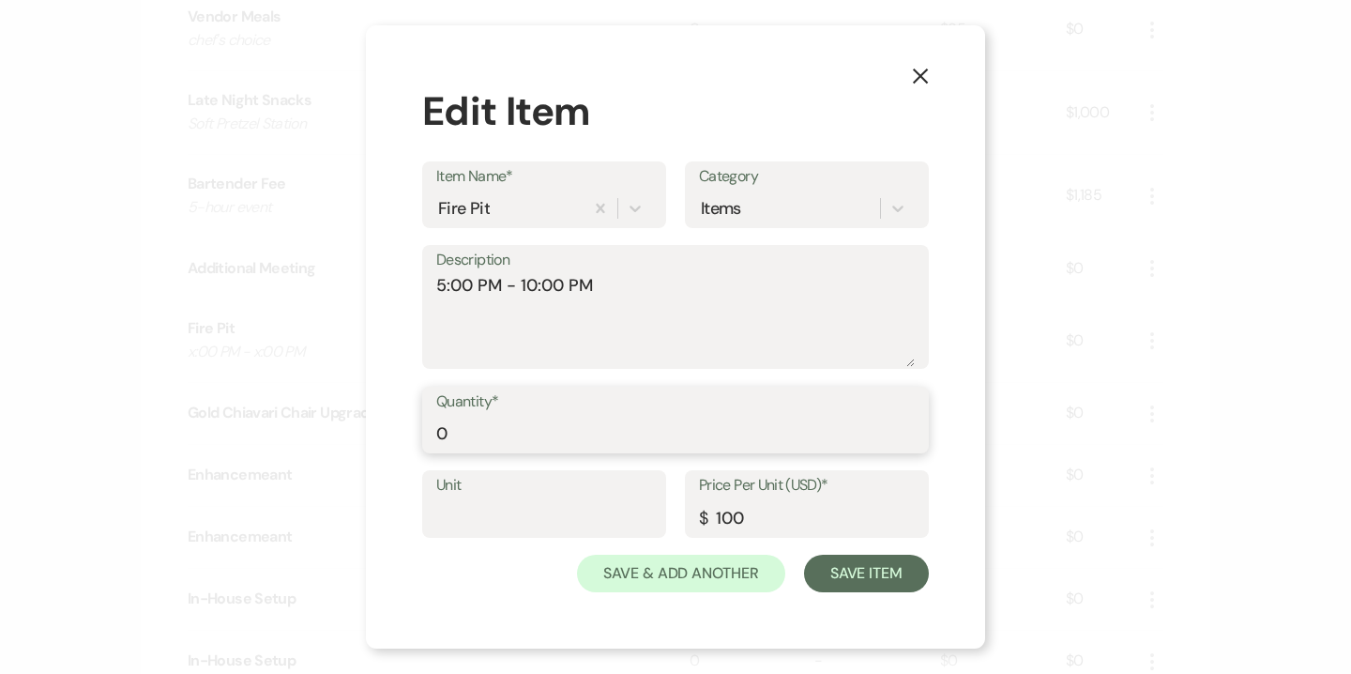
click at [511, 431] on input "0" at bounding box center [675, 433] width 478 height 37
type input "5"
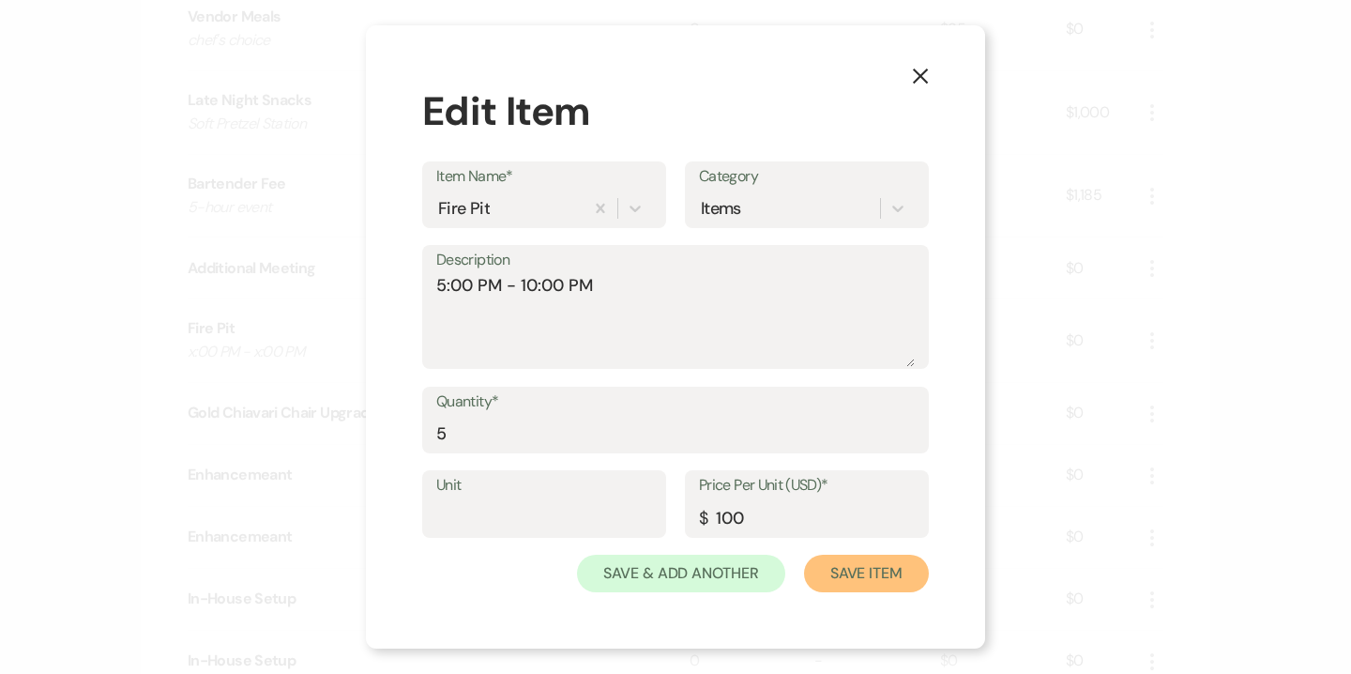
click at [851, 577] on button "Save Item" at bounding box center [866, 573] width 125 height 38
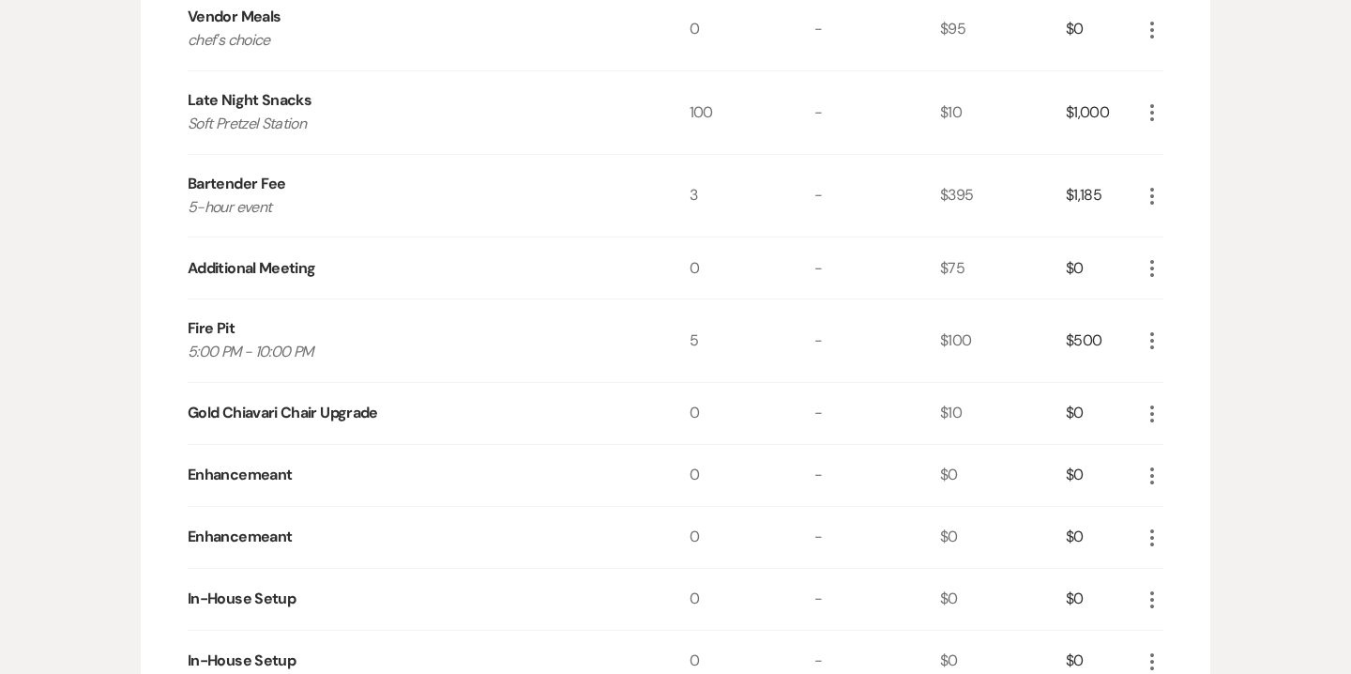
click at [1159, 412] on icon "More" at bounding box center [1152, 413] width 23 height 23
click at [1187, 473] on button "X Delete" at bounding box center [1191, 479] width 101 height 30
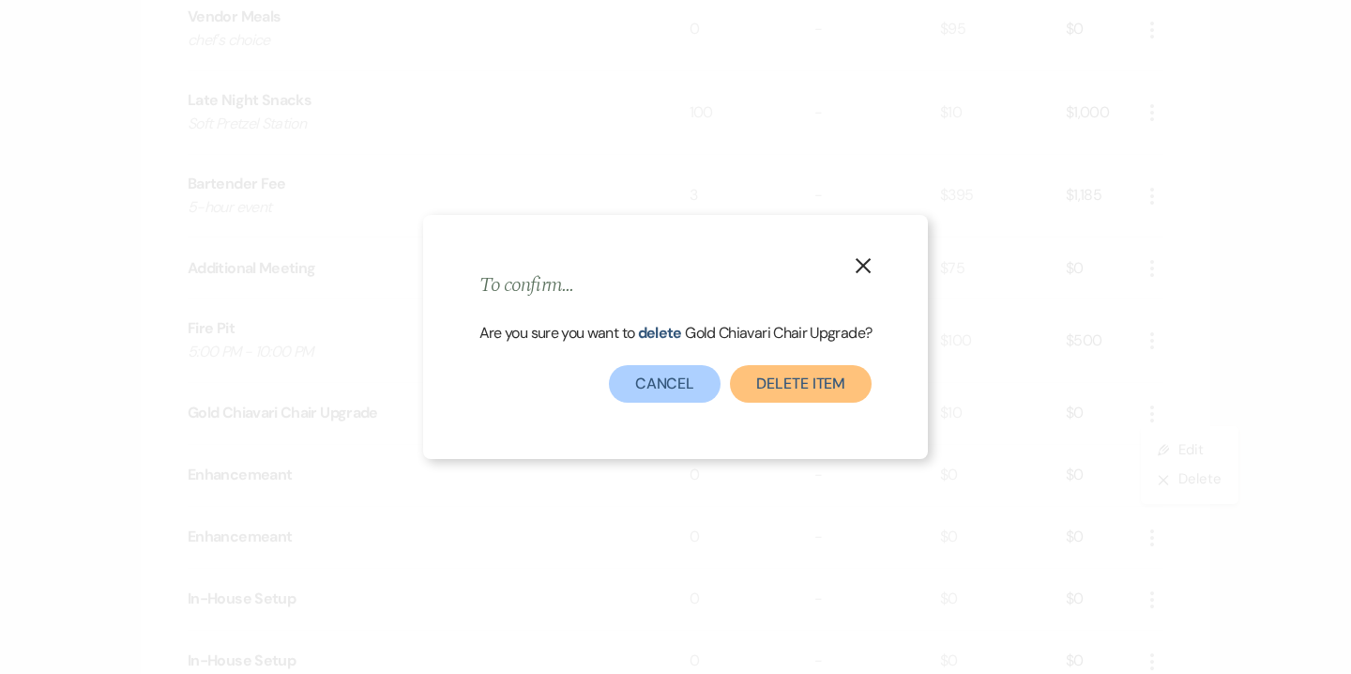
click at [802, 385] on button "Delete Item" at bounding box center [801, 384] width 142 height 38
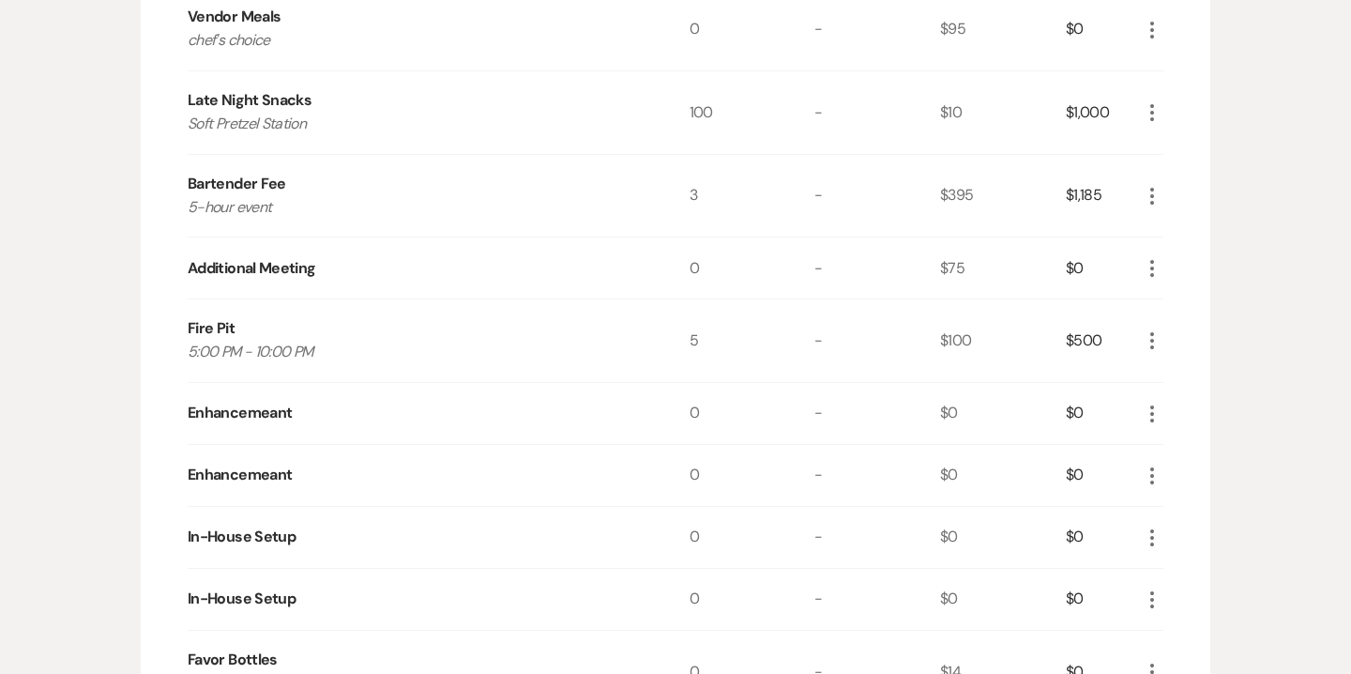
click at [1148, 404] on icon "More" at bounding box center [1152, 413] width 23 height 23
click at [1192, 477] on button "X Delete" at bounding box center [1191, 479] width 101 height 30
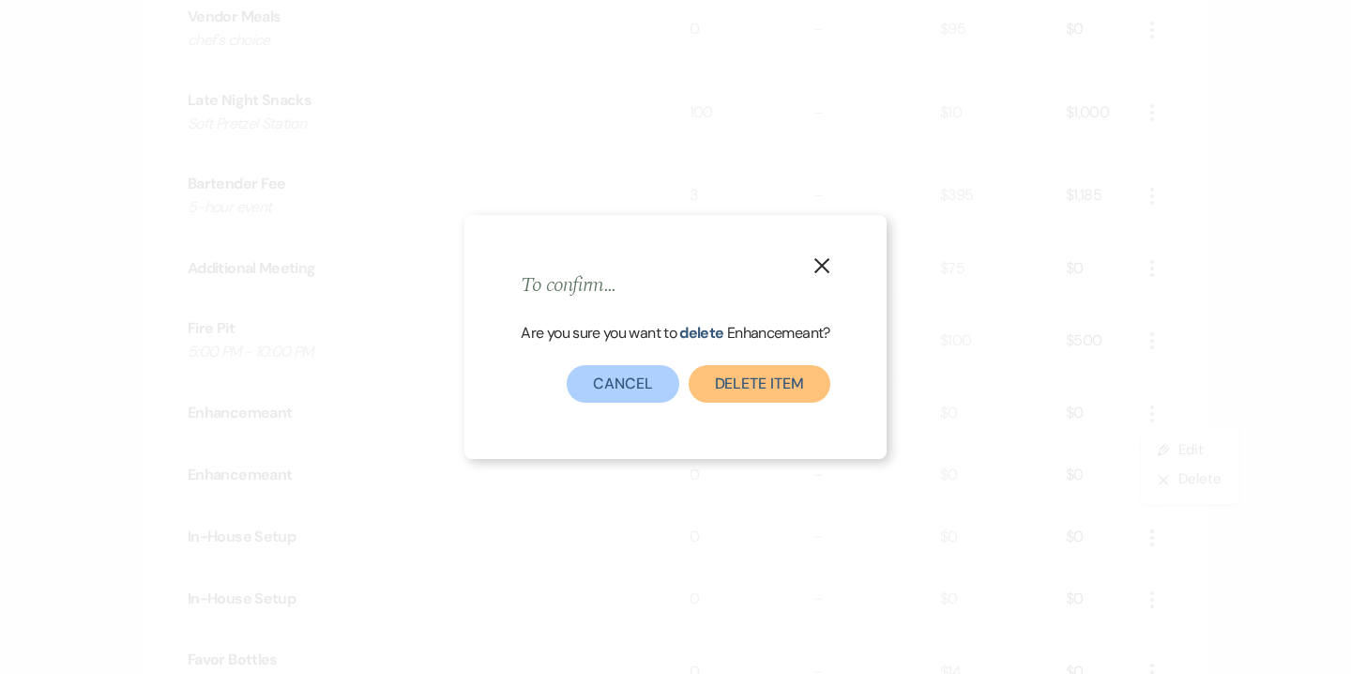
click at [801, 387] on button "Delete Item" at bounding box center [760, 384] width 142 height 38
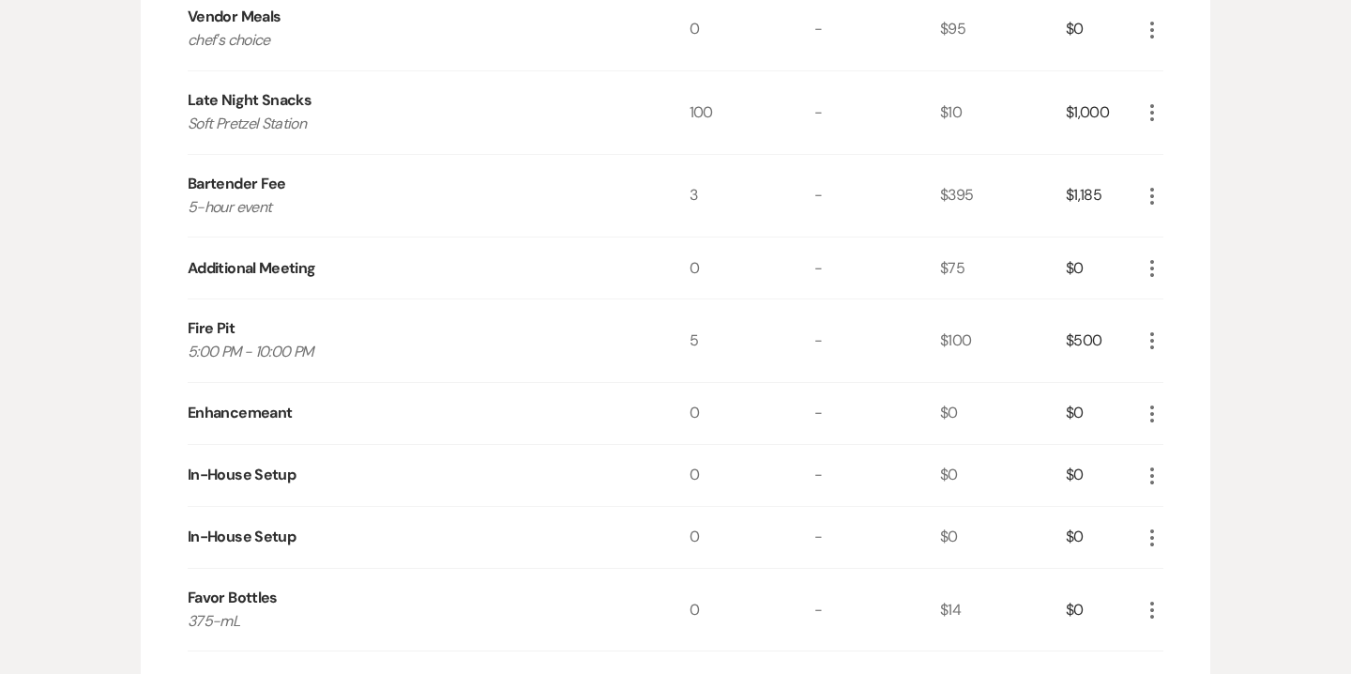
click at [1154, 472] on icon "More" at bounding box center [1152, 475] width 23 height 23
click at [1187, 505] on button "Pencil Edit" at bounding box center [1190, 512] width 98 height 30
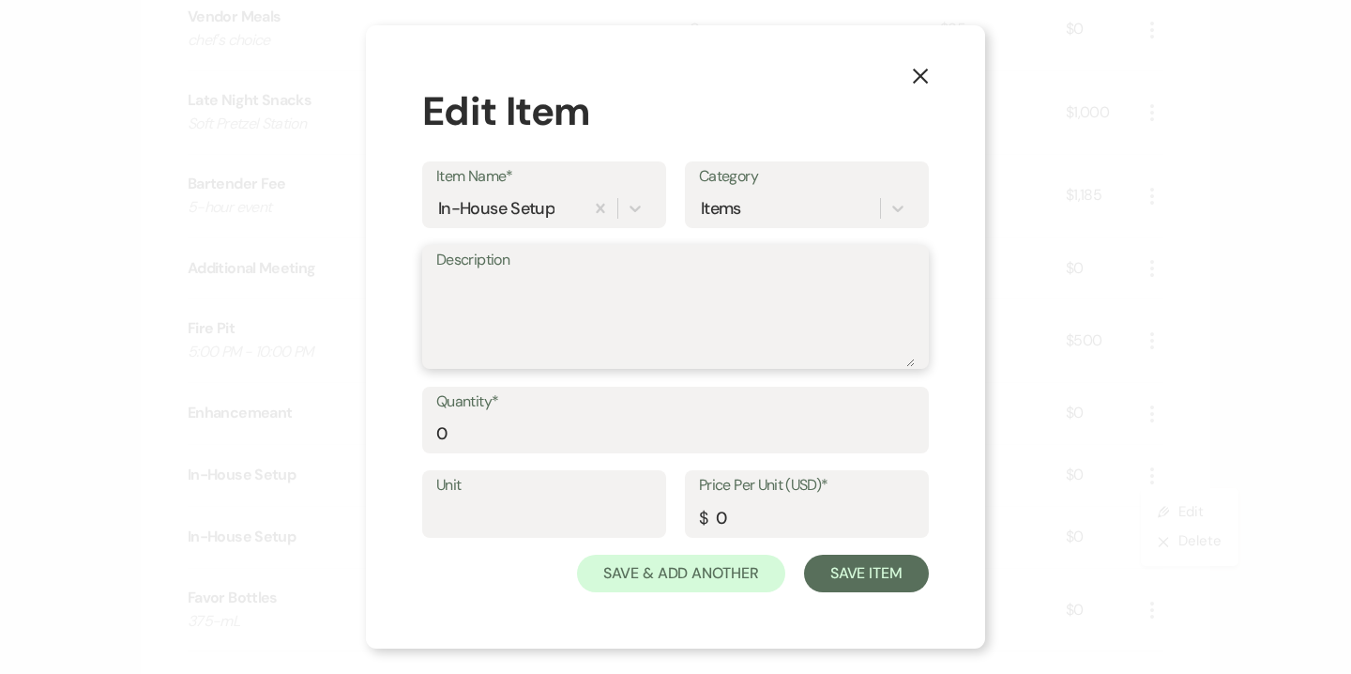
click at [580, 299] on textarea "Description" at bounding box center [675, 320] width 478 height 94
type textarea "Stage Rental"
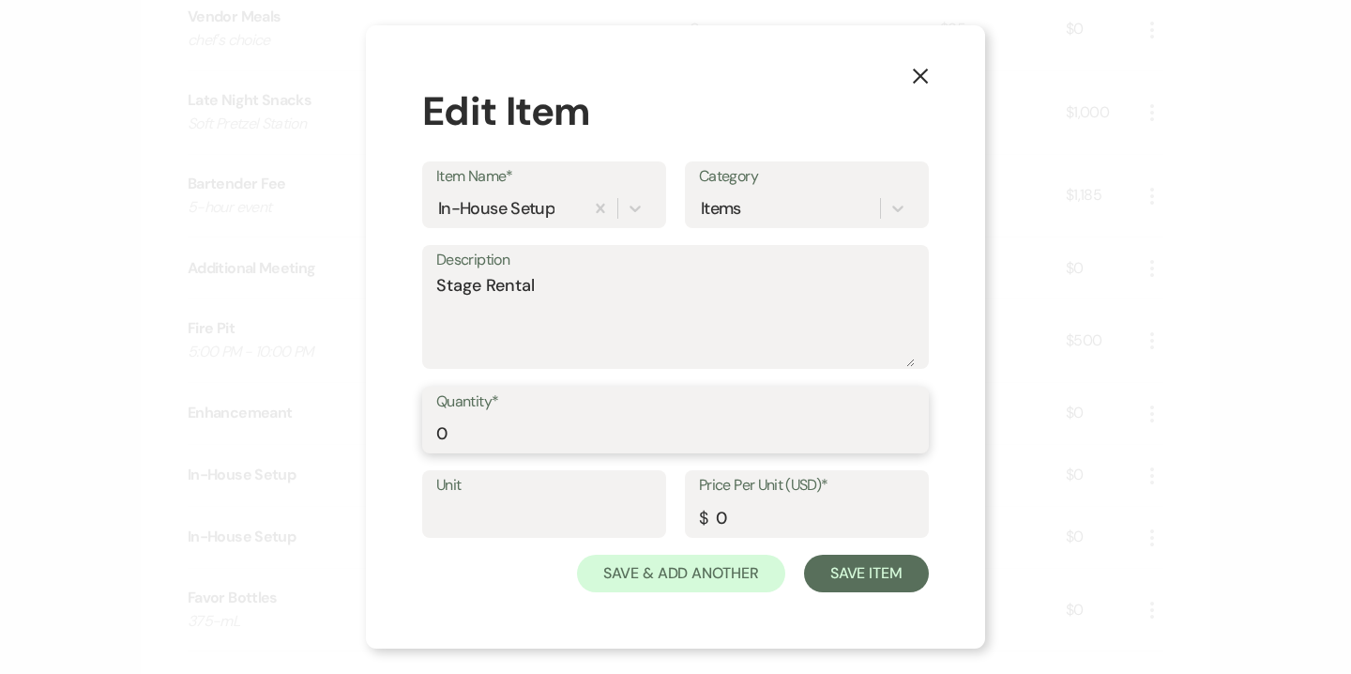
click at [457, 435] on input "0" at bounding box center [675, 433] width 478 height 37
type input "1"
click at [715, 518] on input "0" at bounding box center [807, 517] width 216 height 37
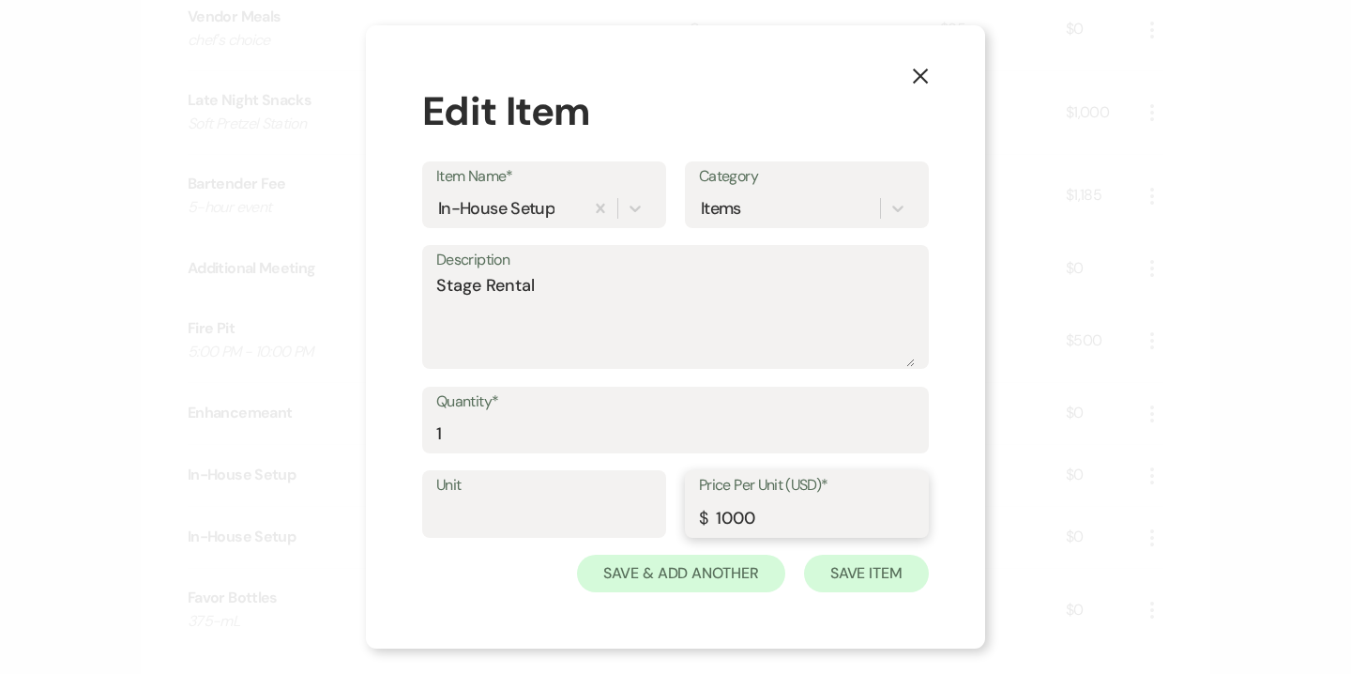
type input "1000"
click at [851, 568] on button "Save Item" at bounding box center [866, 573] width 125 height 38
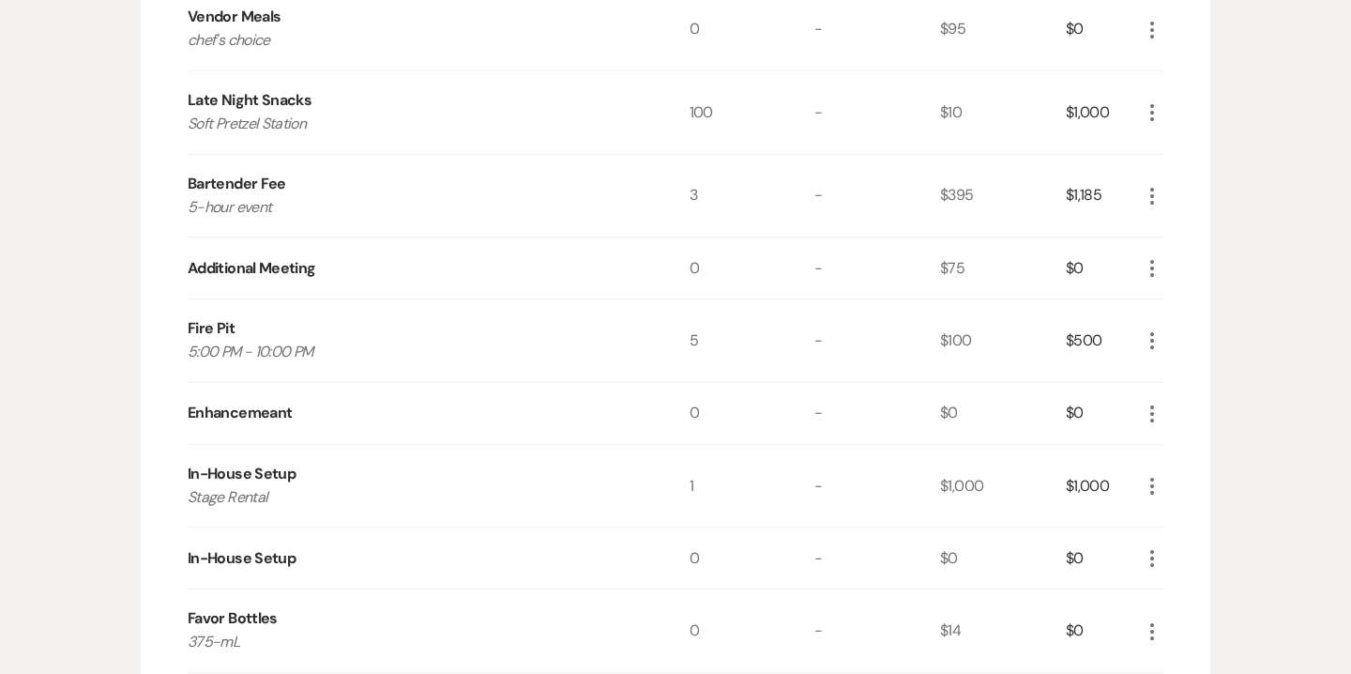
click at [1156, 417] on icon "More" at bounding box center [1152, 413] width 23 height 23
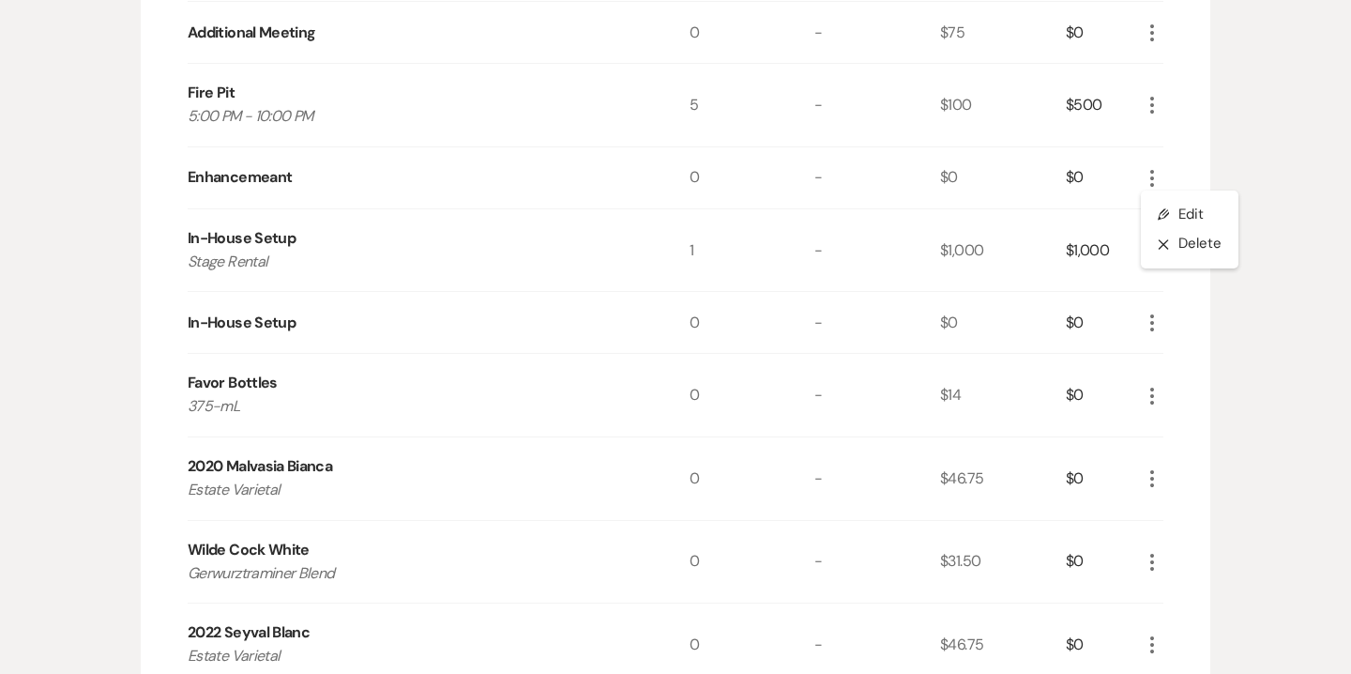
scroll to position [1243, 0]
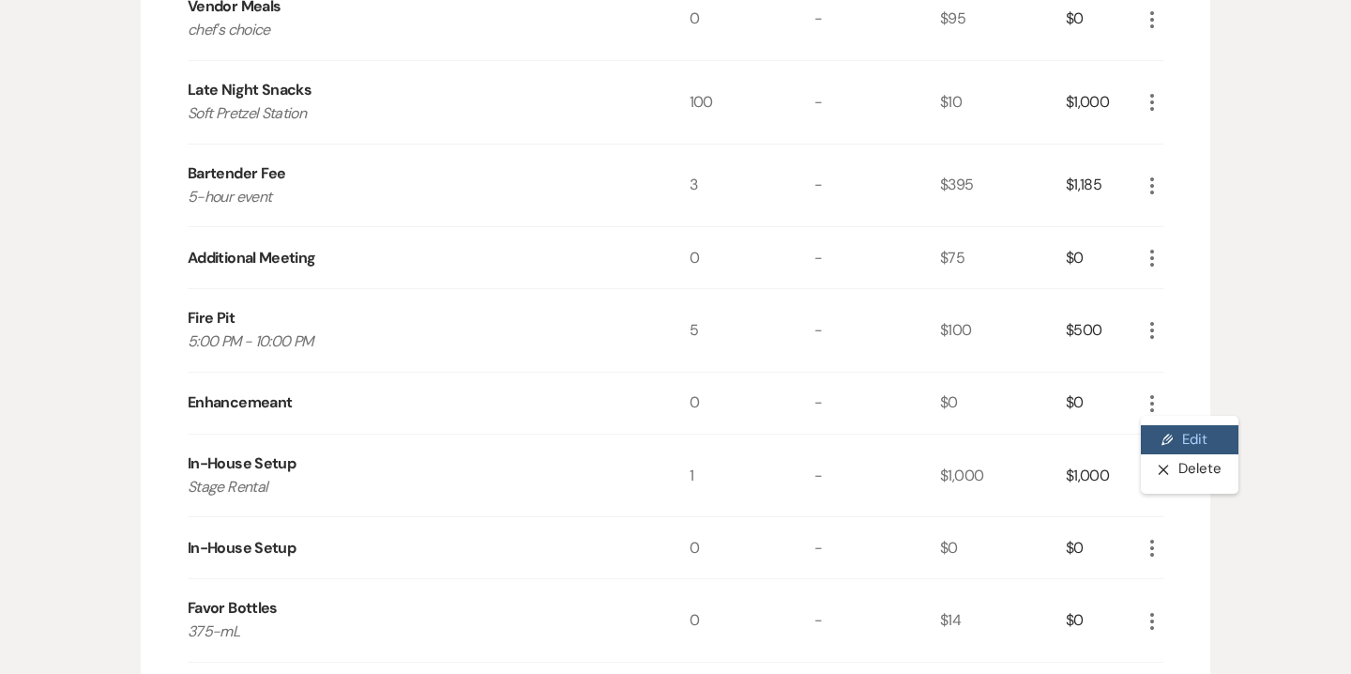
click at [1195, 434] on button "Pencil Edit" at bounding box center [1190, 440] width 98 height 30
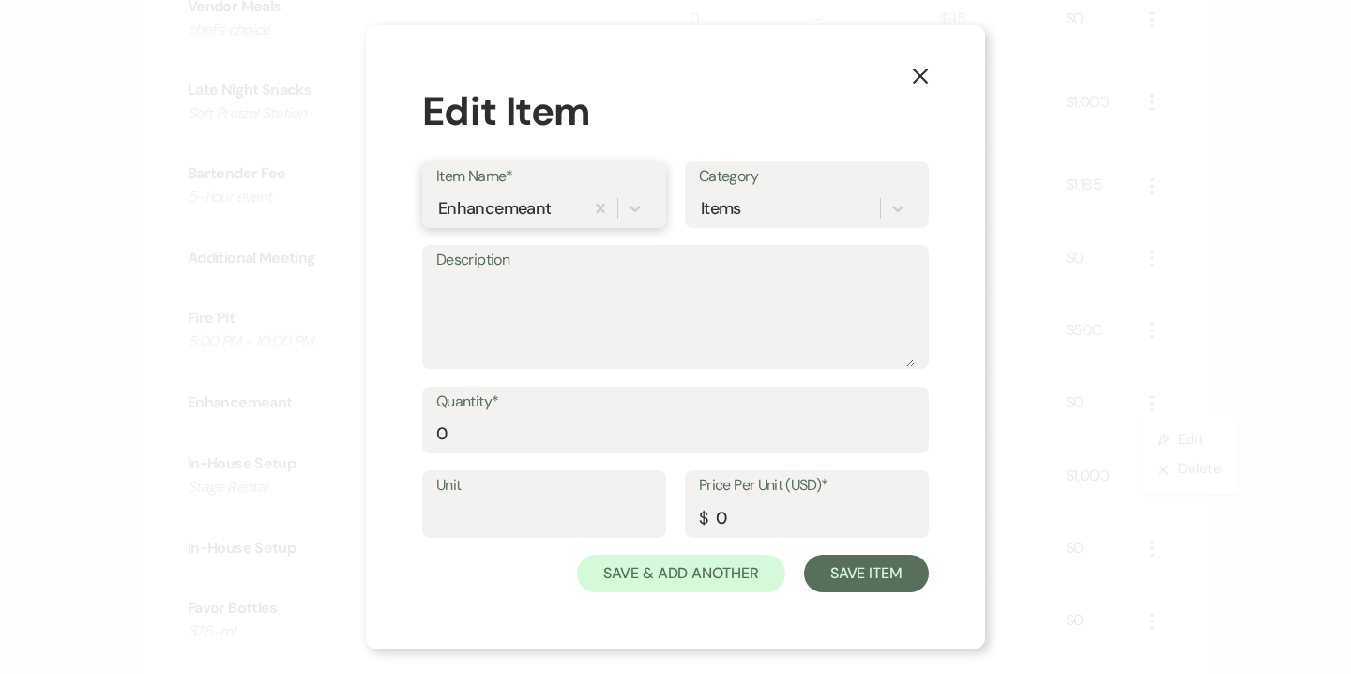
click at [559, 217] on div "Enhancemeant" at bounding box center [509, 207] width 147 height 33
type input "Additional Staff"
click at [497, 312] on textarea "Description" at bounding box center [675, 320] width 478 height 94
click at [455, 429] on input "0" at bounding box center [675, 433] width 478 height 37
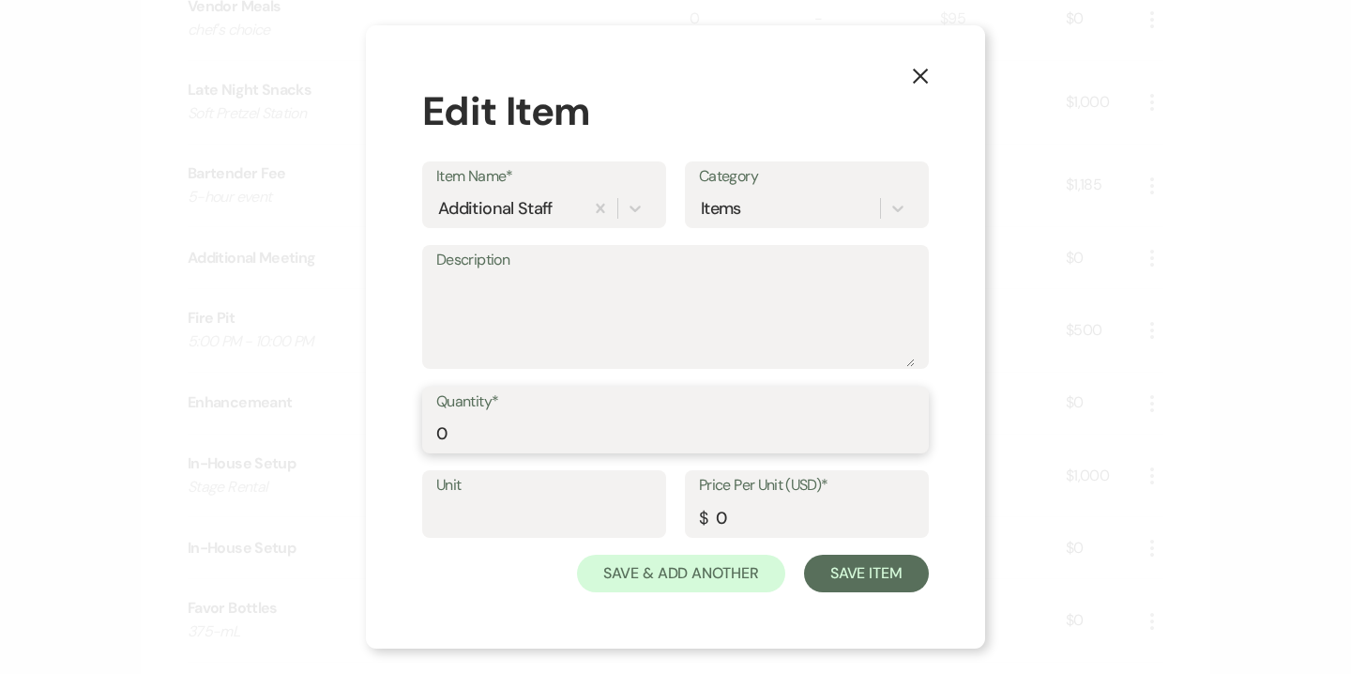
click at [455, 429] on input "0" at bounding box center [675, 433] width 478 height 37
type input "3"
drag, startPoint x: 716, startPoint y: 513, endPoint x: 738, endPoint y: 515, distance: 22.6
click at [738, 515] on input "0" at bounding box center [807, 517] width 216 height 37
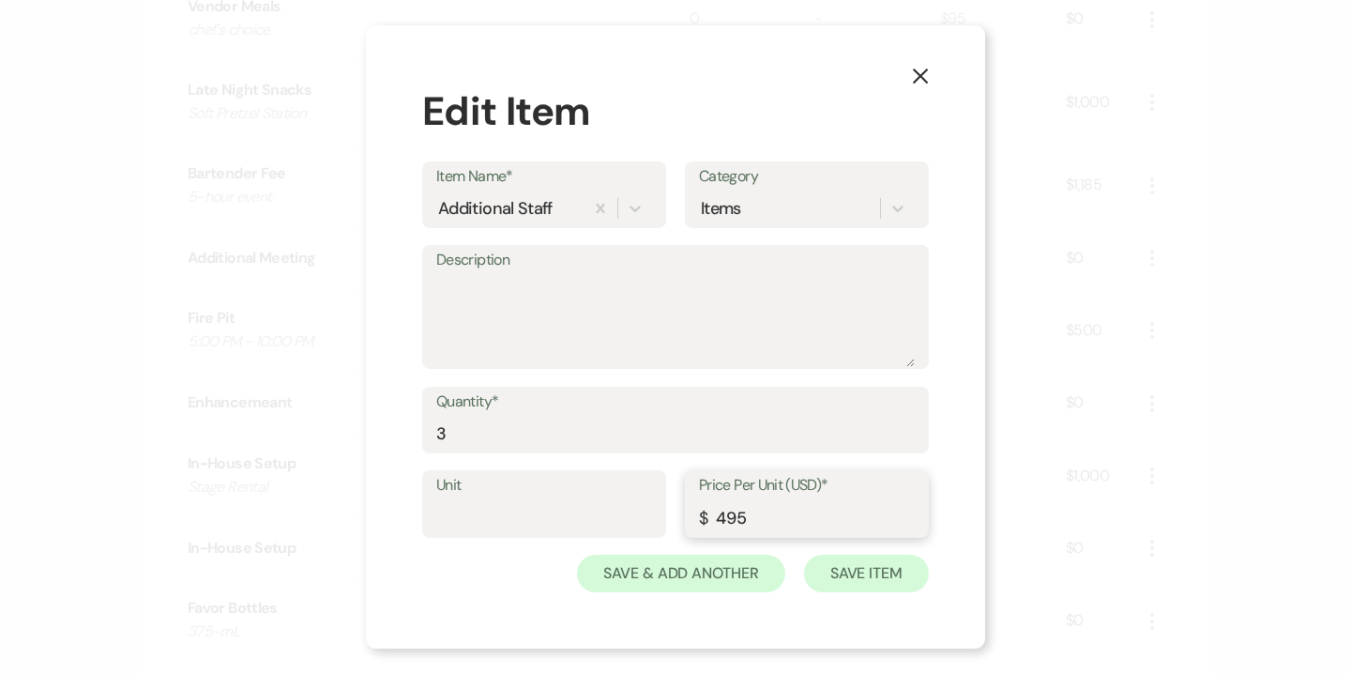
type input "495"
click at [863, 585] on button "Save Item" at bounding box center [866, 573] width 125 height 38
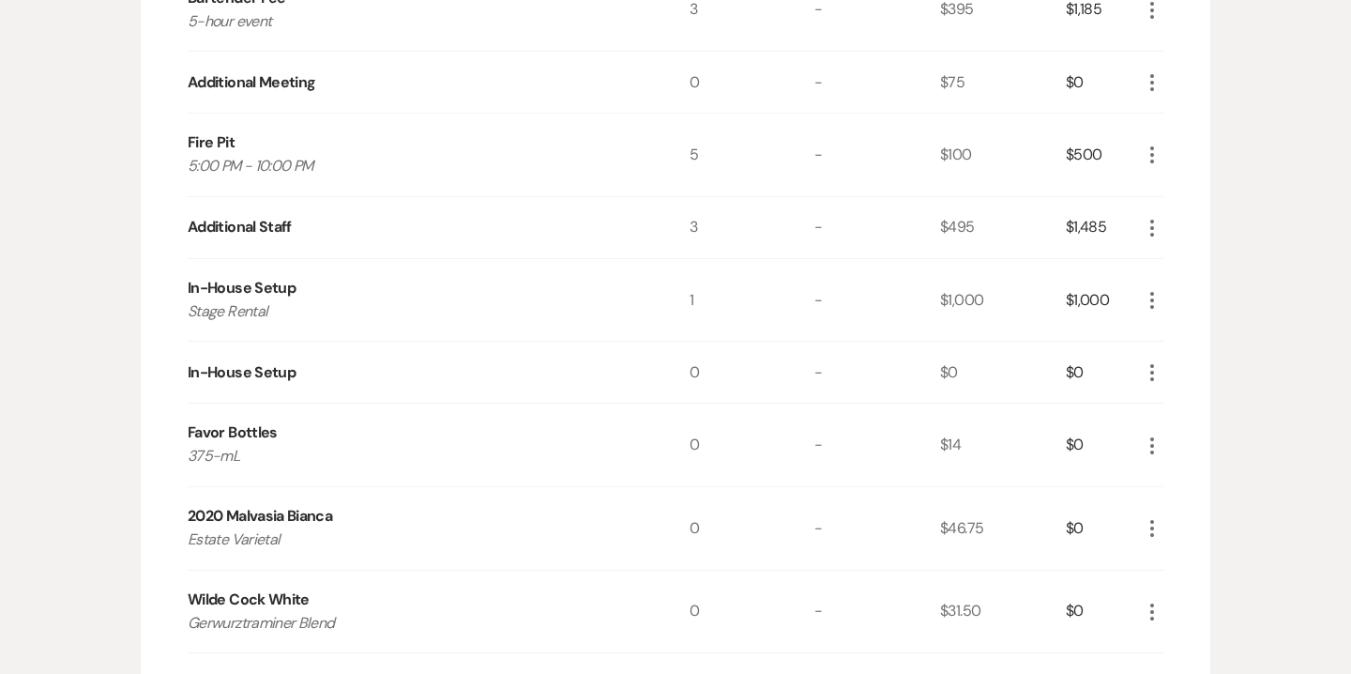
scroll to position [1438, 0]
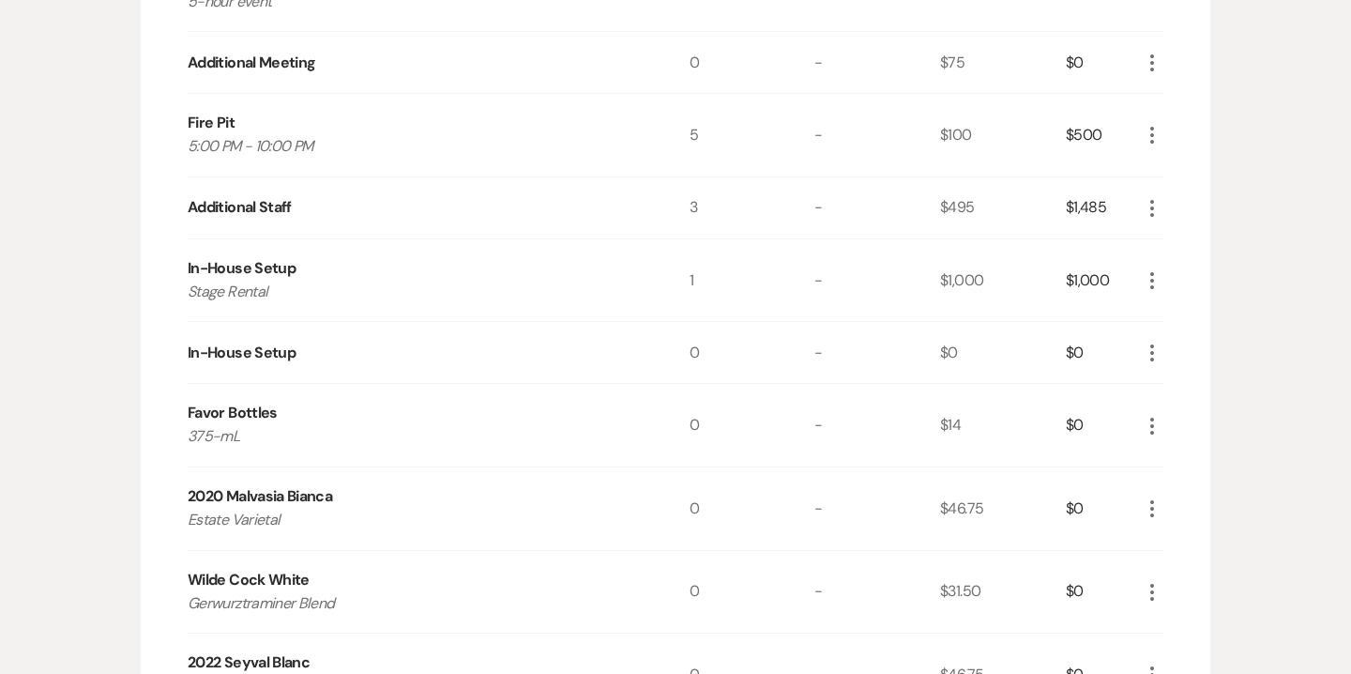
click at [1152, 350] on use "button" at bounding box center [1152, 352] width 4 height 17
click at [1188, 420] on button "X Delete" at bounding box center [1191, 419] width 101 height 30
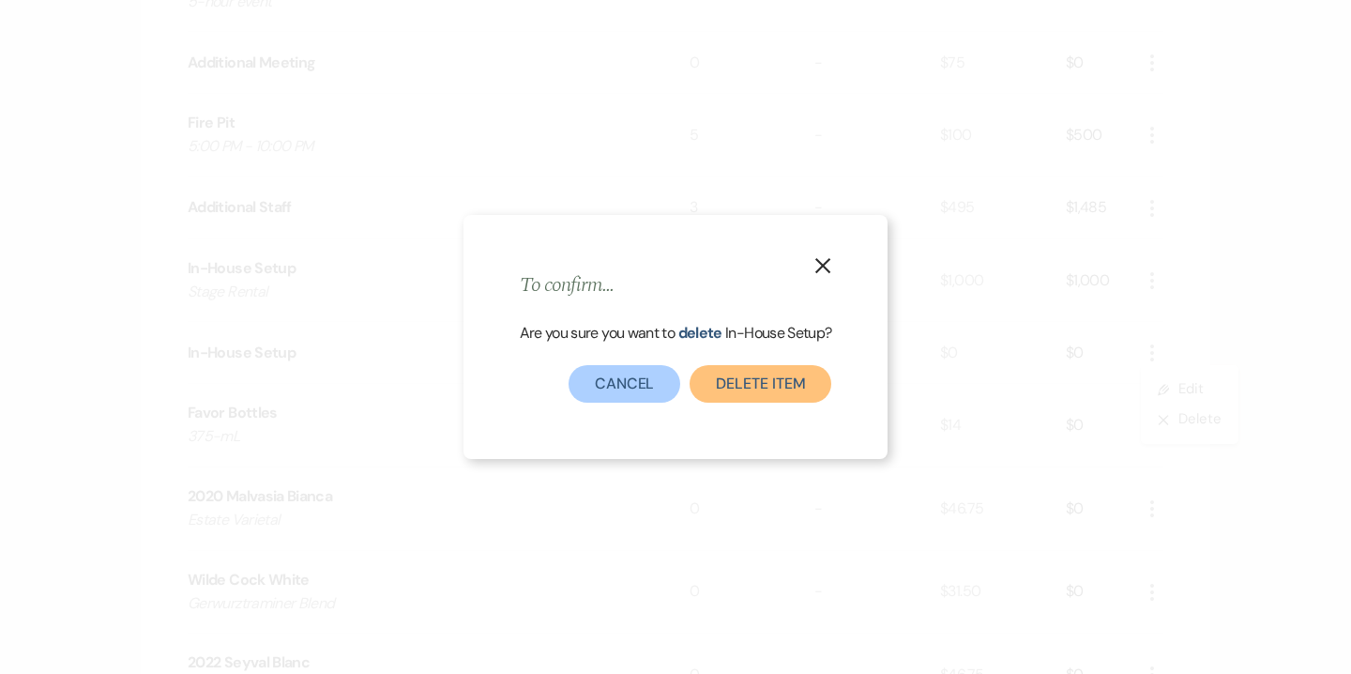
click at [795, 380] on button "Delete Item" at bounding box center [761, 384] width 142 height 38
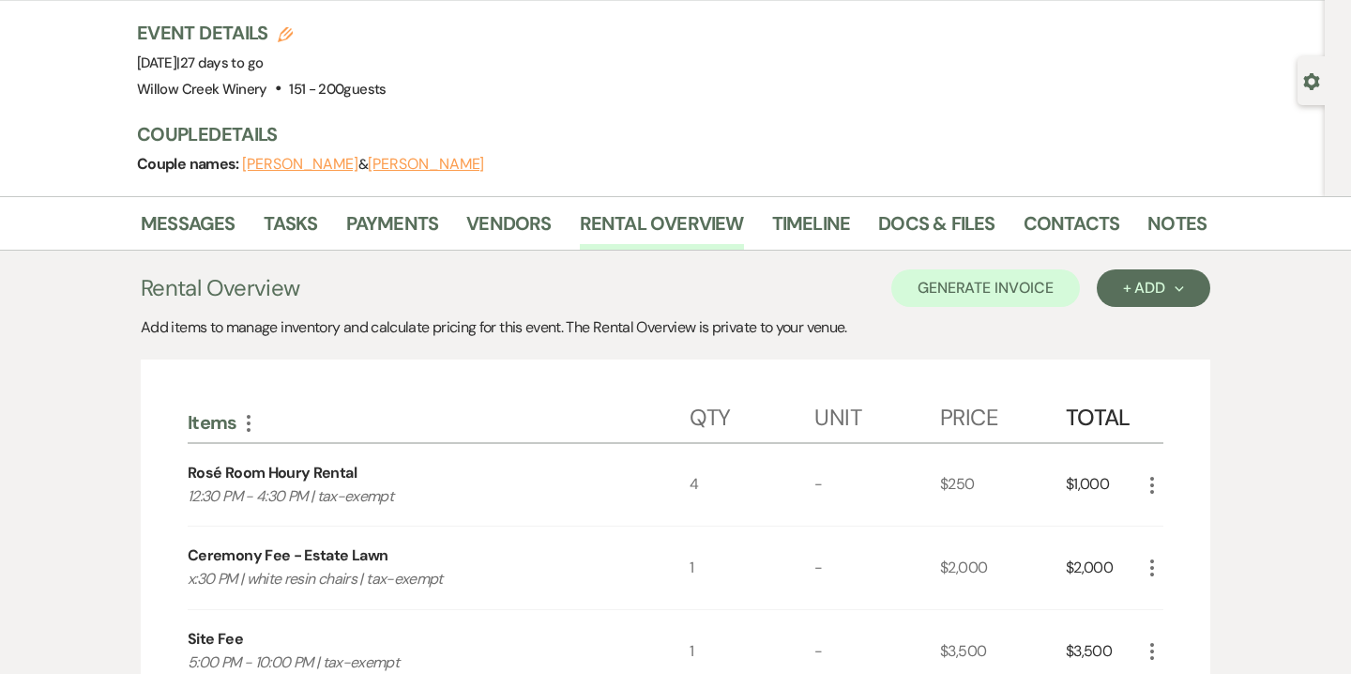
scroll to position [114, 0]
click at [437, 217] on li "Payments" at bounding box center [406, 226] width 121 height 45
click at [427, 220] on link "Payments" at bounding box center [392, 227] width 93 height 41
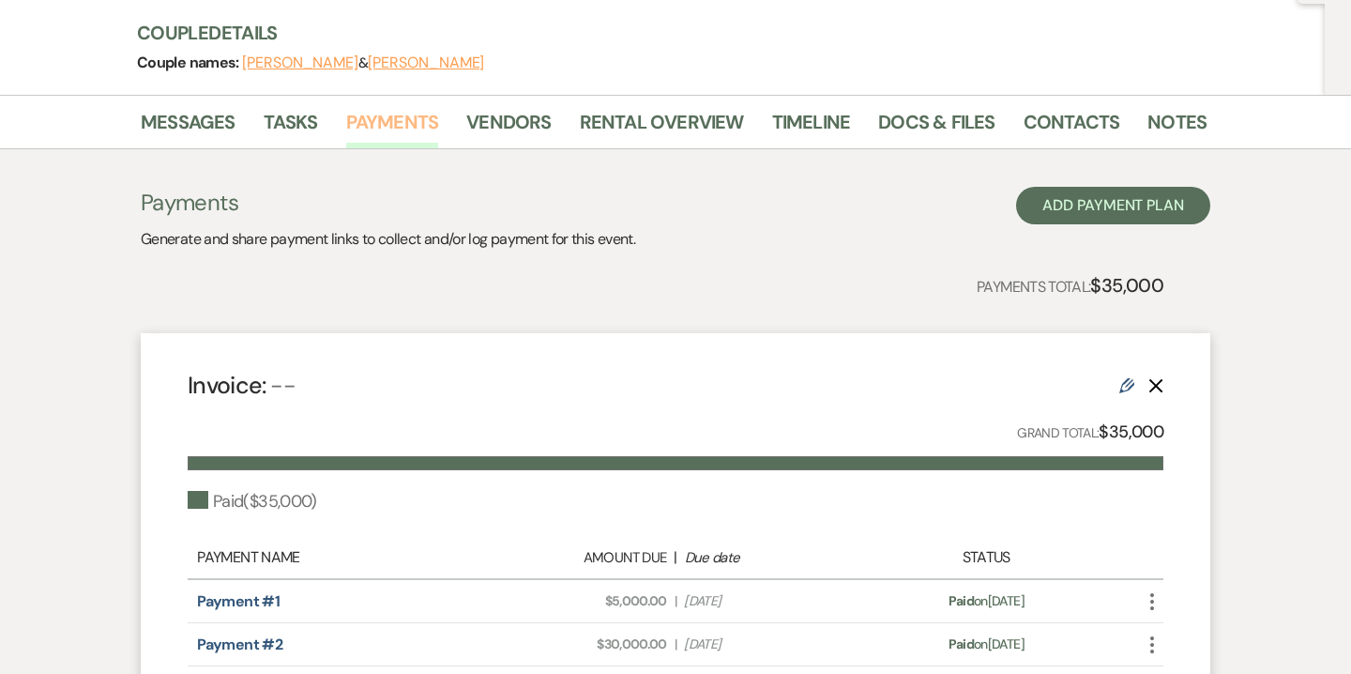
scroll to position [375, 0]
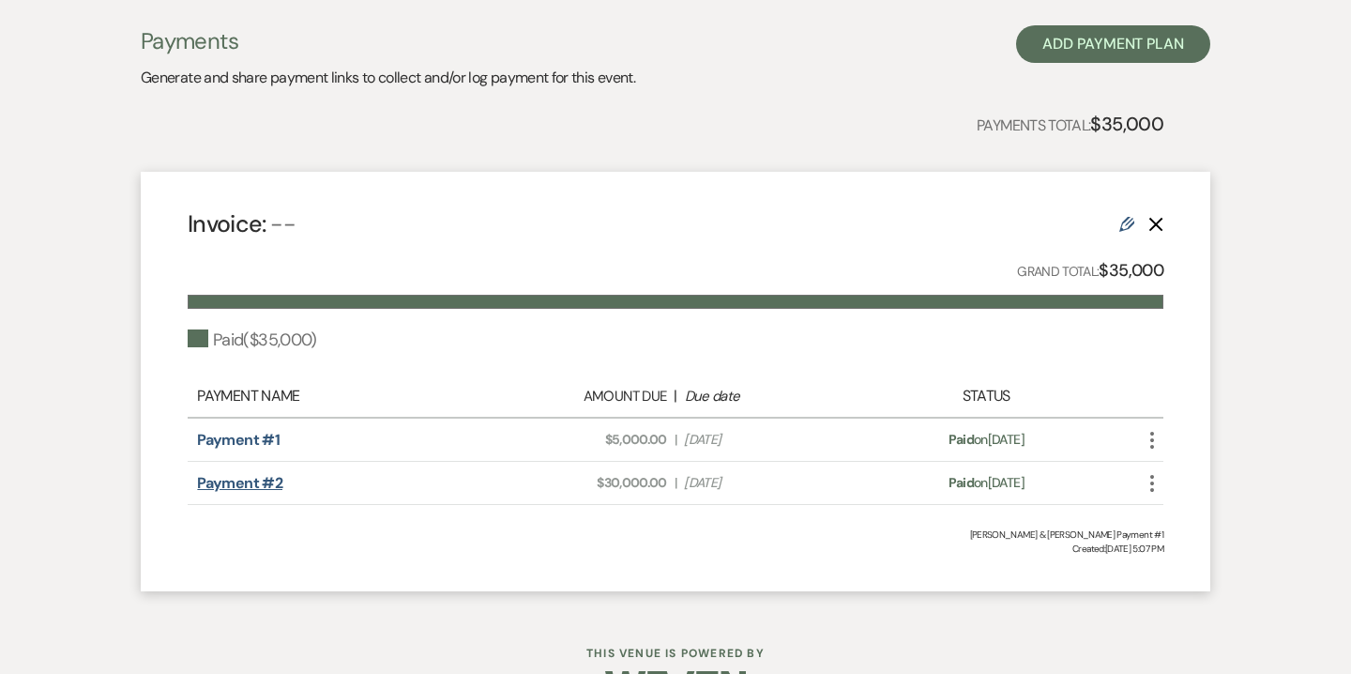
click at [265, 485] on link "Payment #2" at bounding box center [239, 483] width 85 height 20
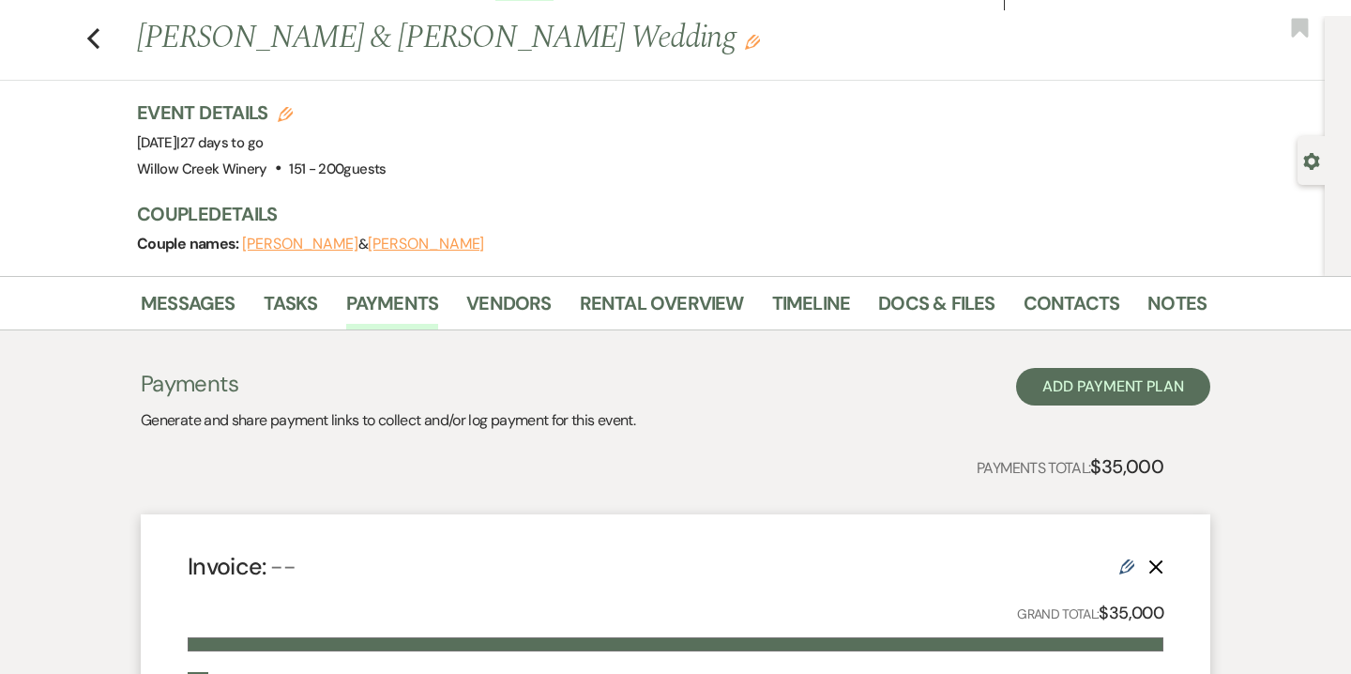
scroll to position [0, 0]
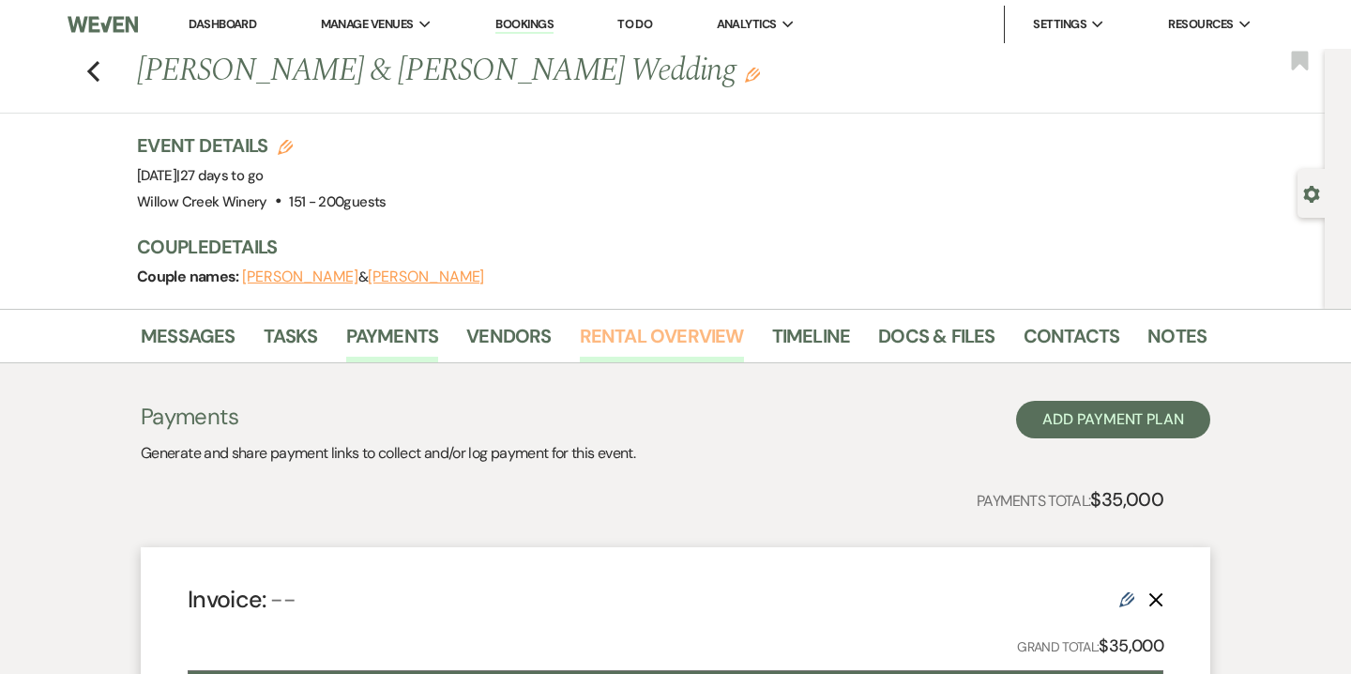
click at [674, 360] on link "Rental Overview" at bounding box center [662, 341] width 164 height 41
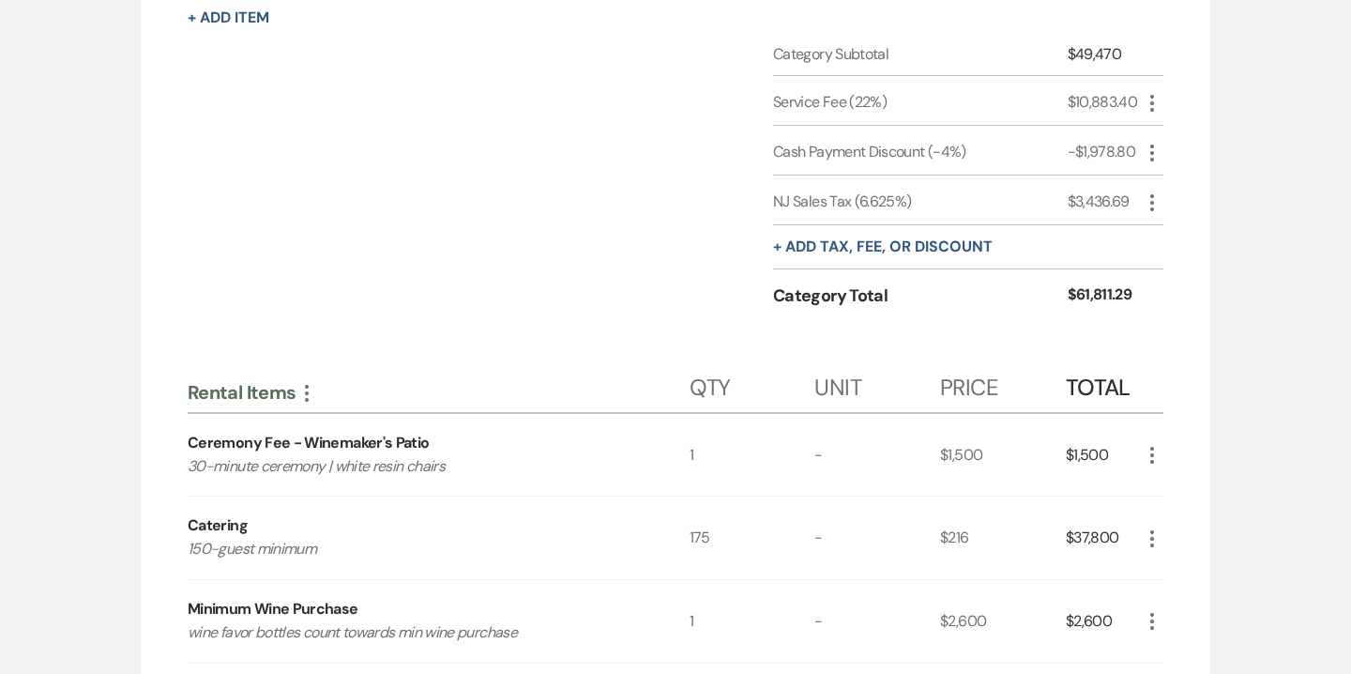
scroll to position [3571, 0]
click at [1153, 147] on icon "More" at bounding box center [1152, 152] width 23 height 23
click at [1196, 218] on button "Delete Delete" at bounding box center [1191, 219] width 101 height 30
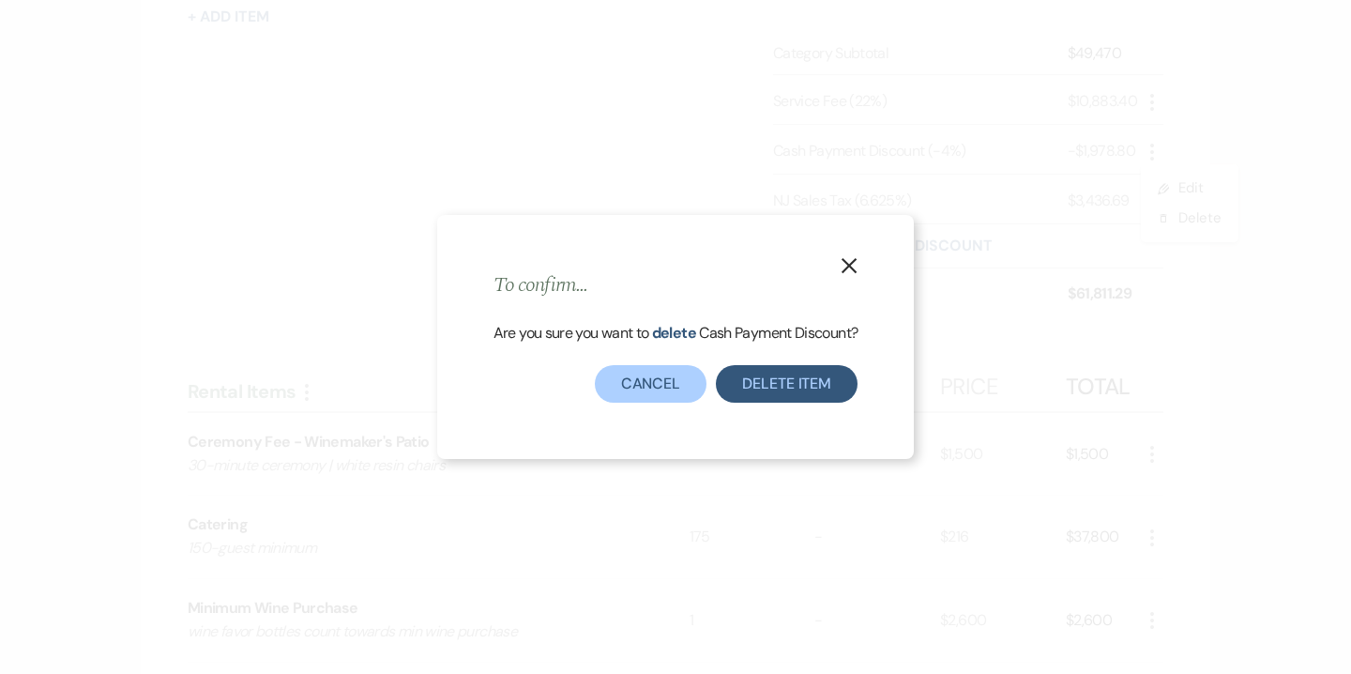
click at [821, 364] on div "Are you sure you want to delete Cash Payment Discount ?" at bounding box center [675, 343] width 365 height 45
click at [820, 377] on button "Delete item" at bounding box center [787, 384] width 142 height 38
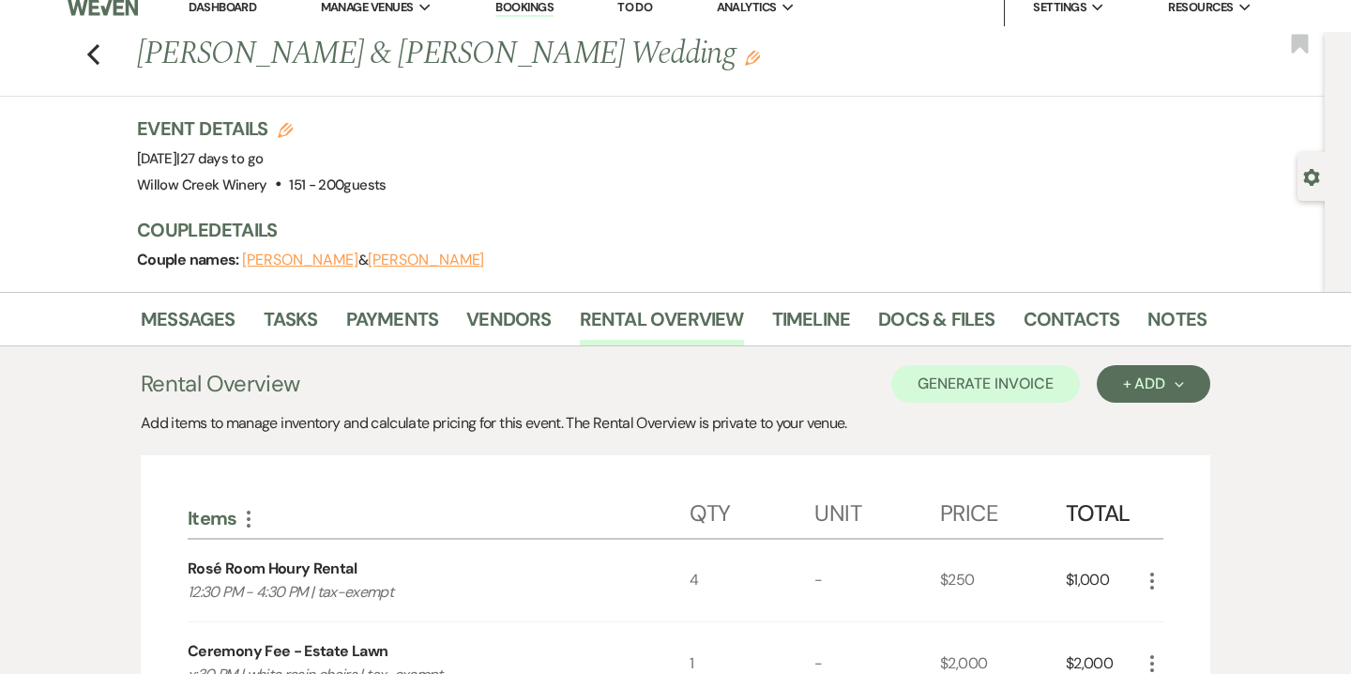
scroll to position [0, 0]
